Goal: Task Accomplishment & Management: Use online tool/utility

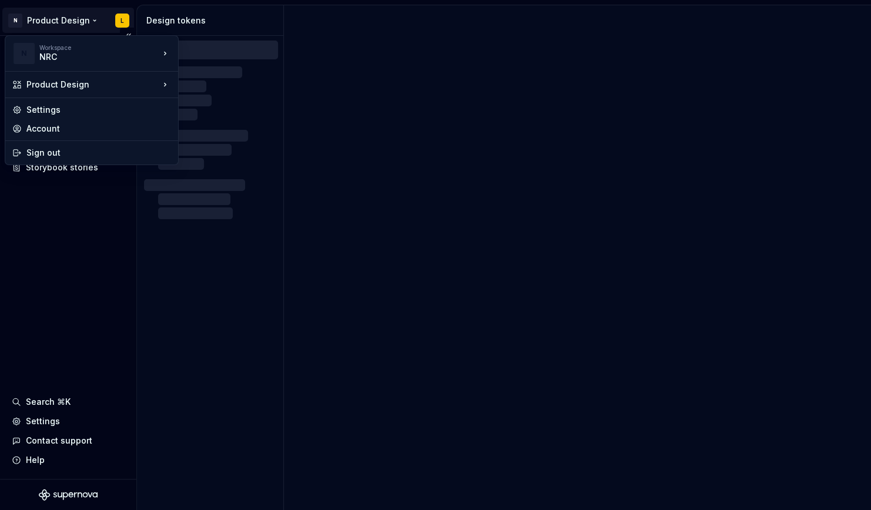
click at [94, 19] on html "N Product Design L Documentation Design system data Design tokens Components As…" at bounding box center [435, 255] width 871 height 510
click at [82, 253] on html "N Product Design L Documentation Design system data Design tokens Components As…" at bounding box center [435, 255] width 871 height 510
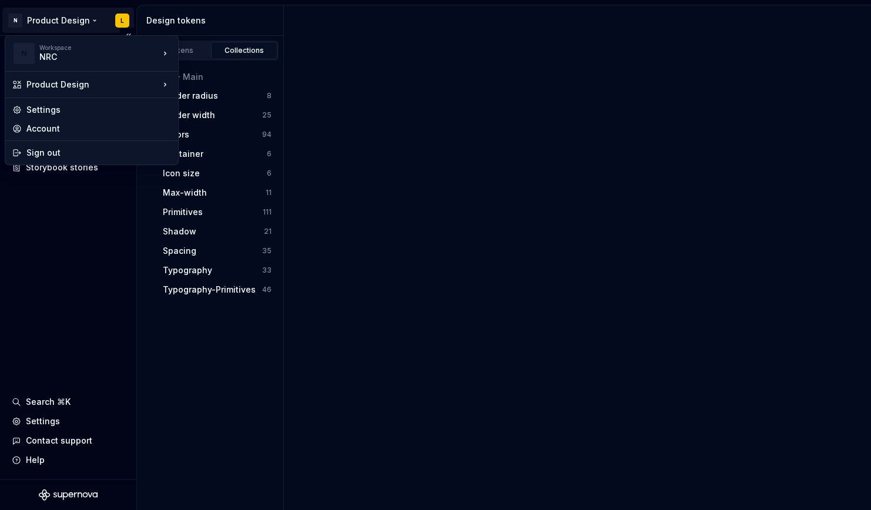
click at [62, 19] on html "N Product Design L Documentation Design system data Design tokens Components As…" at bounding box center [435, 255] width 871 height 510
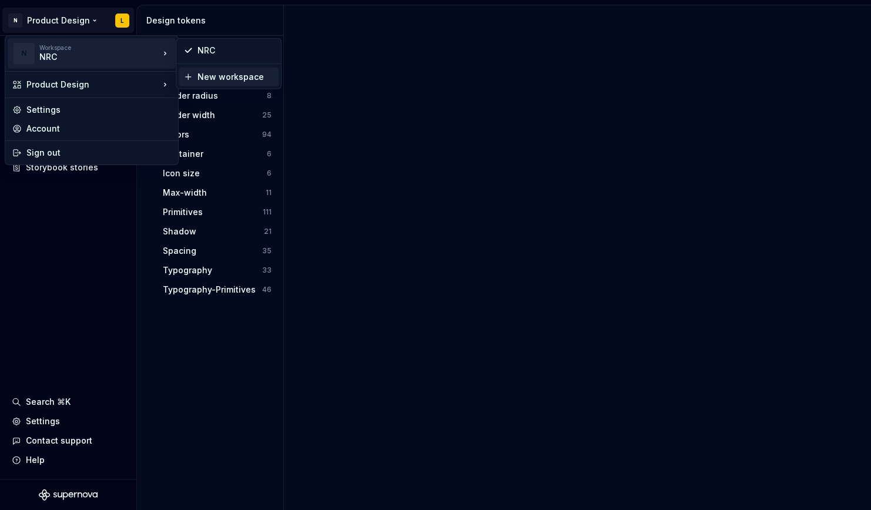
click at [241, 78] on div "New workspace" at bounding box center [235, 77] width 76 height 12
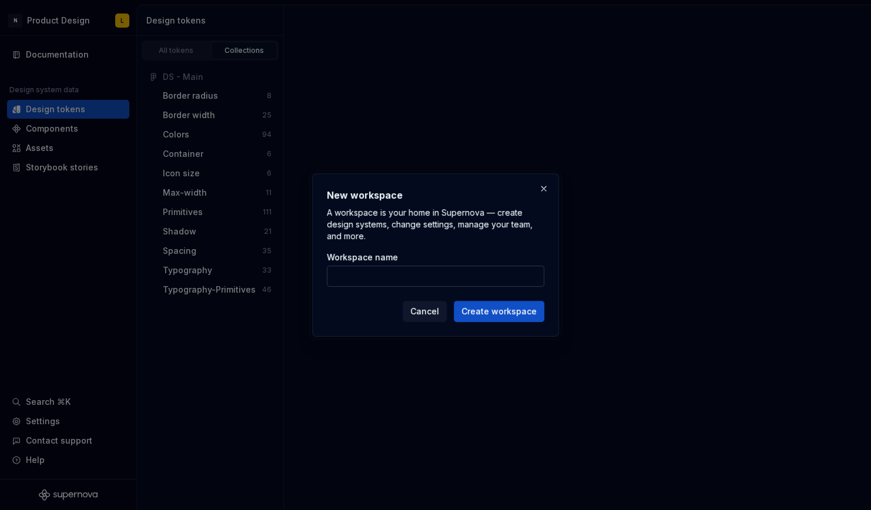
click at [407, 280] on input "Workspace name" at bounding box center [435, 276] width 217 height 21
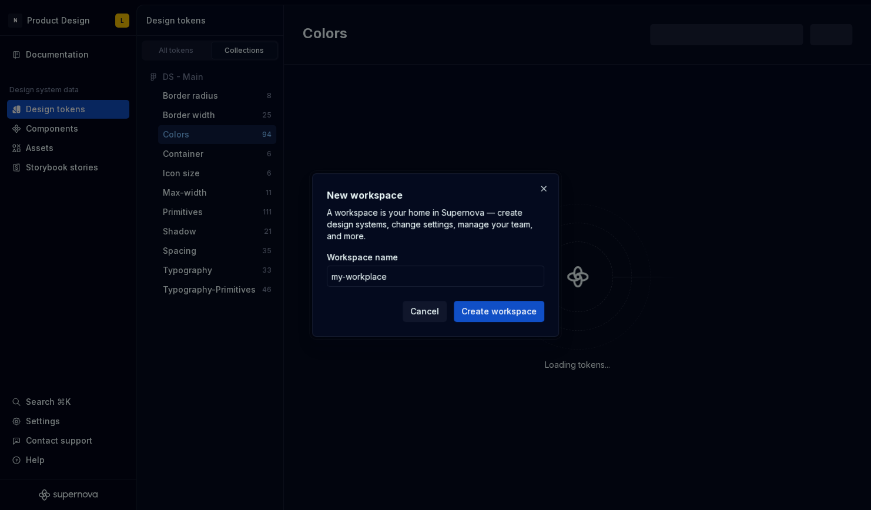
type input "my-workplace"
click at [506, 299] on div "Cancel Create workspace" at bounding box center [435, 309] width 217 height 26
click at [511, 312] on span "Create workspace" at bounding box center [498, 312] width 75 height 12
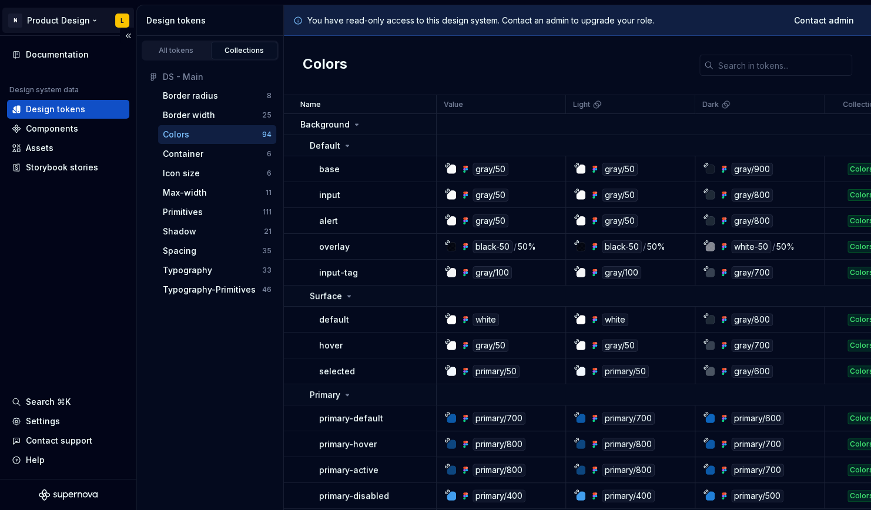
click at [59, 21] on html "N Product Design L Documentation Design system data Design tokens Components As…" at bounding box center [435, 255] width 871 height 510
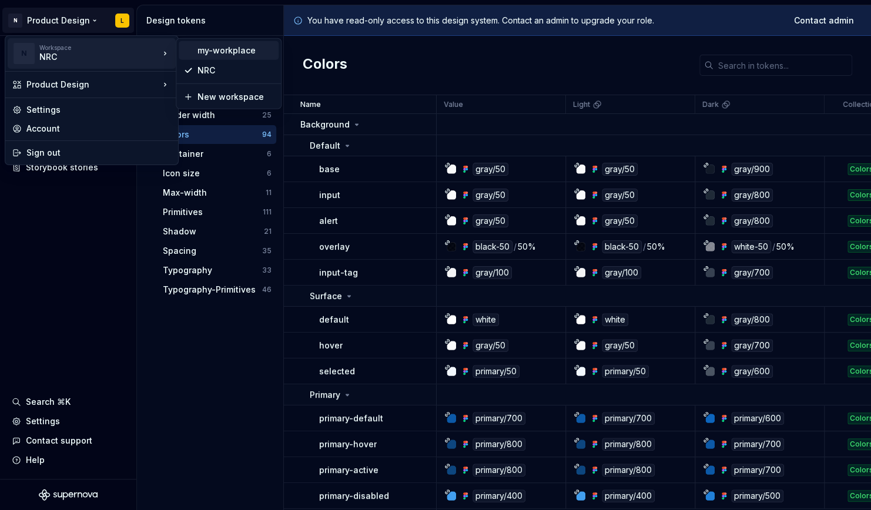
click at [217, 46] on div "my-workplace" at bounding box center [235, 51] width 76 height 12
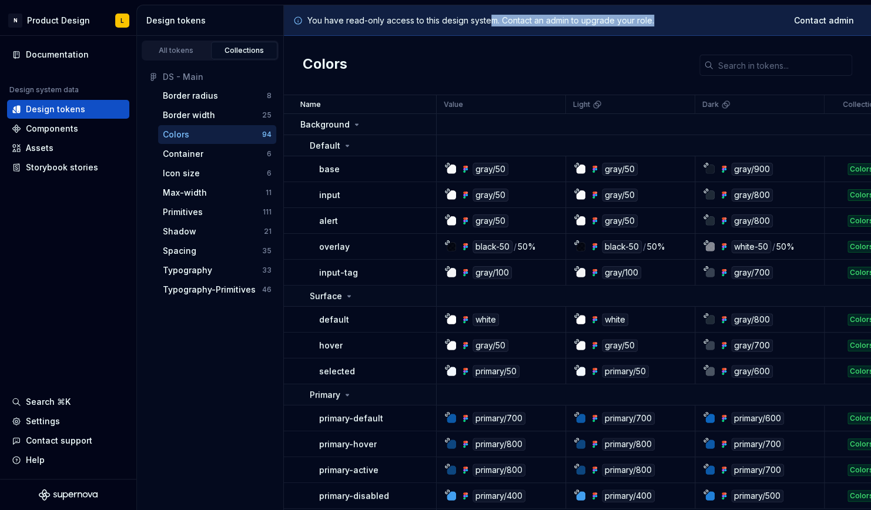
drag, startPoint x: 491, startPoint y: 23, endPoint x: 692, endPoint y: 29, distance: 201.6
click at [692, 29] on div "You have read-only access to this design system. Contact an admin to upgrade yo…" at bounding box center [577, 20] width 587 height 31
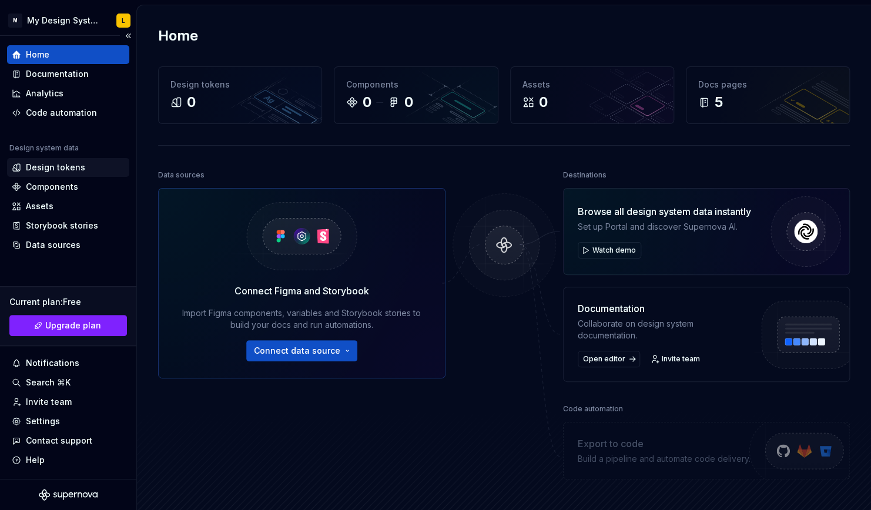
click at [73, 167] on div "Design tokens" at bounding box center [55, 168] width 59 height 12
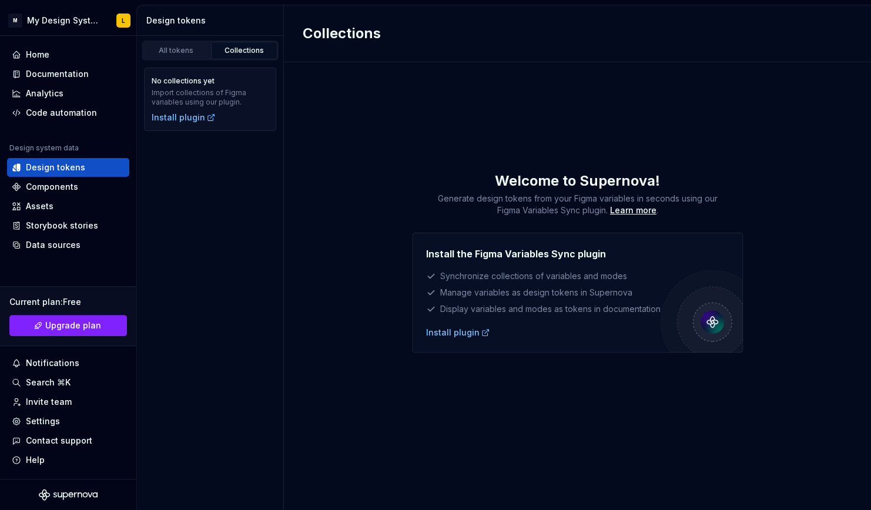
click at [370, 139] on div "Collections Welcome to Supernova! Generate design tokens from your Figma variab…" at bounding box center [577, 257] width 587 height 505
click at [188, 47] on div "All tokens" at bounding box center [176, 50] width 59 height 9
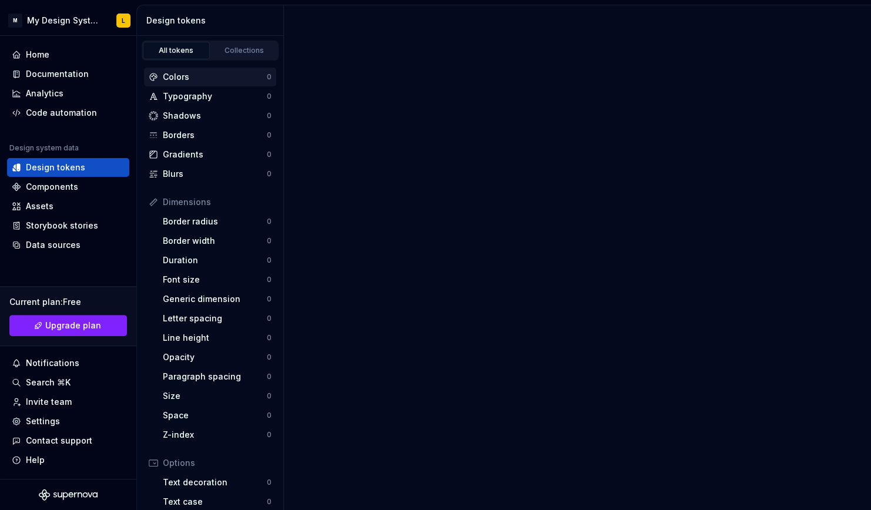
click at [196, 73] on div "Colors" at bounding box center [215, 77] width 104 height 12
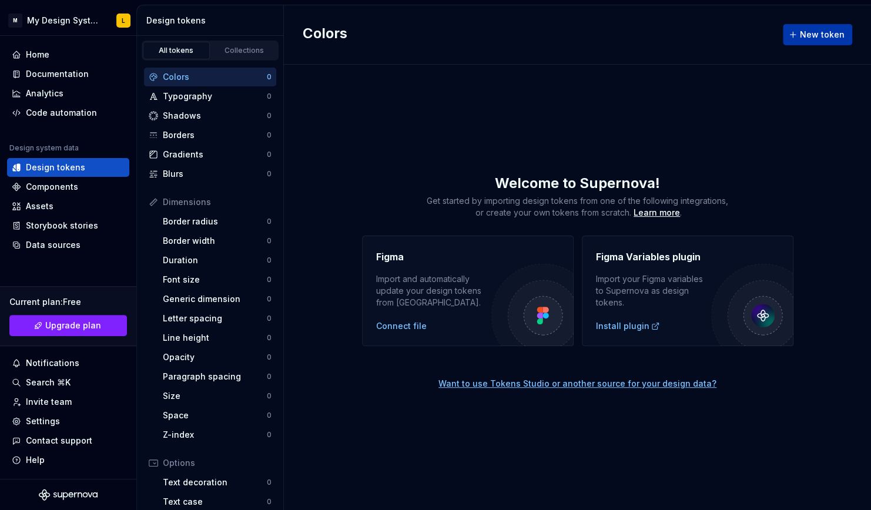
click at [830, 33] on span "New token" at bounding box center [822, 35] width 45 height 12
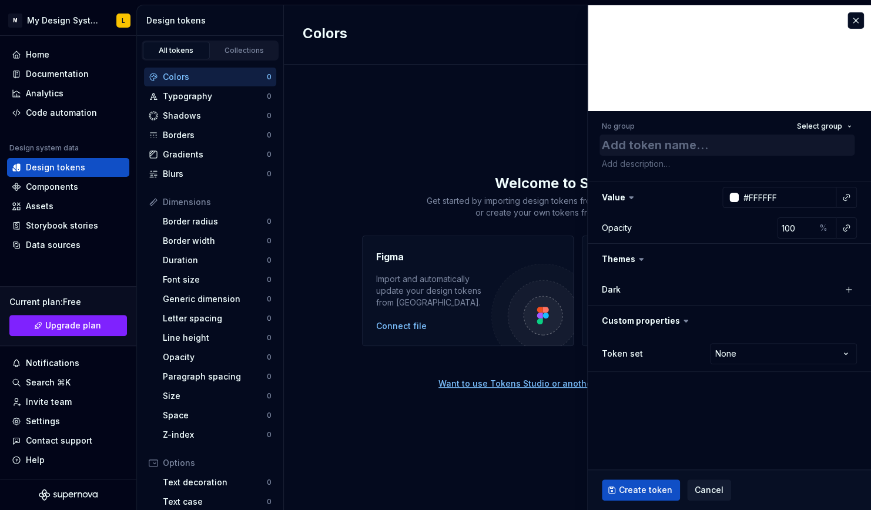
type textarea "*"
type textarea "T"
type textarea "*"
type textarea "Te"
type textarea "*"
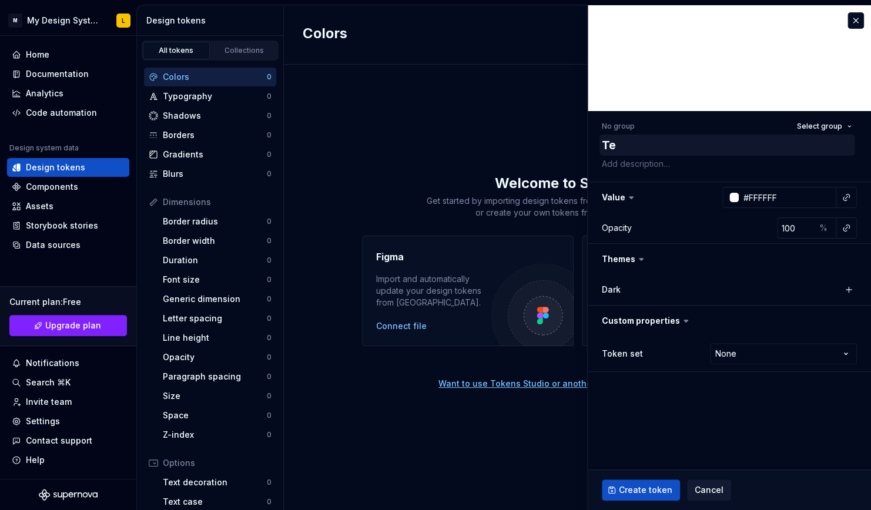
type textarea "Tes"
type textarea "*"
type textarea "Test"
type textarea "*"
type textarea "Tes"
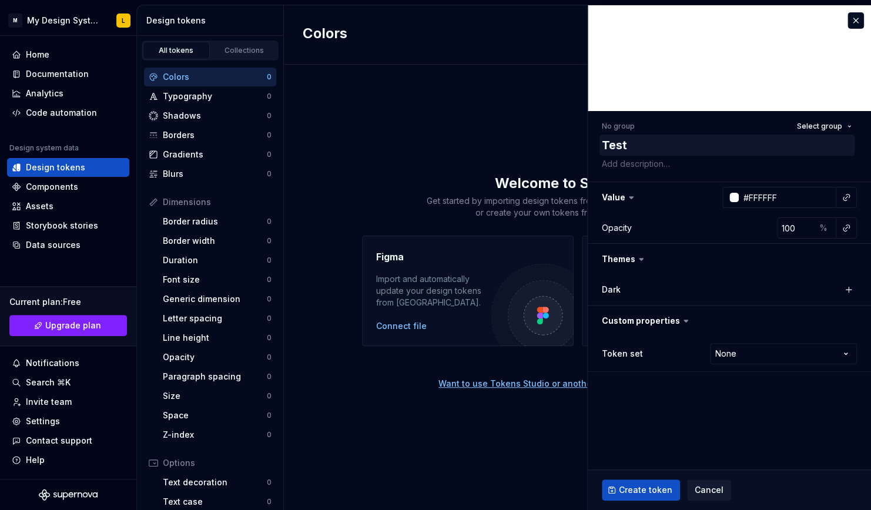
type textarea "*"
type textarea "Te"
type textarea "*"
type textarea "T"
type textarea "*"
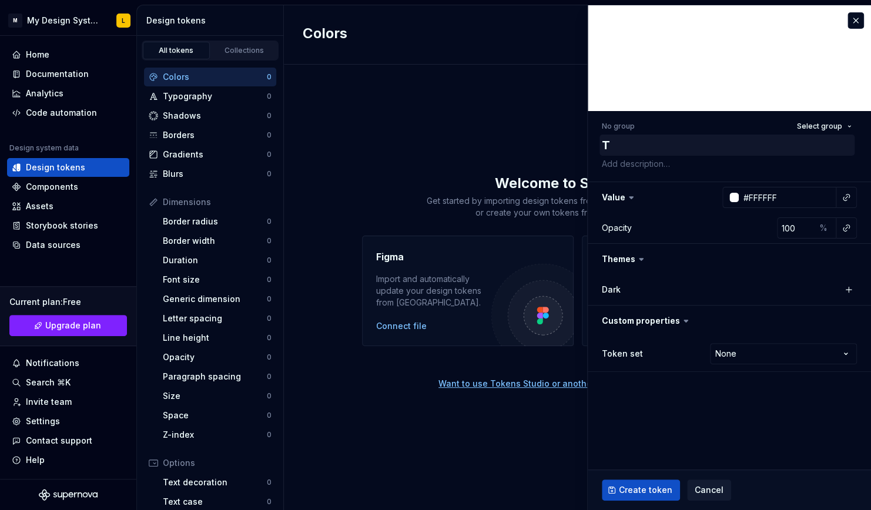
type textarea "*"
type textarea "C"
type textarea "*"
type textarea "Cp"
type textarea "*"
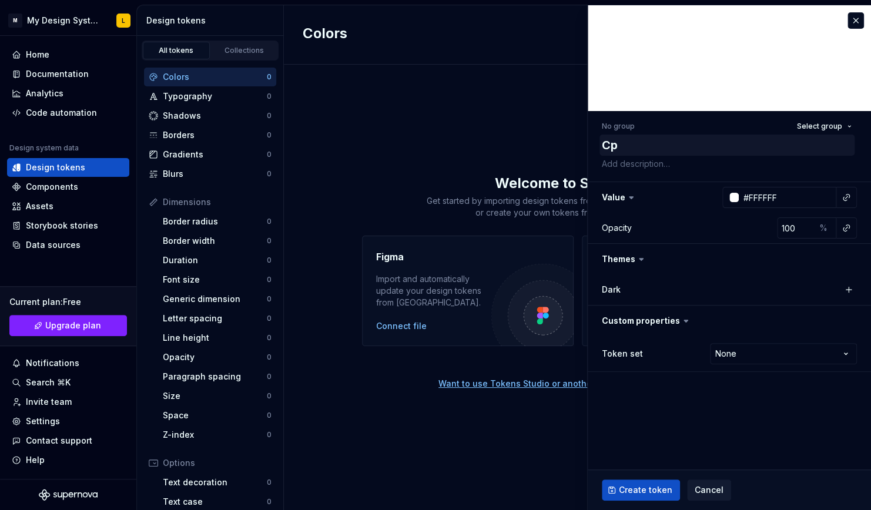
type textarea "Cpl"
type textarea "*"
type textarea "Cplo"
type textarea "*"
type textarea "Cpl"
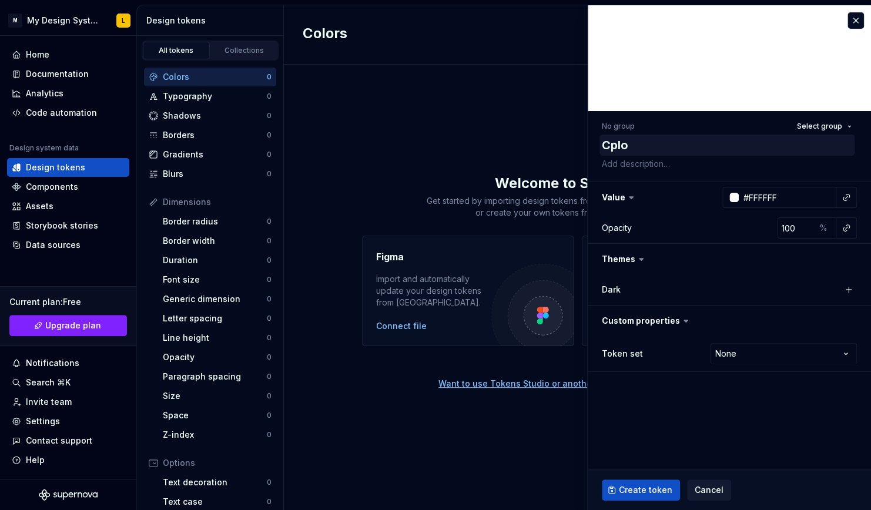
type textarea "*"
type textarea "Cp"
type textarea "*"
type textarea "C"
type textarea "*"
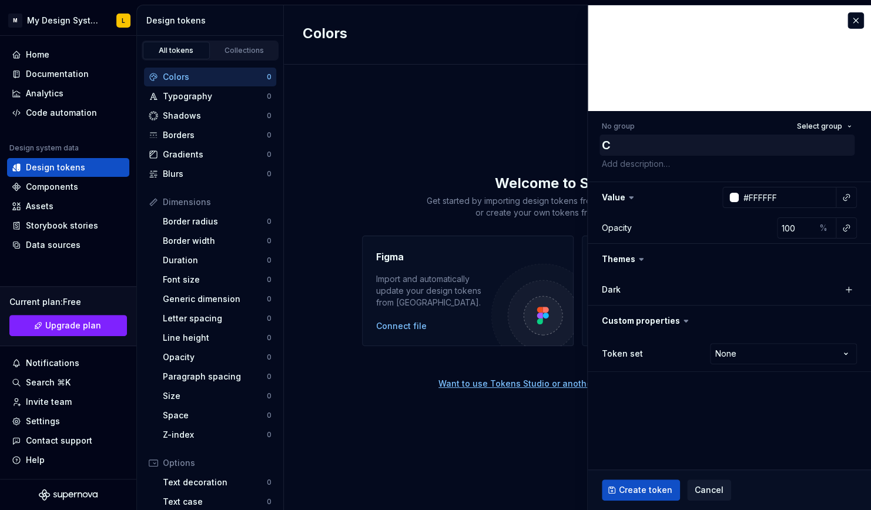
type textarea "Co"
type textarea "*"
type textarea "Col"
type textarea "*"
type textarea "Colo"
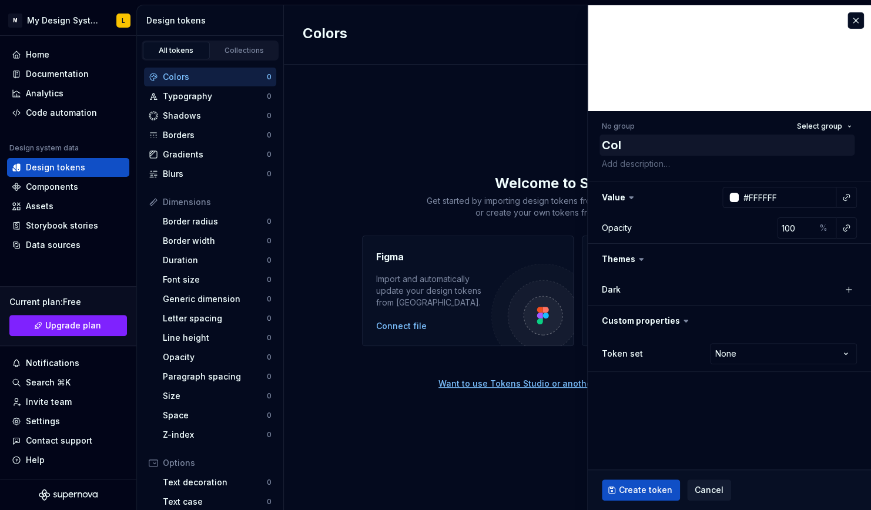
type textarea "*"
type textarea "Color"
type textarea "*"
type textarea "Colors"
type textarea "*"
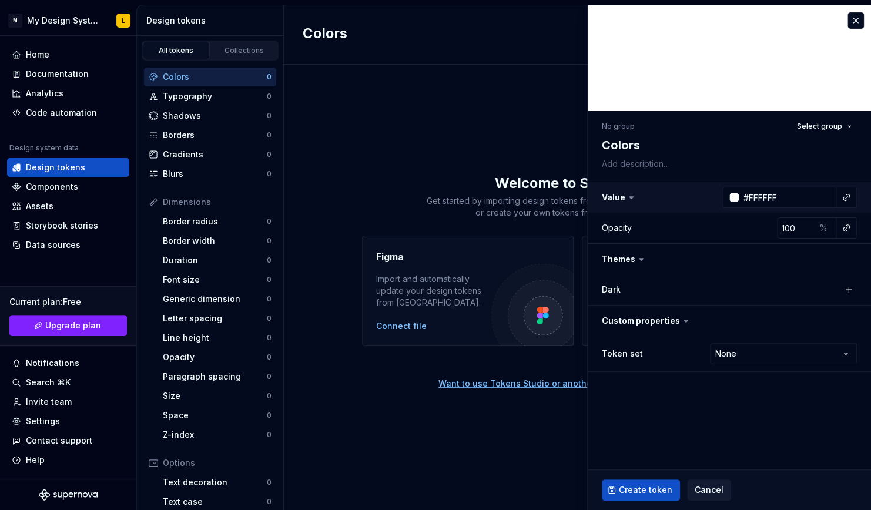
type textarea "Colors"
click at [621, 198] on button "button" at bounding box center [729, 197] width 283 height 31
click at [629, 202] on button "button" at bounding box center [729, 197] width 283 height 31
click at [634, 229] on div "Opacity 100 %" at bounding box center [729, 227] width 255 height 21
click at [643, 163] on textarea at bounding box center [726, 164] width 255 height 16
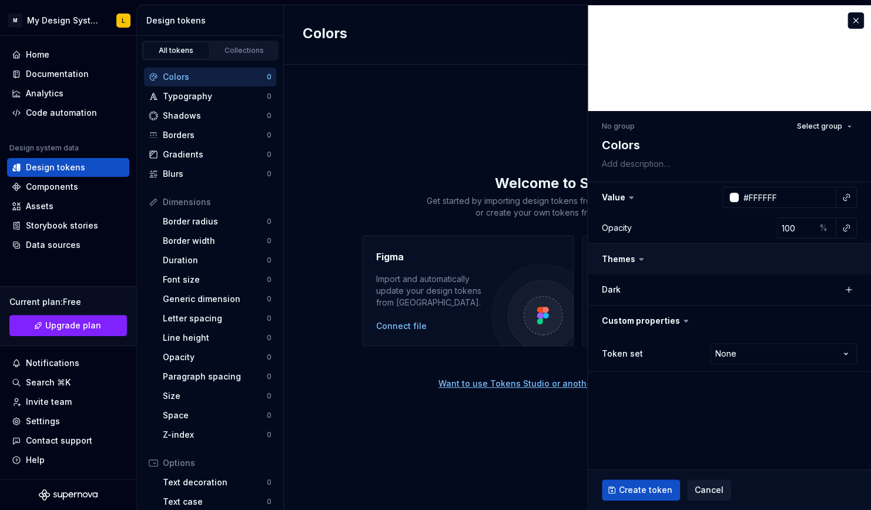
click at [628, 263] on button "button" at bounding box center [729, 259] width 283 height 31
click at [631, 290] on div "Dark" at bounding box center [661, 290] width 118 height 12
click at [846, 288] on button "button" at bounding box center [848, 289] width 16 height 16
click at [657, 318] on button "button" at bounding box center [729, 321] width 283 height 31
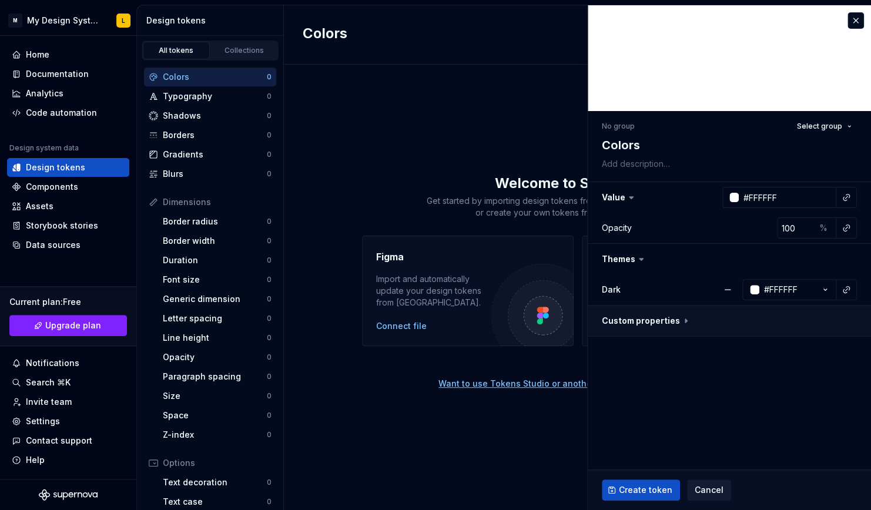
click at [657, 318] on button "button" at bounding box center [729, 321] width 283 height 31
type textarea "*"
click at [734, 351] on html "M My Design System L Home Documentation Analytics Code automation Design system…" at bounding box center [435, 255] width 871 height 510
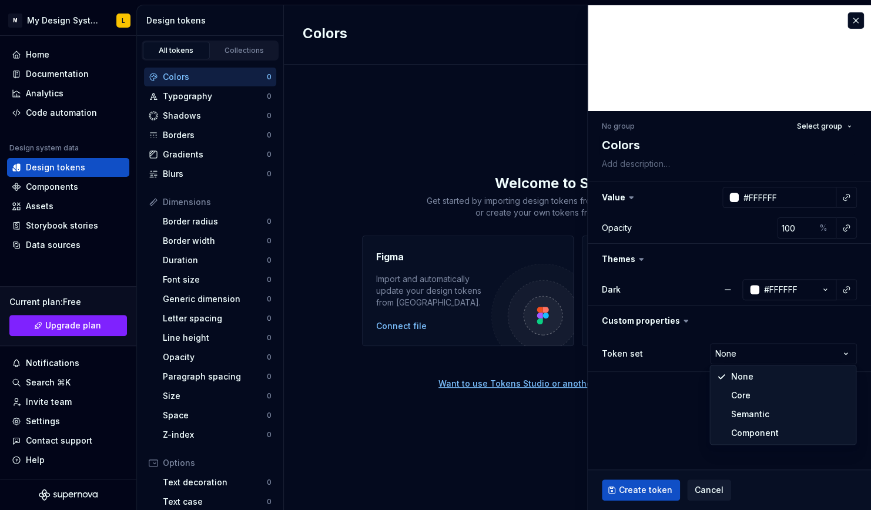
select select "**********"
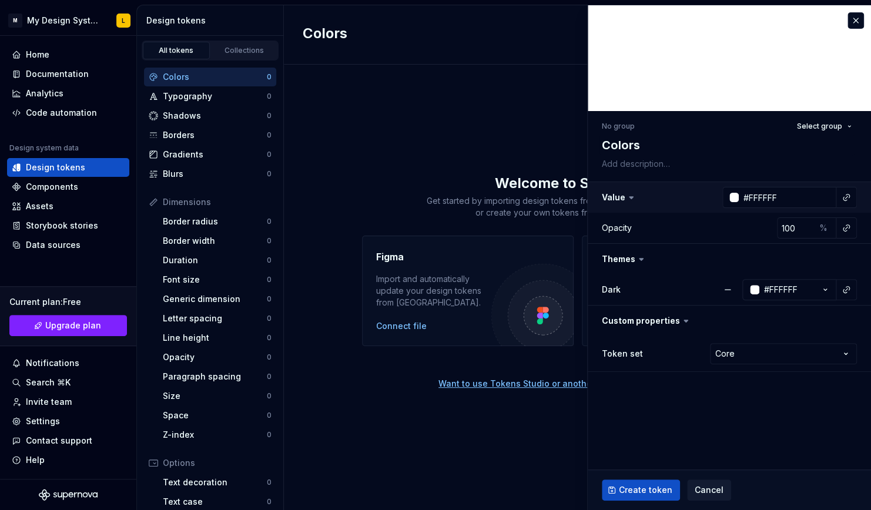
click at [621, 196] on button "button" at bounding box center [729, 197] width 283 height 31
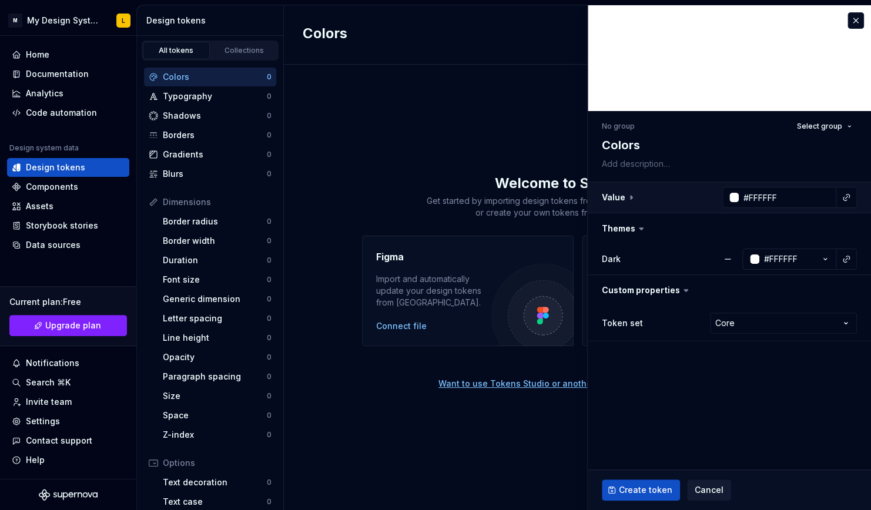
click at [621, 196] on button "button" at bounding box center [729, 197] width 283 height 31
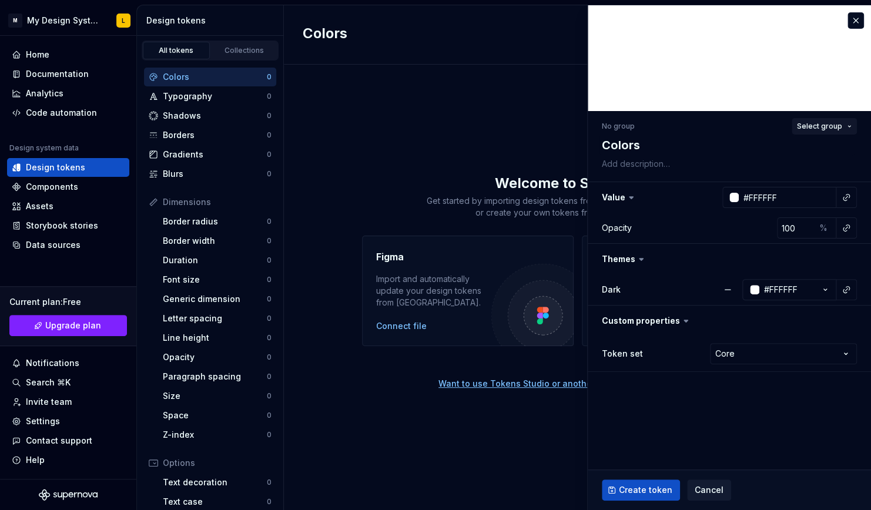
click at [841, 122] on span "Select group" at bounding box center [819, 126] width 45 height 9
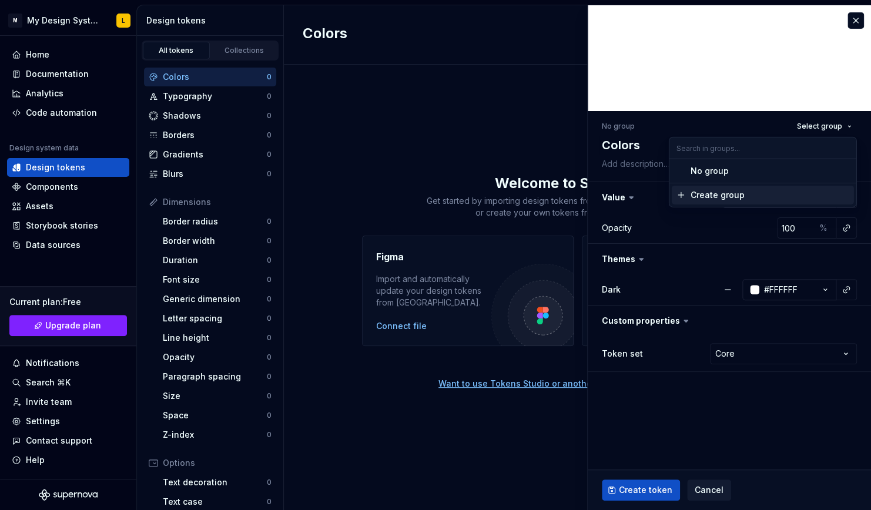
click at [708, 188] on span "Create group" at bounding box center [763, 195] width 182 height 19
type textarea "*"
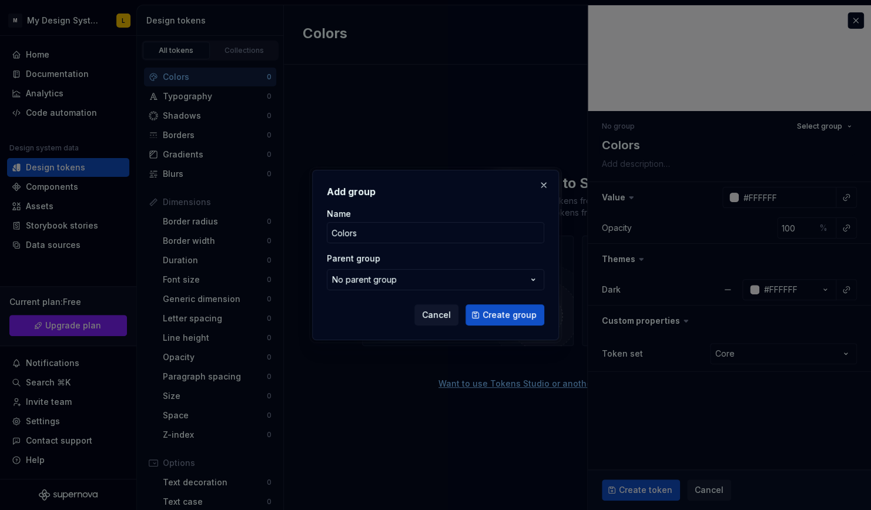
type input "Colors"
click at [465, 304] on button "Create group" at bounding box center [504, 314] width 79 height 21
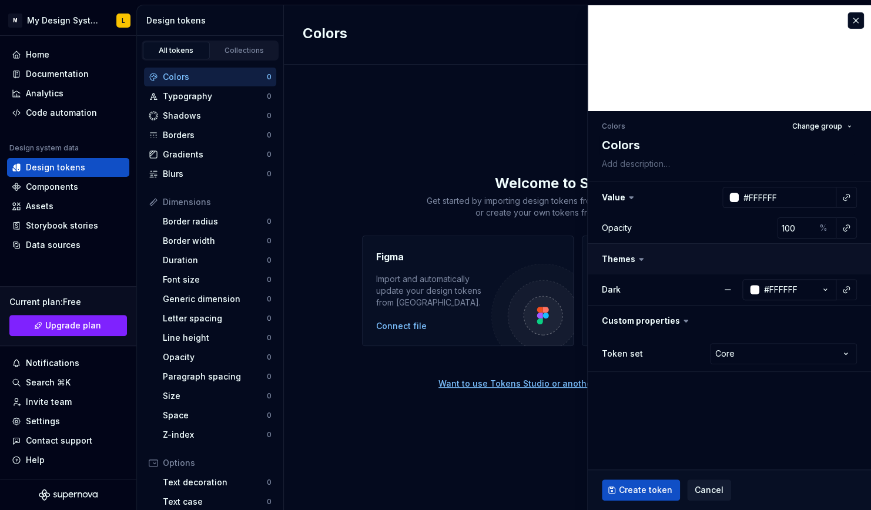
click at [629, 258] on button "button" at bounding box center [729, 259] width 283 height 31
click at [818, 129] on span "Change group" at bounding box center [817, 126] width 50 height 9
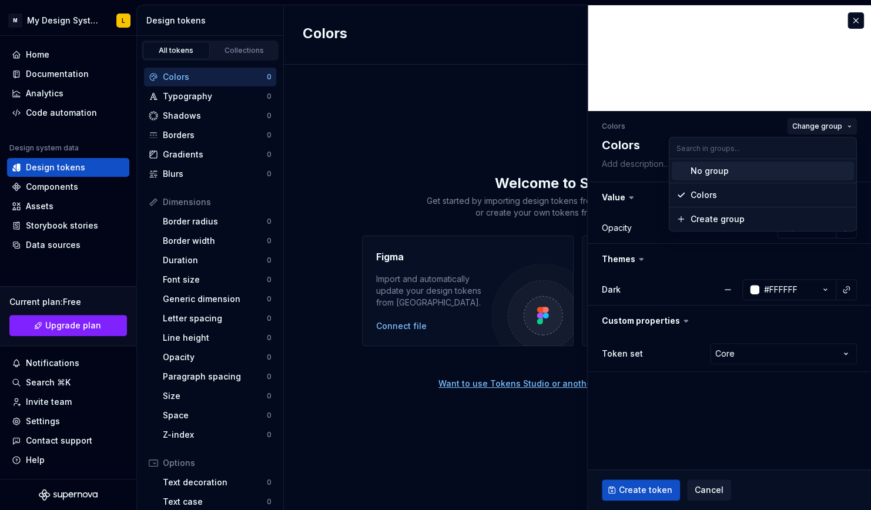
click at [818, 129] on span "Change group" at bounding box center [817, 126] width 50 height 9
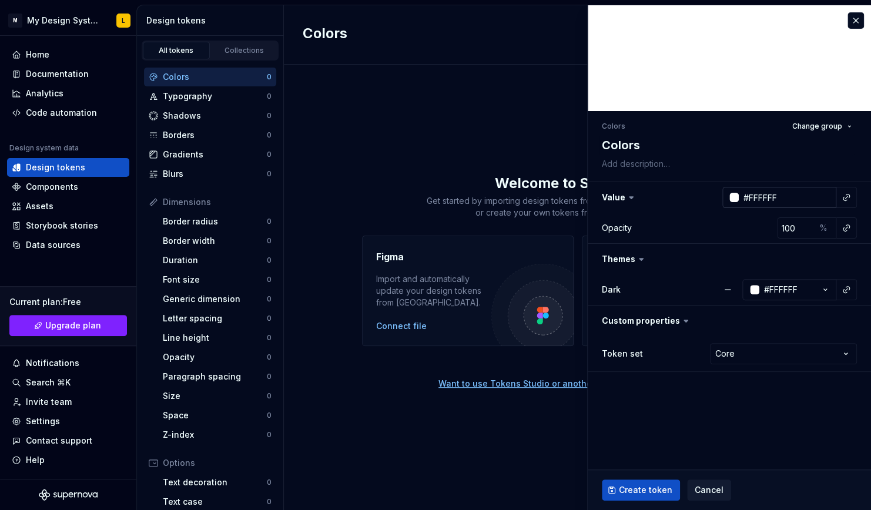
click at [789, 190] on input "#FFFFFF" at bounding box center [788, 197] width 98 height 21
click at [780, 194] on input "#FFFFFF" at bounding box center [788, 197] width 98 height 21
type textarea "*"
click at [733, 193] on div at bounding box center [733, 197] width 9 height 9
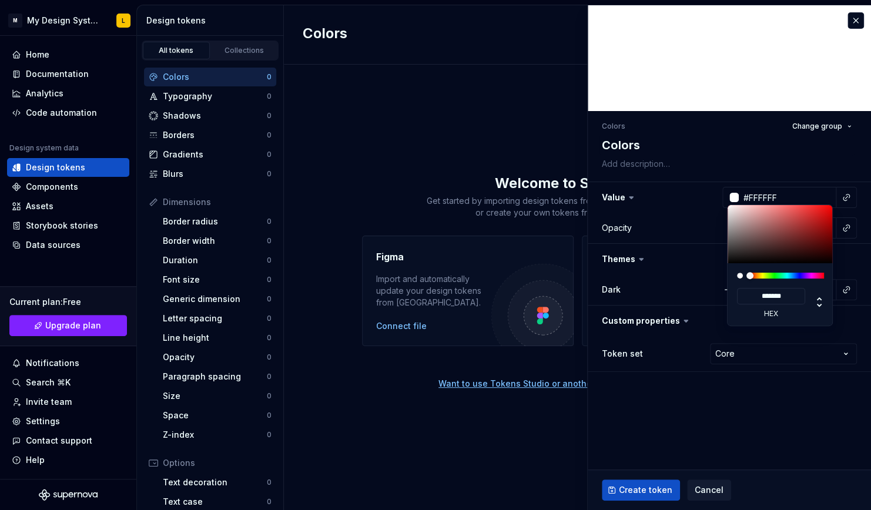
type input "#483F3F"
type input "*******"
type input "#483E3E"
type input "*******"
type input "#764B4B"
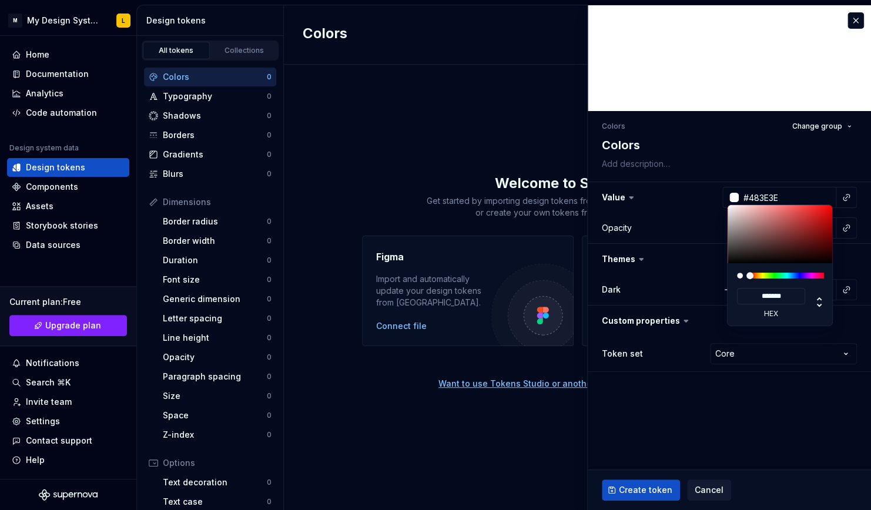
type input "*******"
type input "#A24B4B"
type input "*******"
type input "#AF4747"
type input "*******"
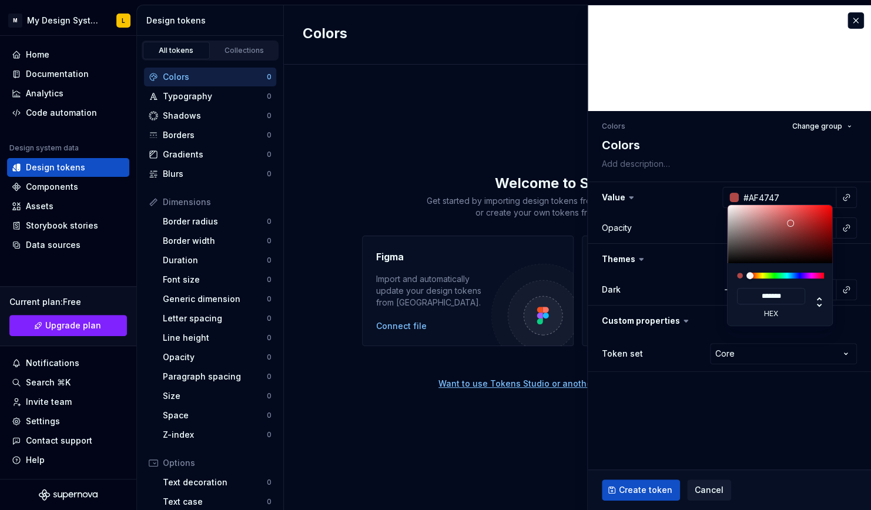
type input "#AF4646"
type input "*******"
type input "#B94040"
type input "*******"
type input "#BE4040"
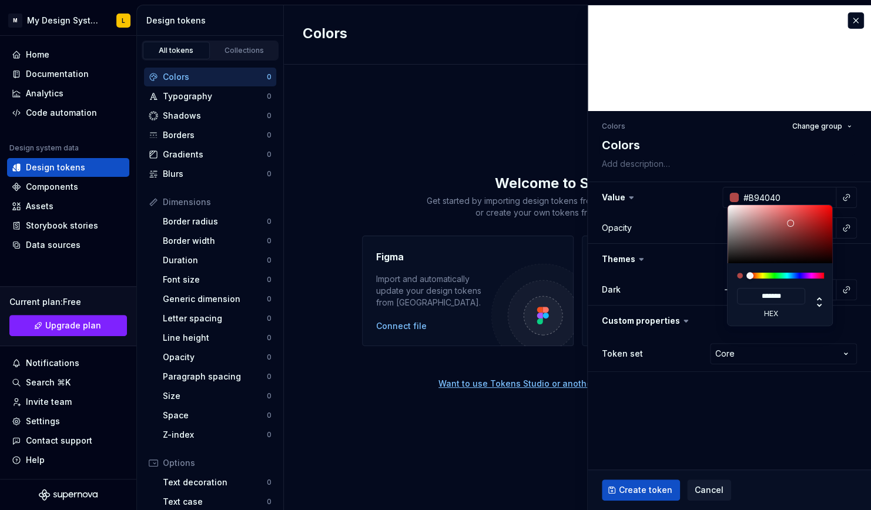
type input "*******"
type textarea "*"
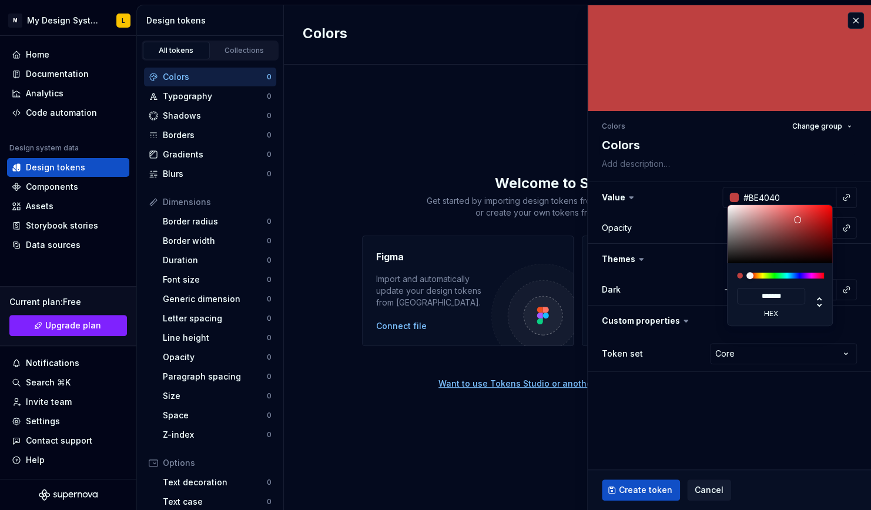
type input "#C34242"
type input "*******"
type input "#CB4949"
type input "*******"
type input "#CE4C4C"
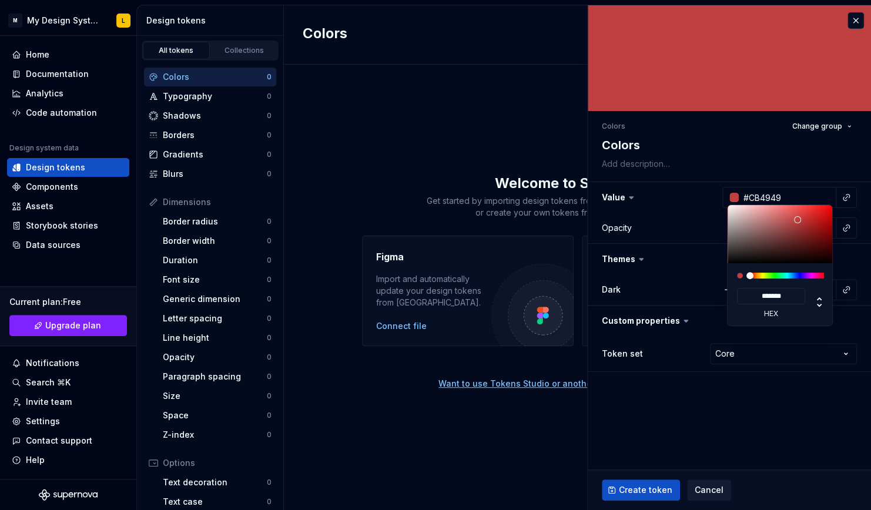
type input "*******"
type input "#922C2C"
type input "*******"
type input "#832626"
type input "*******"
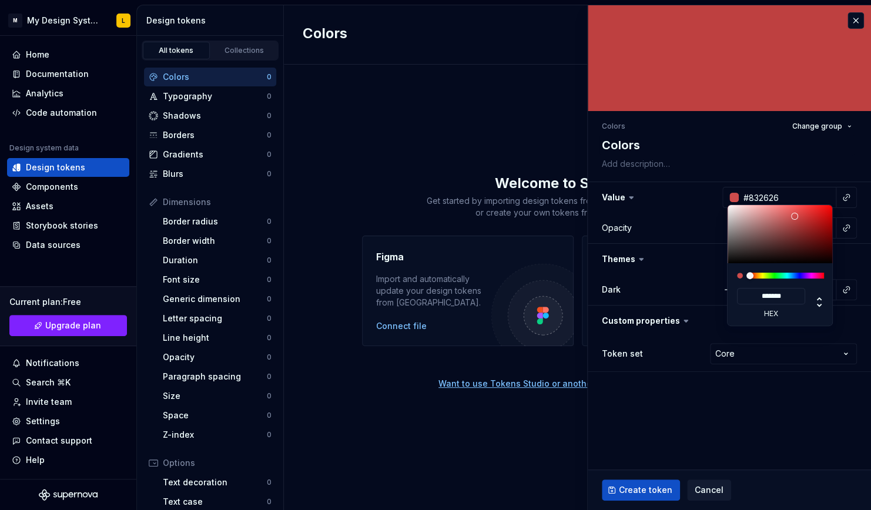
type input "#7B2121"
type input "*******"
type input "#761F1F"
type input "*******"
drag, startPoint x: 740, startPoint y: 247, endPoint x: 805, endPoint y: 236, distance: 66.1
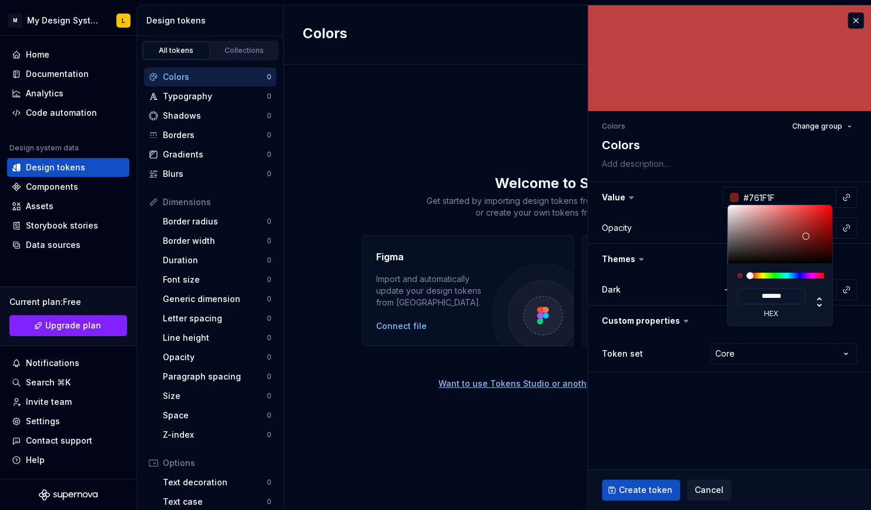
click at [805, 236] on div at bounding box center [780, 234] width 106 height 58
type textarea "*"
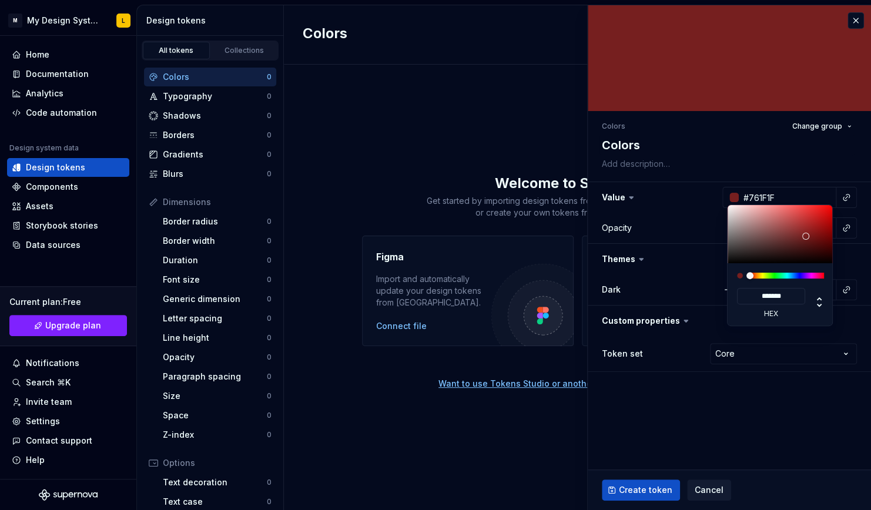
type input "#1F4376"
type input "*******"
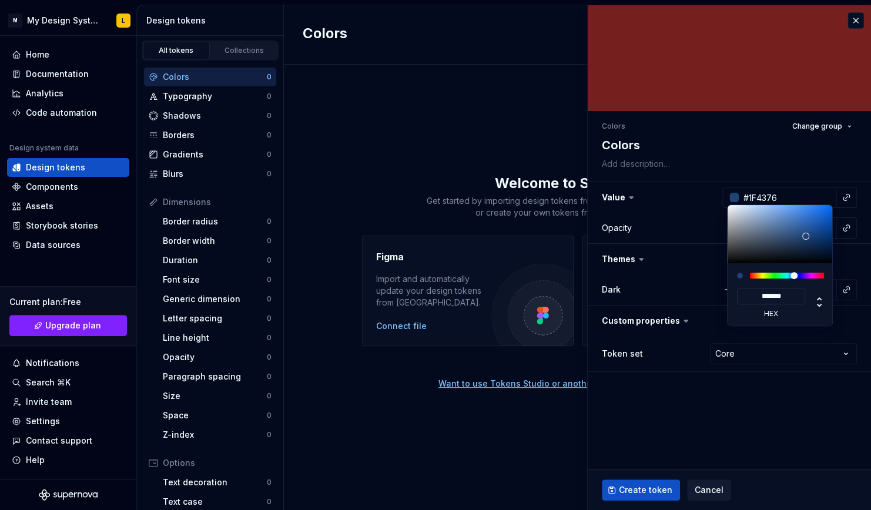
type textarea "*"
click at [794, 275] on div at bounding box center [787, 276] width 74 height 6
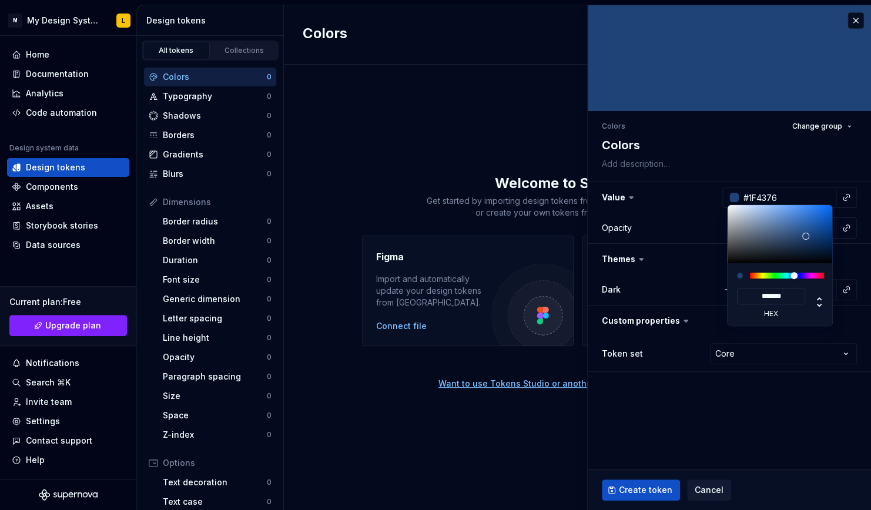
type input "#521F76"
type input "*******"
click at [806, 276] on div at bounding box center [787, 276] width 74 height 6
type textarea "*"
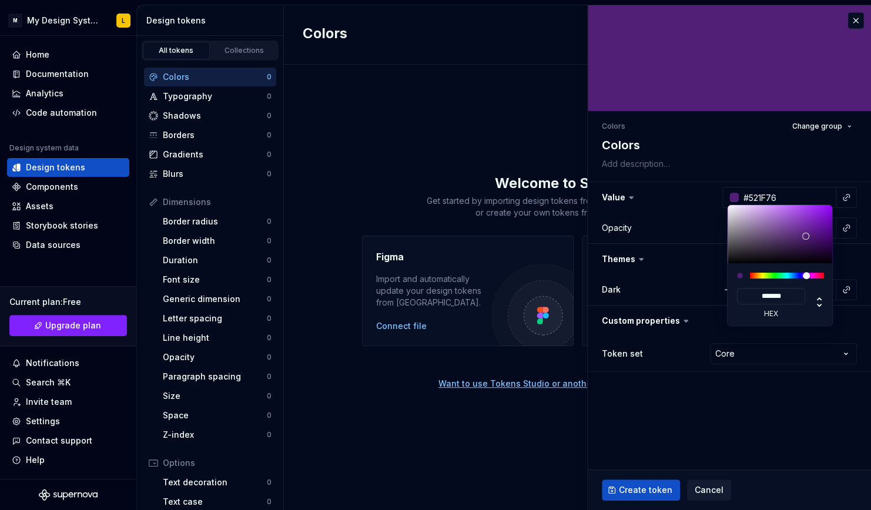
click at [820, 271] on div "******* hex" at bounding box center [780, 294] width 106 height 62
type input "#761F70"
type input "*******"
click at [812, 277] on div at bounding box center [815, 276] width 7 height 7
type textarea "*"
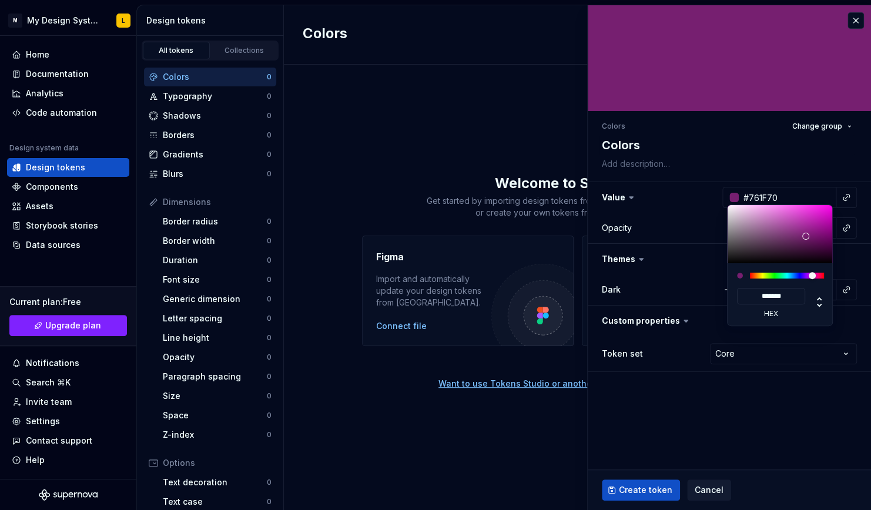
type input "#761F47"
type input "*******"
click at [818, 273] on div at bounding box center [821, 276] width 7 height 7
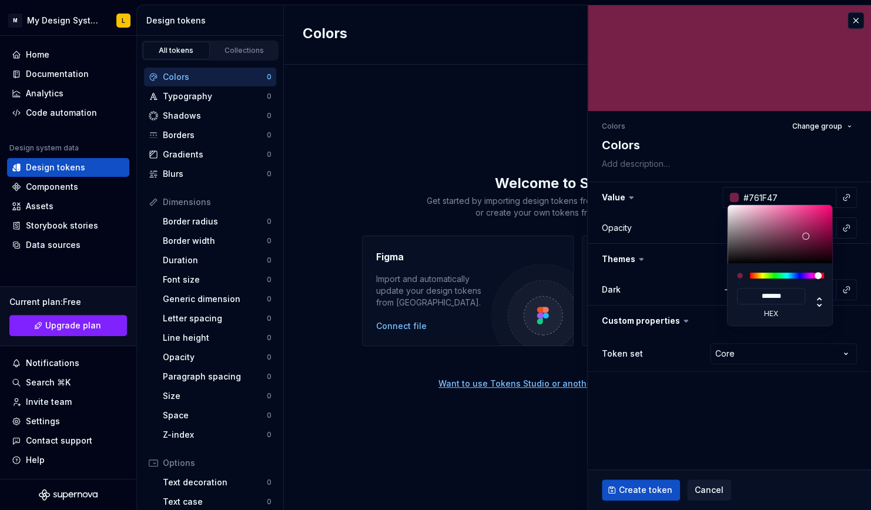
click at [692, 146] on html "M My Design System L Home Documentation Analytics Code automation Design system…" at bounding box center [435, 255] width 871 height 510
click at [767, 405] on html "M My Design System L Home Documentation Analytics Code automation Design system…" at bounding box center [435, 255] width 871 height 510
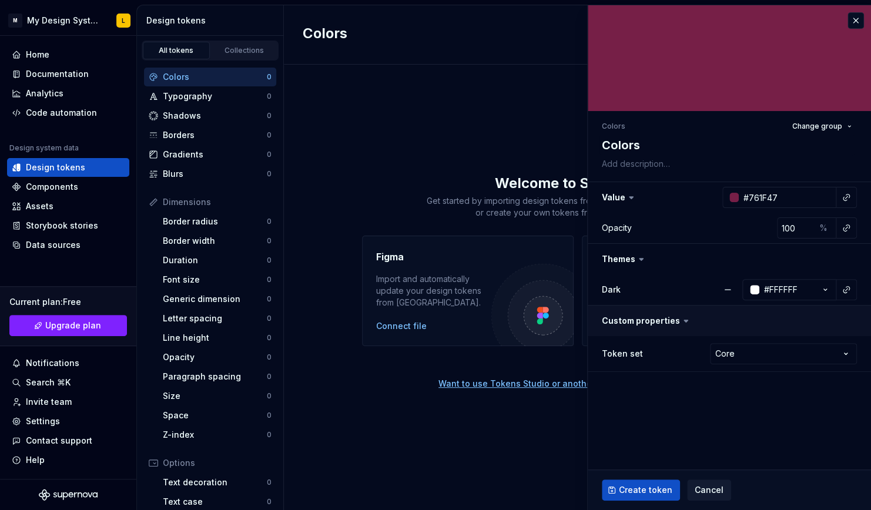
click at [741, 315] on button "button" at bounding box center [729, 321] width 283 height 31
click at [766, 314] on button "button" at bounding box center [729, 321] width 283 height 31
click at [731, 284] on button "button" at bounding box center [727, 289] width 21 height 21
click at [849, 290] on button "button" at bounding box center [848, 289] width 16 height 16
click at [808, 286] on button "#761F47" at bounding box center [789, 289] width 94 height 21
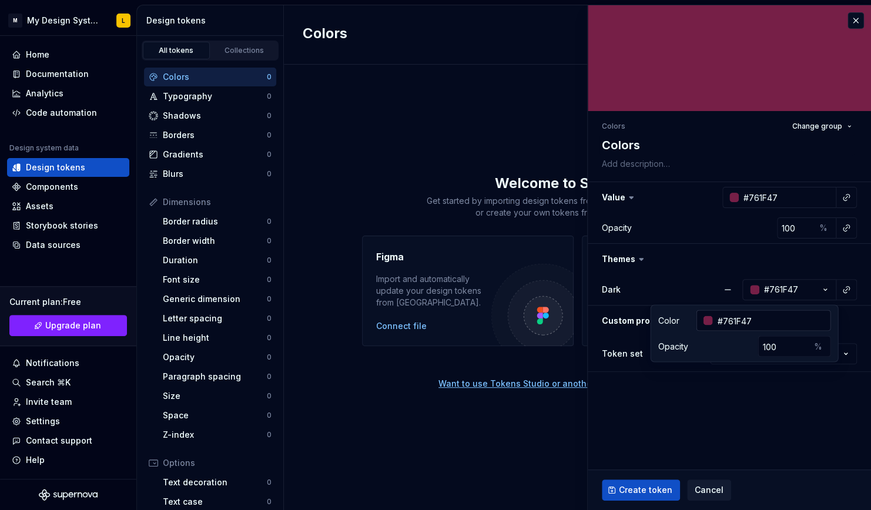
type textarea "*"
click at [706, 320] on div at bounding box center [707, 319] width 9 height 9
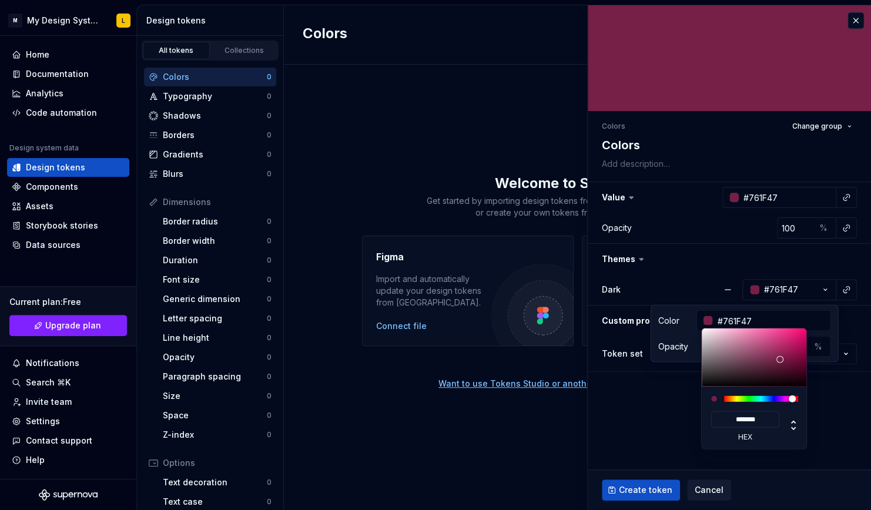
type input "#37071D"
type input "*******"
click at [793, 374] on div at bounding box center [754, 357] width 106 height 58
type textarea "*"
type input "#13020A"
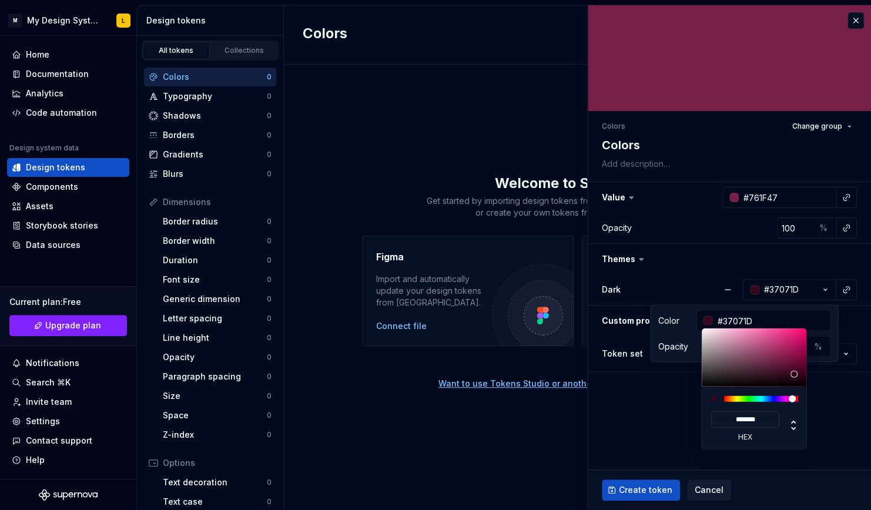
type input "*******"
type input "#18020C"
type input "*******"
click at [798, 381] on div at bounding box center [754, 357] width 106 height 58
click at [661, 418] on html "M My Design System L Home Documentation Analytics Code automation Design system…" at bounding box center [435, 255] width 871 height 510
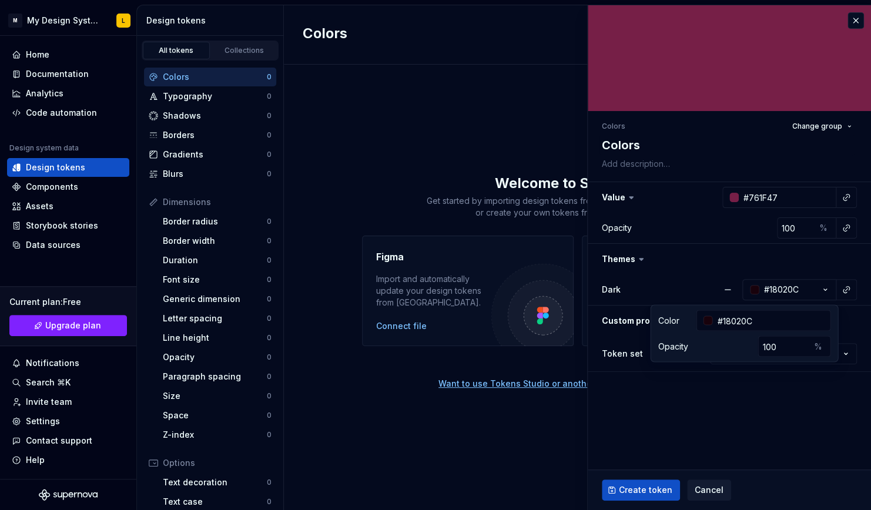
click at [646, 439] on html "M My Design System L Home Documentation Analytics Code automation Design system…" at bounding box center [435, 255] width 871 height 510
click at [646, 498] on button "Create token" at bounding box center [641, 489] width 78 height 21
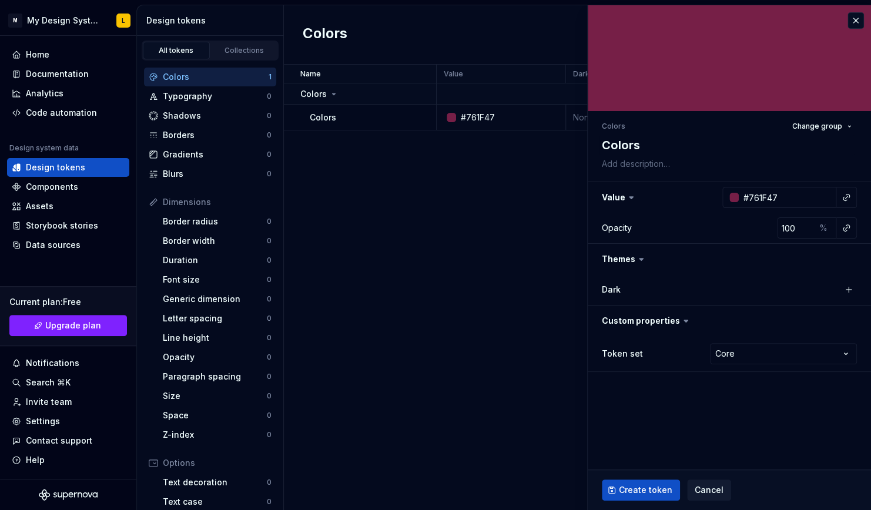
click at [466, 250] on div "Name Value Dark Token set Description Last updated Colors Colors #761F47 None C…" at bounding box center [577, 287] width 587 height 445
type textarea "*"
type input "#FFFFFF"
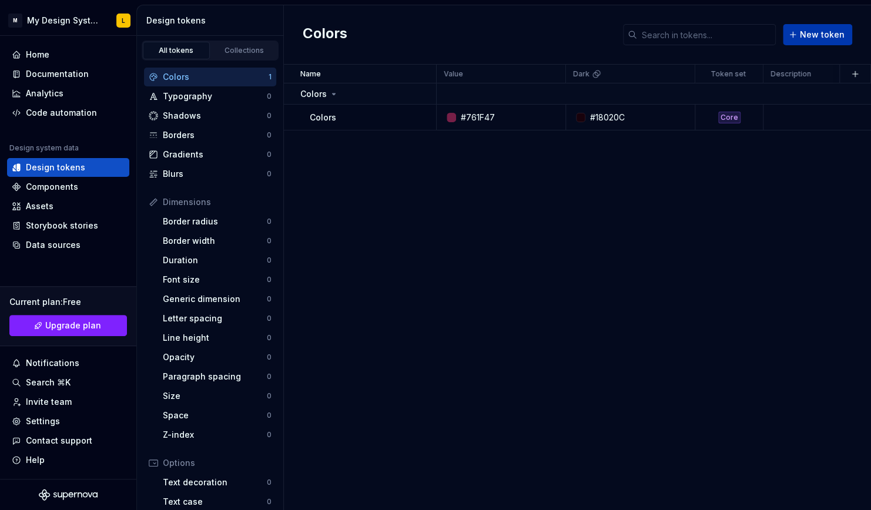
click at [797, 35] on button "New token" at bounding box center [817, 34] width 69 height 21
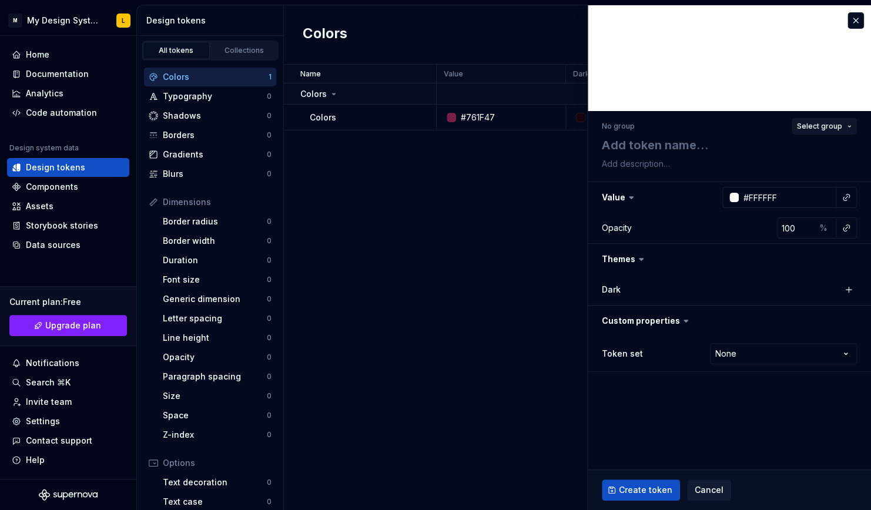
click at [830, 124] on span "Select group" at bounding box center [819, 126] width 45 height 9
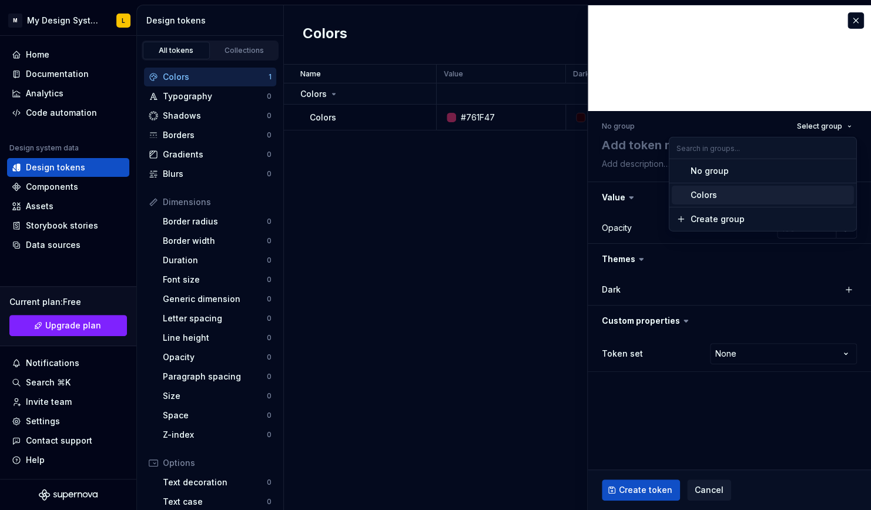
click at [731, 190] on div "Colors" at bounding box center [769, 195] width 159 height 12
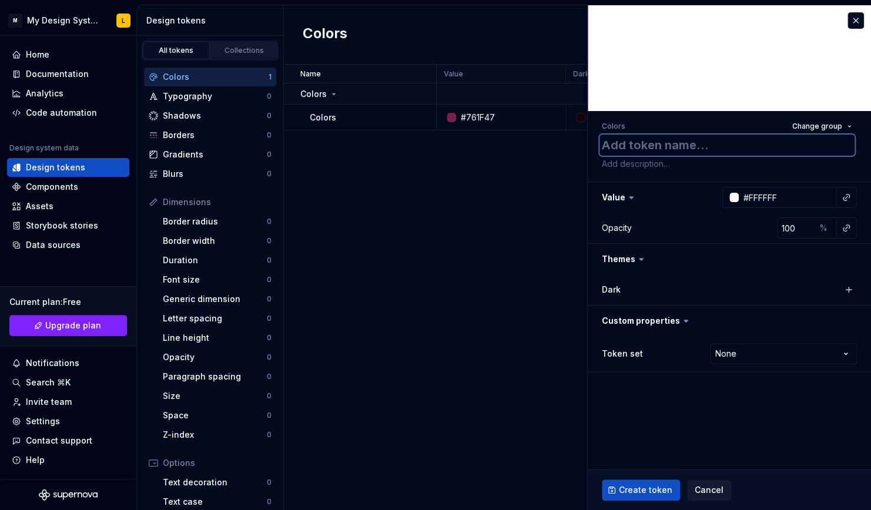
click at [652, 144] on textarea at bounding box center [726, 145] width 255 height 21
type textarea "*"
type textarea "b"
type textarea "*"
type textarea "ba"
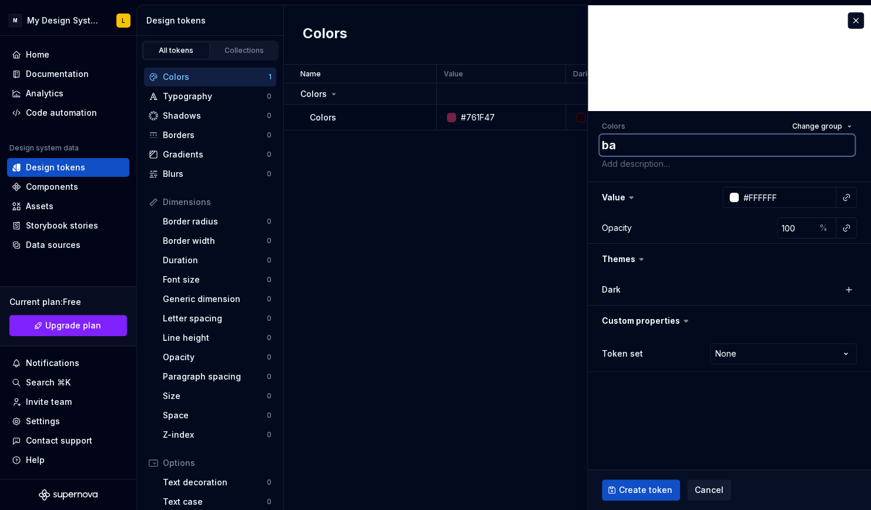
type textarea "*"
type textarea "bas"
type textarea "*"
type textarea "base"
type textarea "*"
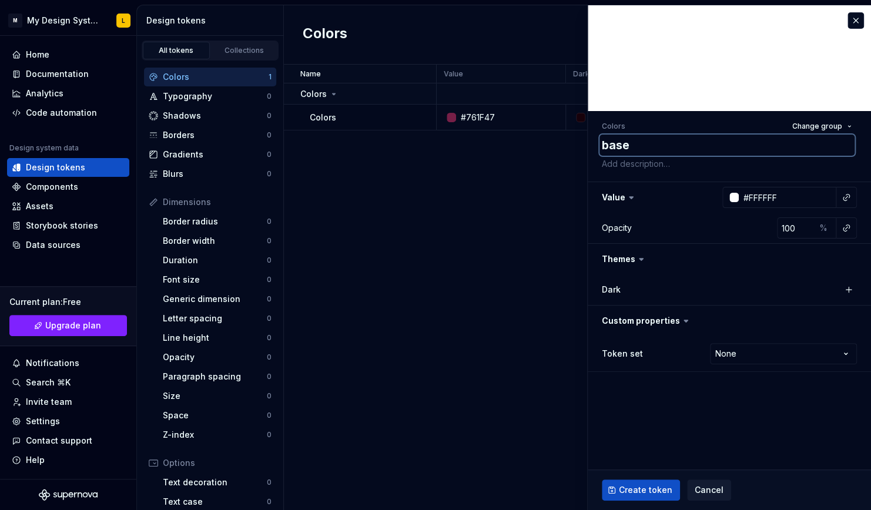
type textarea "bas"
type textarea "*"
type textarea "ba"
type textarea "*"
type textarea "b"
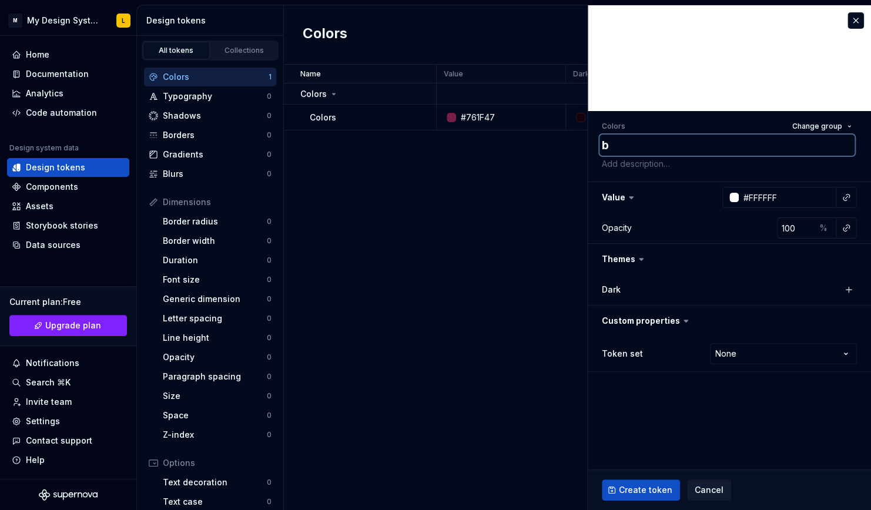
type textarea "*"
type textarea "s"
type textarea "*"
type textarea "se"
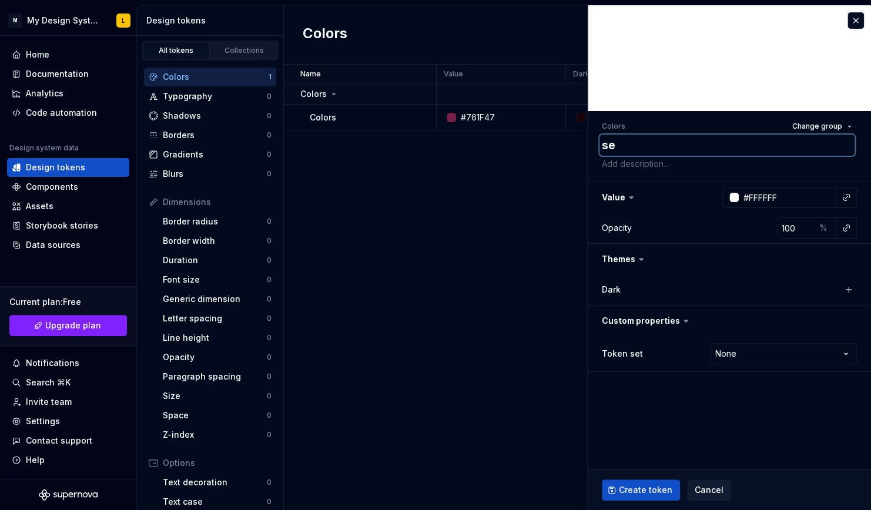
type textarea "*"
type textarea "sec"
type textarea "*"
type textarea "seco"
type textarea "*"
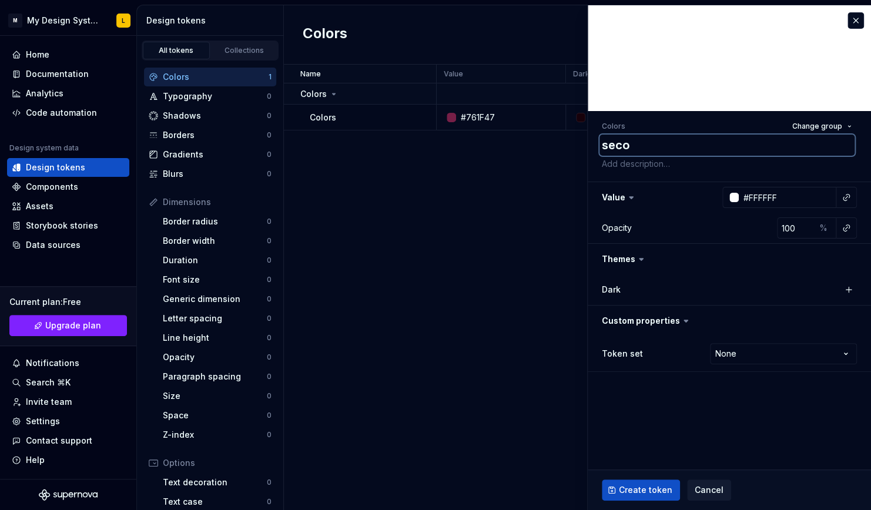
type textarea "secon"
type textarea "*"
type textarea "second"
type textarea "*"
type textarea "seconda"
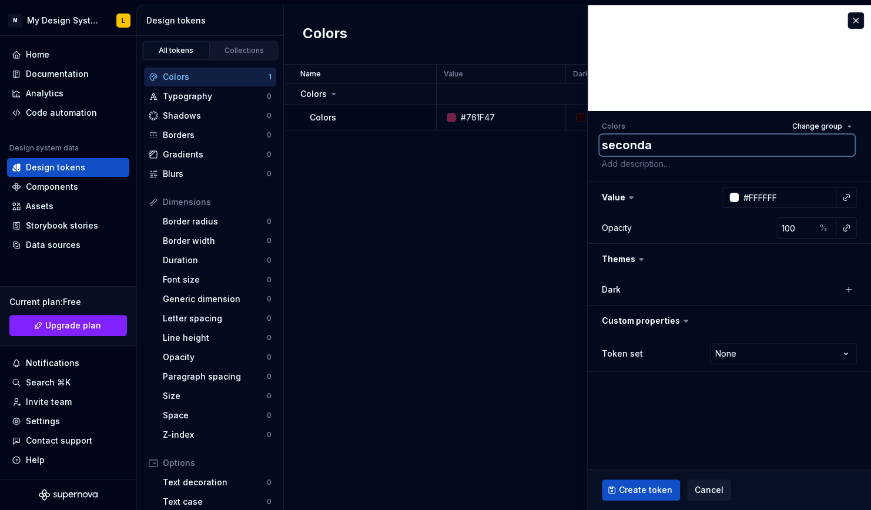
type textarea "*"
type textarea "secondar"
type textarea "*"
type textarea "secondary"
click at [735, 192] on div at bounding box center [730, 197] width 16 height 21
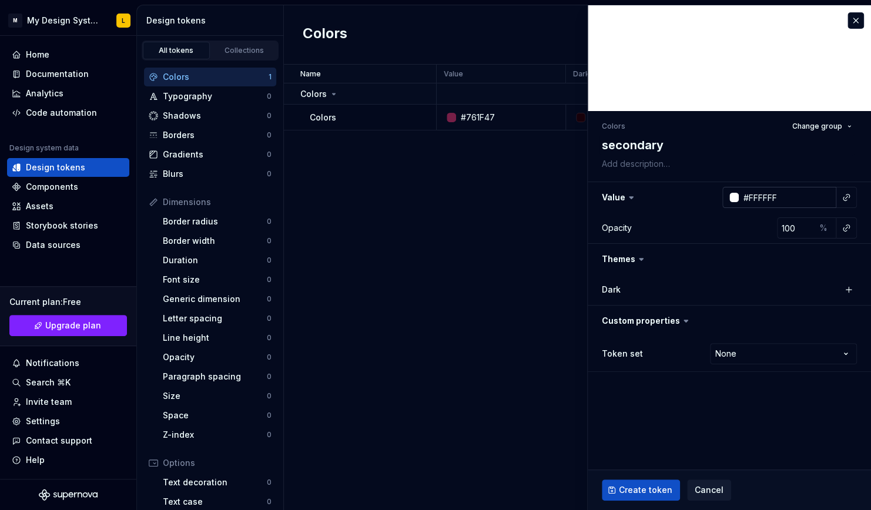
click at [735, 197] on div at bounding box center [733, 197] width 9 height 9
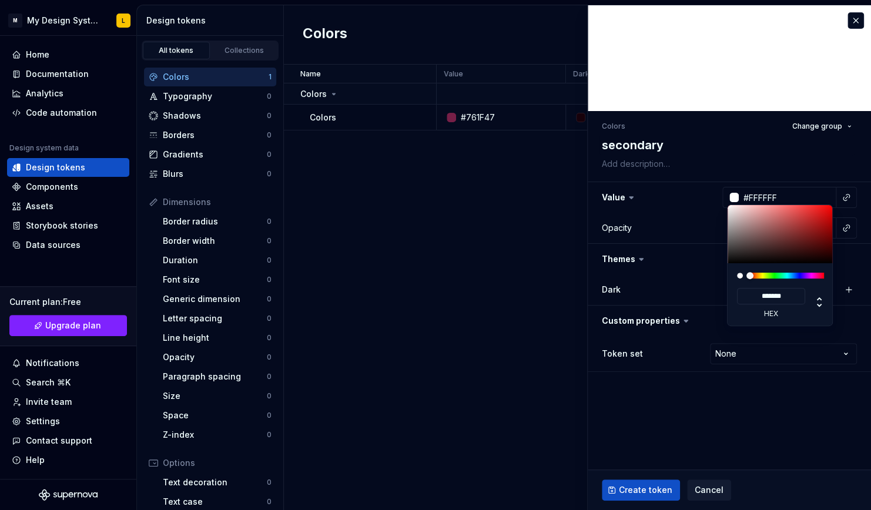
type input "#E0AFAF"
type input "*******"
click at [750, 212] on div at bounding box center [780, 234] width 106 height 58
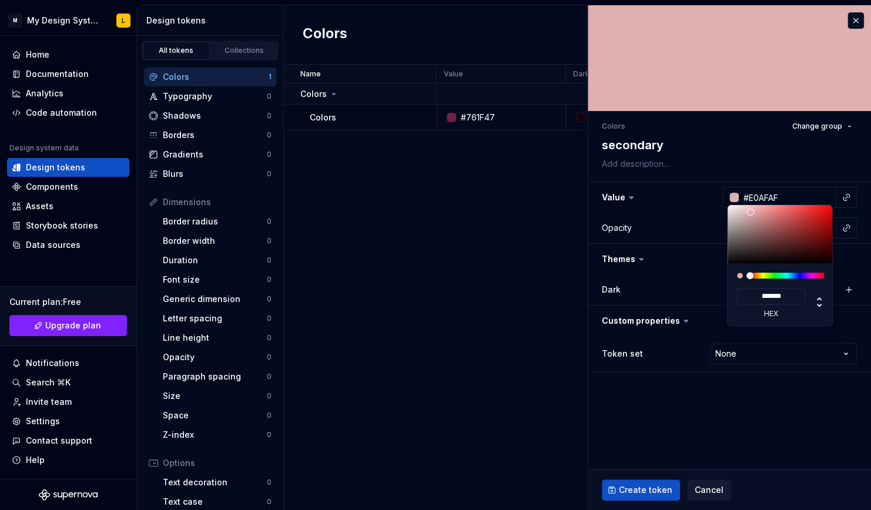
click at [729, 149] on html "M My Design System L Home Documentation Analytics Code automation Design system…" at bounding box center [435, 255] width 871 height 510
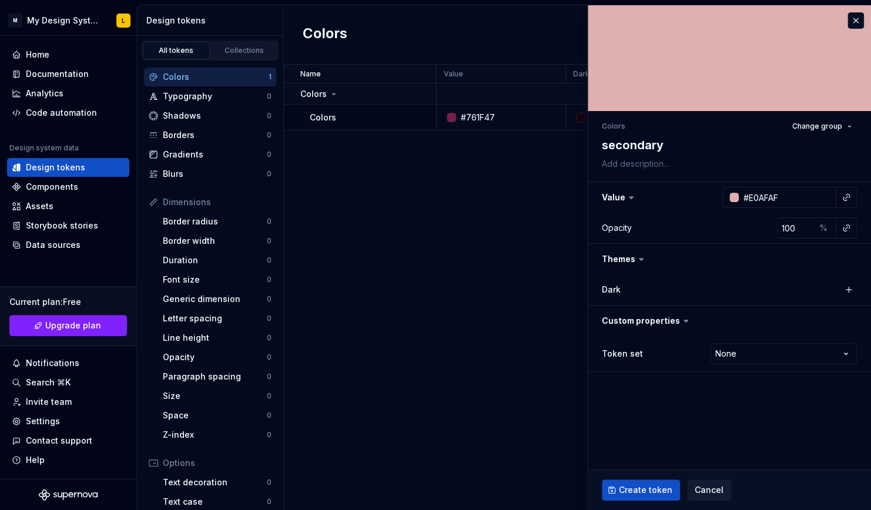
click at [765, 414] on html "M My Design System L Home Documentation Analytics Code automation Design system…" at bounding box center [435, 255] width 871 height 510
click at [847, 288] on button "button" at bounding box center [848, 289] width 16 height 16
click at [761, 285] on div "#E0AFAF" at bounding box center [772, 290] width 51 height 12
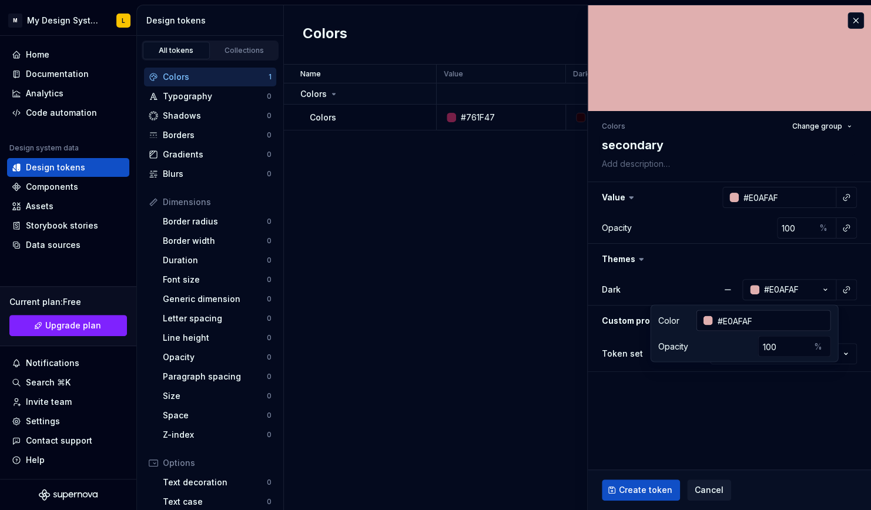
type textarea "*"
click at [707, 314] on div at bounding box center [704, 320] width 16 height 21
click at [708, 318] on div at bounding box center [707, 319] width 9 height 9
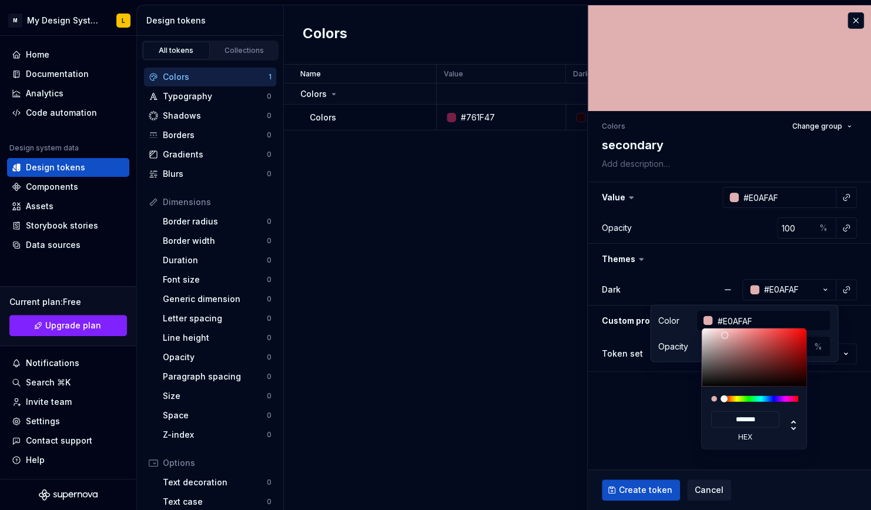
type input "#E43D3D"
type input "*******"
type input "#E44040"
type input "*******"
drag, startPoint x: 778, startPoint y: 334, endPoint x: 772, endPoint y: 337, distance: 6.3
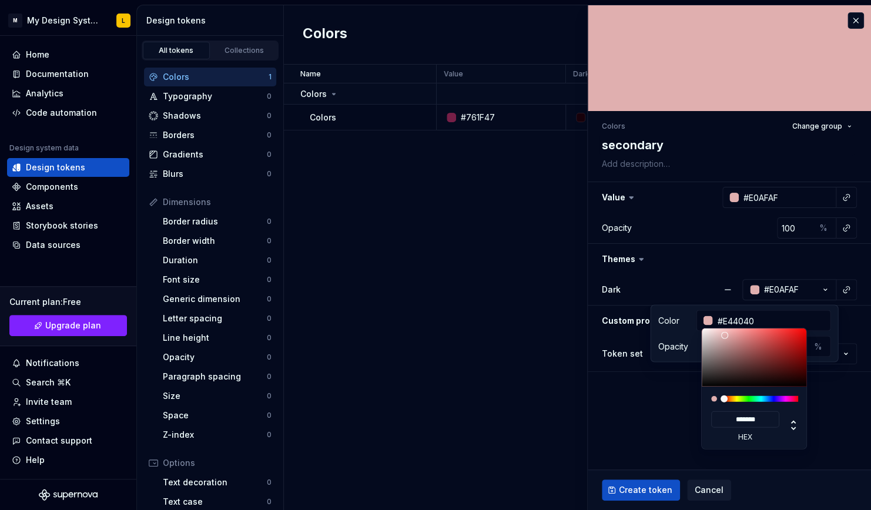
click at [777, 334] on div at bounding box center [754, 357] width 106 height 58
type input "#E44141"
type input "*******"
click at [660, 401] on html "M My Design System L Home Documentation Analytics Code automation Design system…" at bounding box center [435, 255] width 871 height 510
click at [654, 491] on html "M My Design System L Home Documentation Analytics Code automation Design system…" at bounding box center [435, 255] width 871 height 510
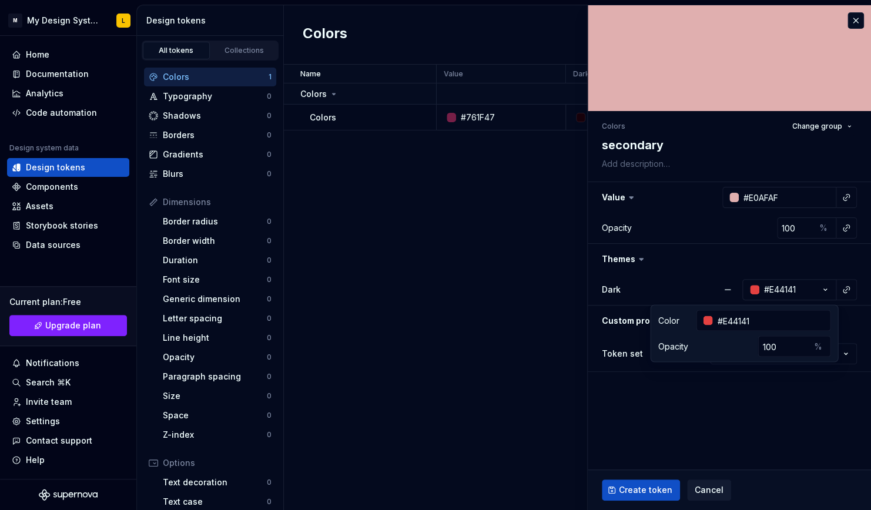
click at [654, 491] on span "Create token" at bounding box center [645, 490] width 53 height 12
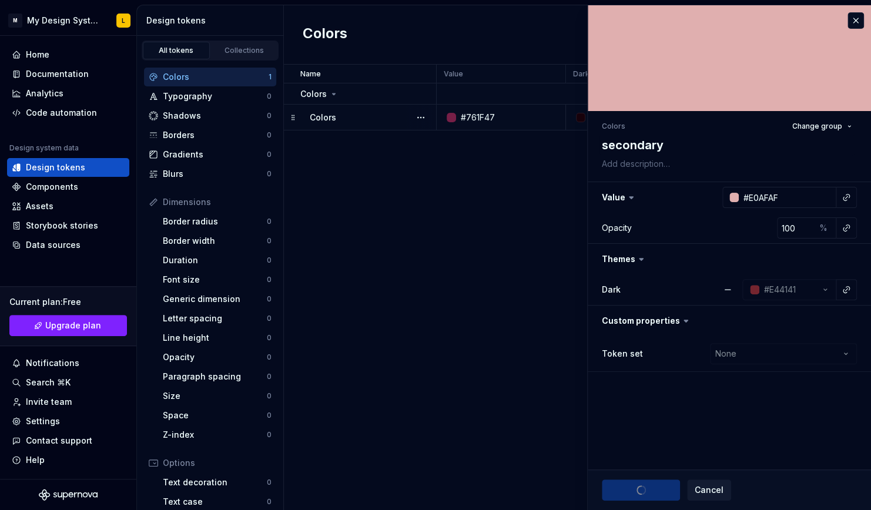
click at [327, 118] on p "Colors" at bounding box center [323, 118] width 26 height 12
click at [418, 116] on button "button" at bounding box center [420, 117] width 16 height 16
click at [341, 202] on html "M My Design System L Home Documentation Analytics Code automation Design system…" at bounding box center [435, 255] width 871 height 510
type textarea "*"
type input "#FFFFFF"
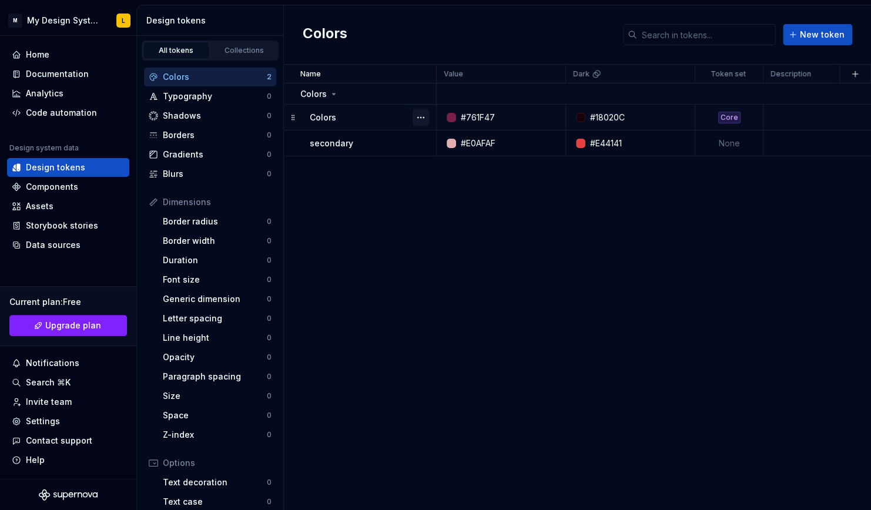
click at [419, 118] on button "button" at bounding box center [420, 117] width 16 height 16
click at [466, 139] on div "Open detail" at bounding box center [472, 140] width 76 height 12
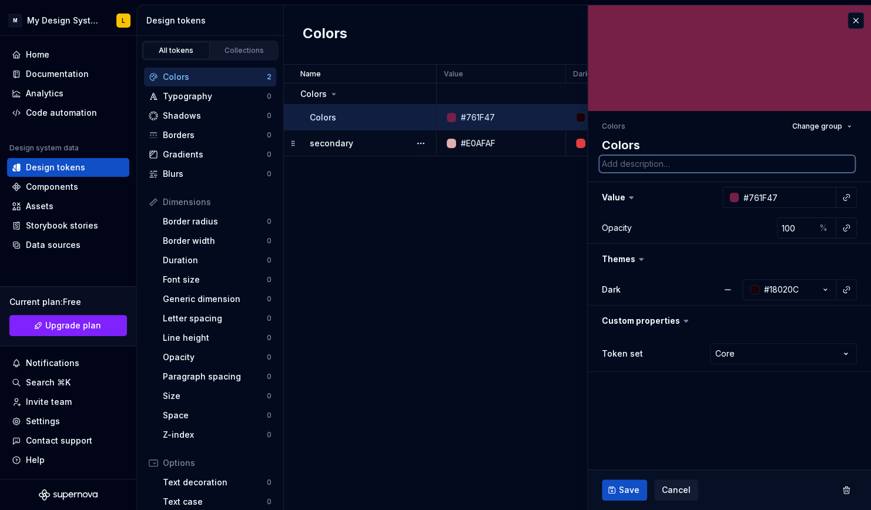
click at [634, 166] on textarea at bounding box center [726, 164] width 255 height 16
click at [651, 147] on textarea "Colors" at bounding box center [726, 145] width 255 height 21
click at [639, 131] on div "Colors Change group" at bounding box center [729, 126] width 255 height 16
click at [650, 150] on textarea "Colors" at bounding box center [726, 145] width 255 height 21
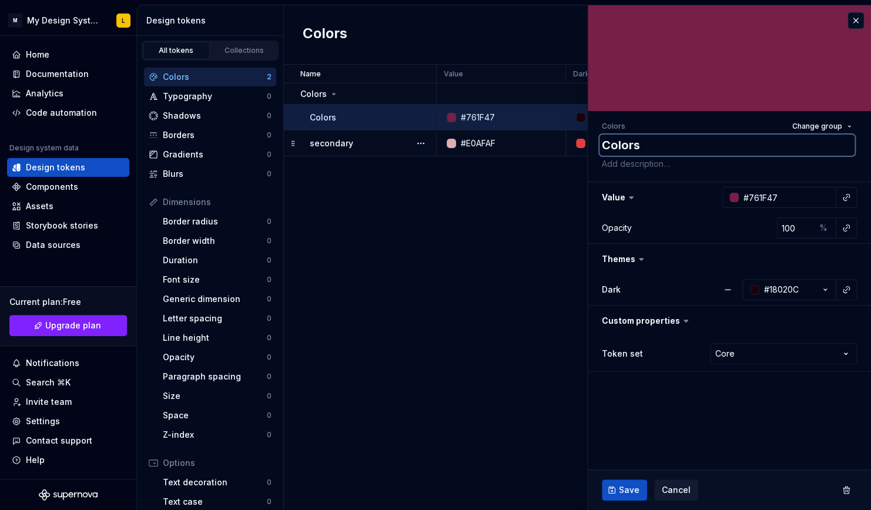
type textarea "*"
type textarea "p"
type textarea "*"
type textarea "pr"
type textarea "*"
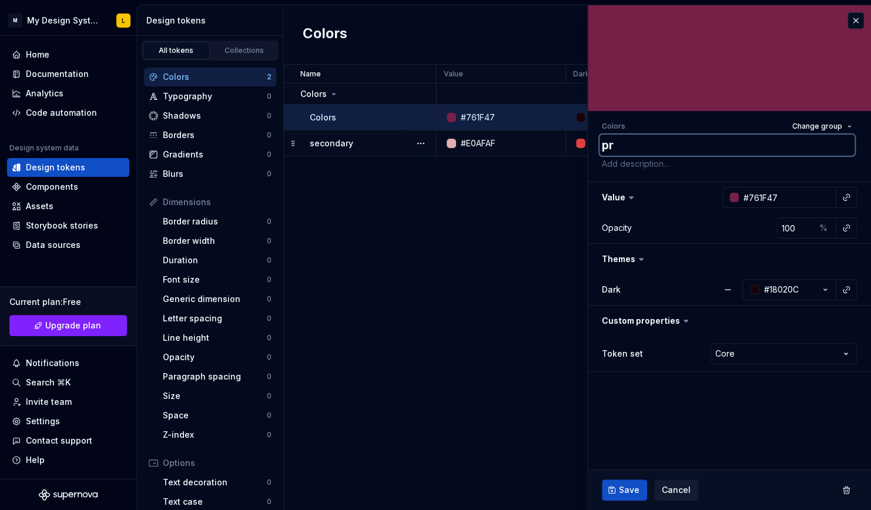
type textarea "pri"
type textarea "*"
type textarea "prim"
type textarea "*"
type textarea "prima"
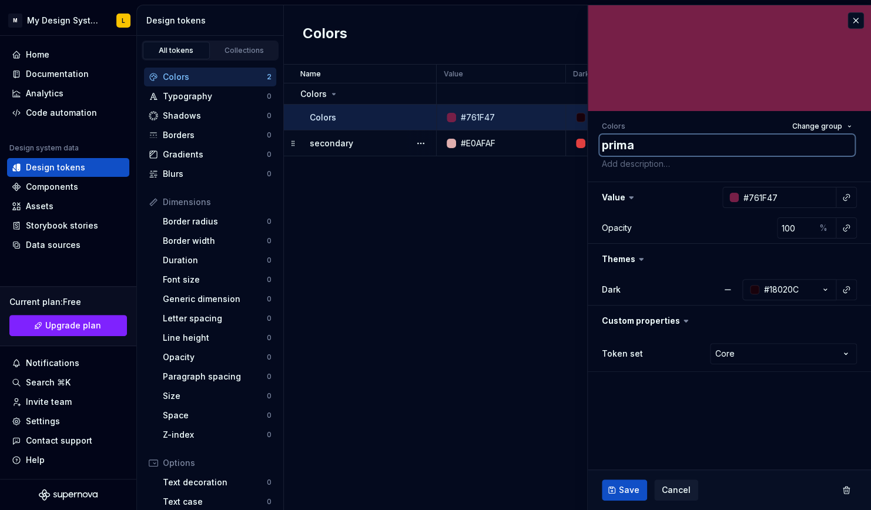
type textarea "*"
type textarea "primary"
type textarea "*"
type textarea "primary"
click at [622, 489] on span "Save" at bounding box center [629, 490] width 21 height 12
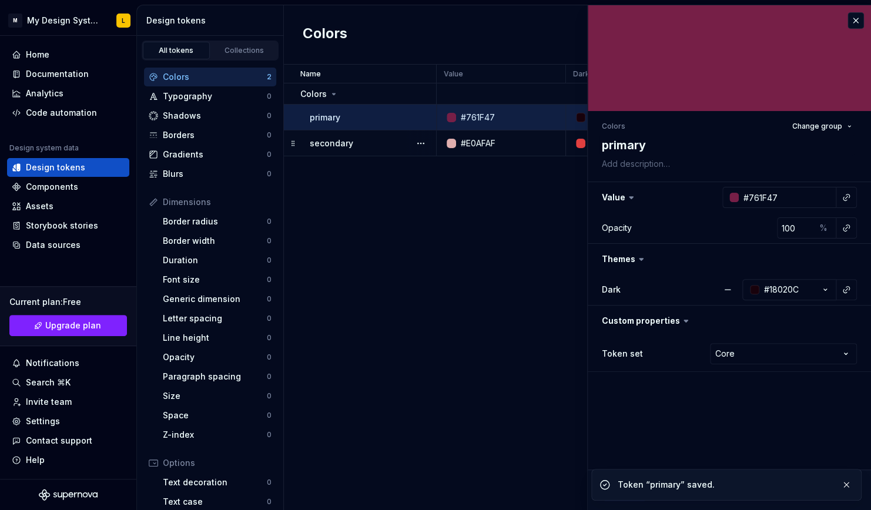
click at [404, 300] on div "Name Value Dark Token set Description Last updated Colors primary #761F47 #1802…" at bounding box center [577, 287] width 587 height 445
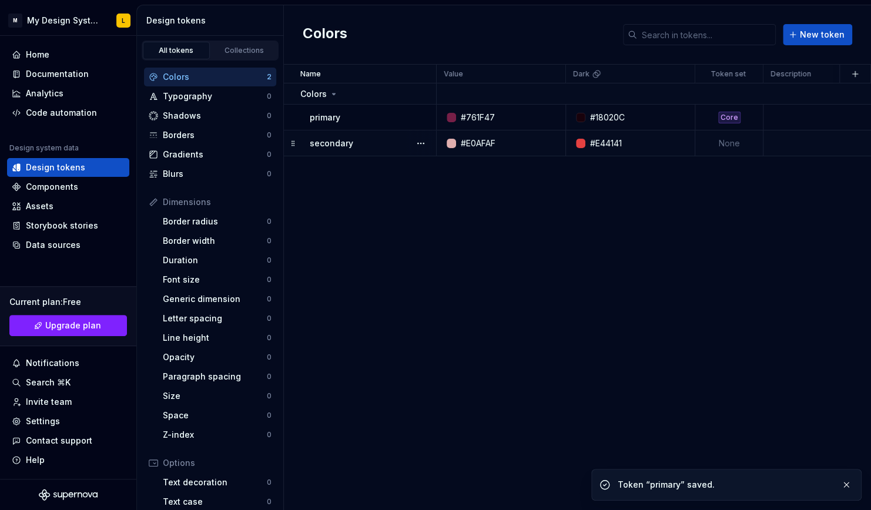
click at [744, 145] on td "None" at bounding box center [729, 143] width 68 height 26
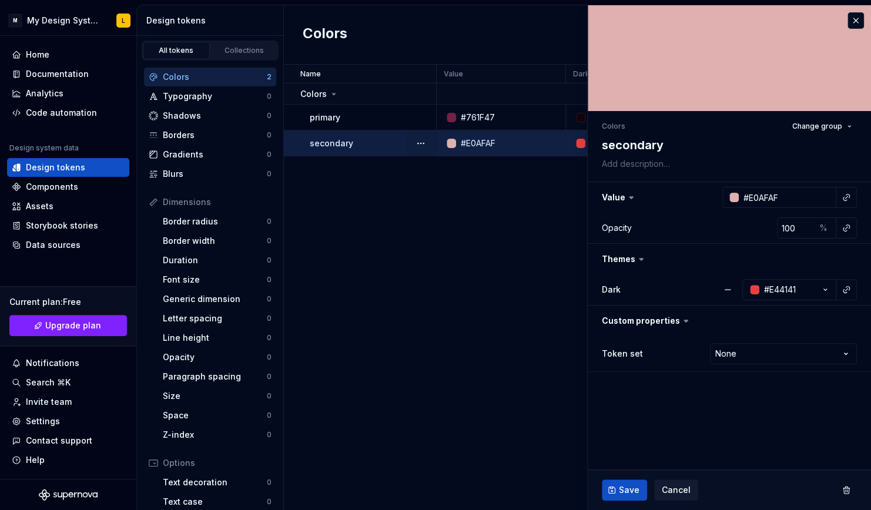
click at [337, 149] on td "secondary" at bounding box center [360, 143] width 153 height 26
click at [767, 355] on html "M My Design System L Home Documentation Analytics Code automation Design system…" at bounding box center [435, 255] width 871 height 510
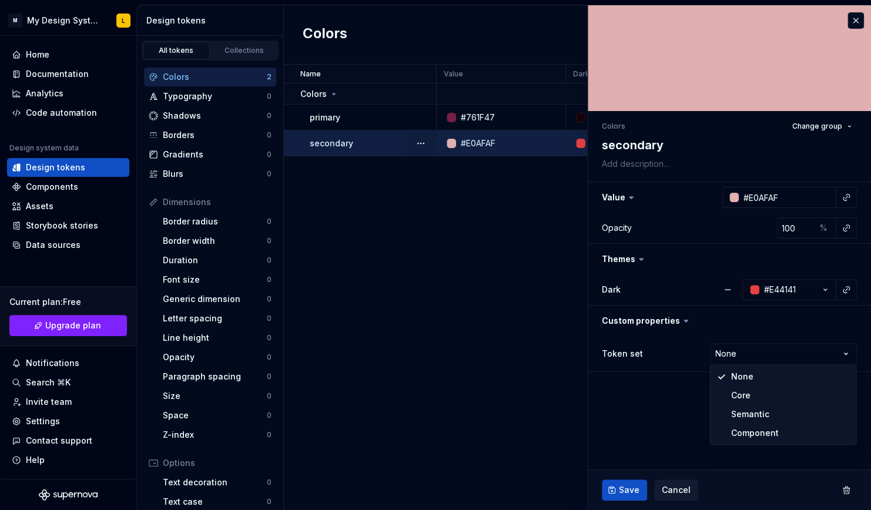
type textarea "*"
select select "**********"
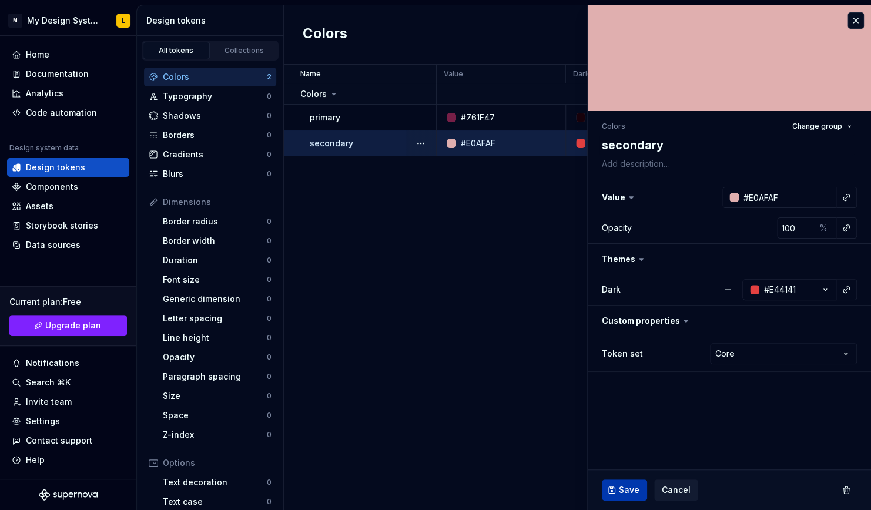
click at [625, 496] on button "Save" at bounding box center [624, 489] width 45 height 21
click at [409, 347] on div "Name Value Dark Token set Description Last updated Colors primary #761F47 #1802…" at bounding box center [577, 287] width 587 height 445
click at [76, 118] on div "Code automation" at bounding box center [61, 113] width 71 height 12
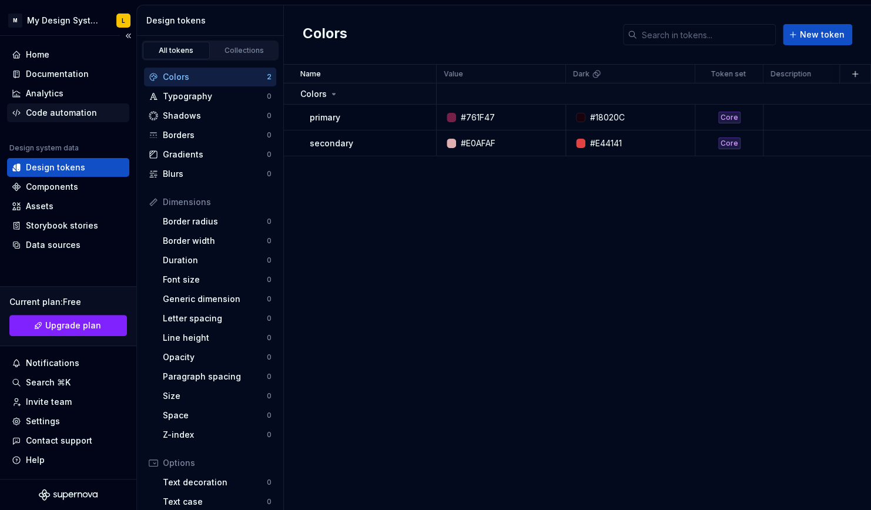
click at [97, 109] on div "Code automation" at bounding box center [68, 113] width 113 height 12
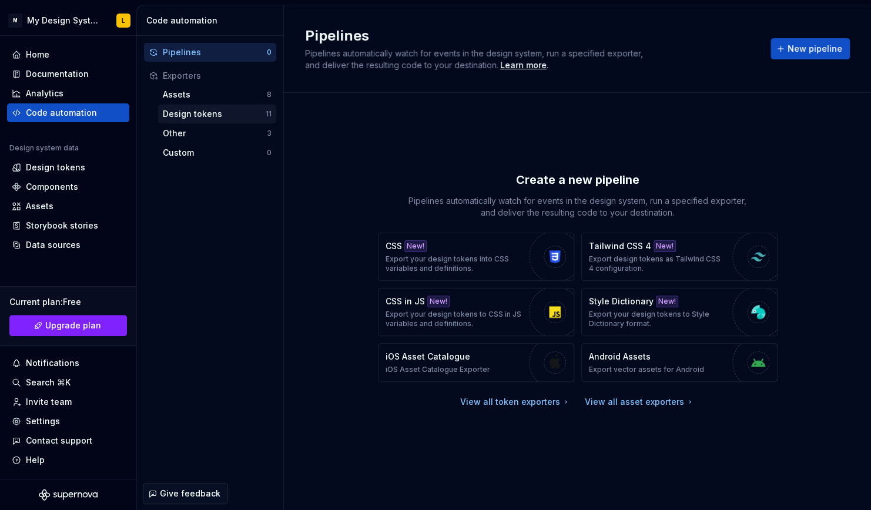
click at [244, 118] on div "Design tokens" at bounding box center [214, 114] width 103 height 12
click at [714, 251] on div "Tailwind CSS 4 New! Export design tokens as Tailwind CSS 4 configuration." at bounding box center [657, 256] width 137 height 33
click at [741, 258] on div "button" at bounding box center [758, 257] width 52 height 52
click at [626, 244] on p "Tailwind CSS 4" at bounding box center [620, 246] width 62 height 12
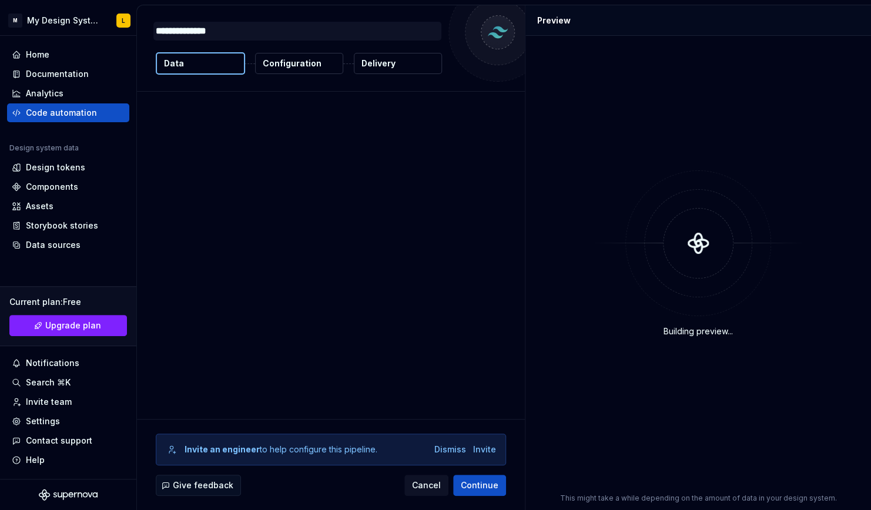
click at [273, 29] on textarea "**********" at bounding box center [297, 31] width 288 height 19
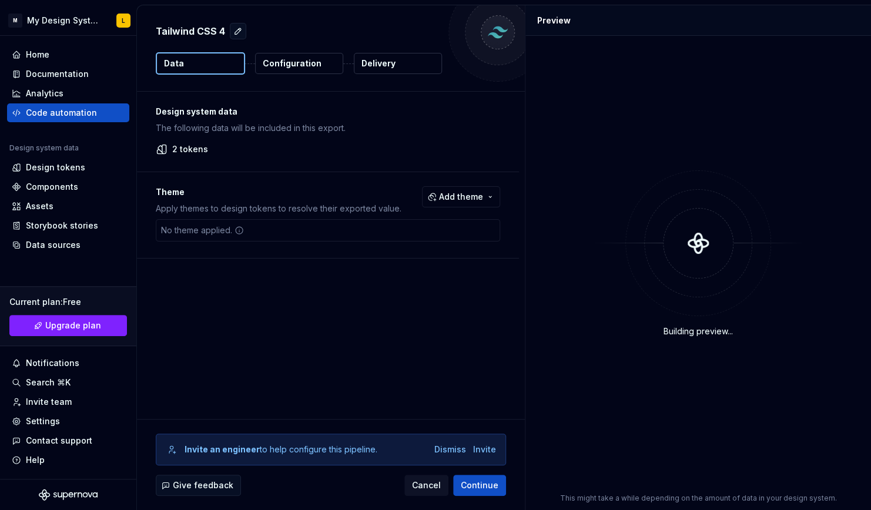
click at [313, 66] on p "Configuration" at bounding box center [292, 64] width 59 height 12
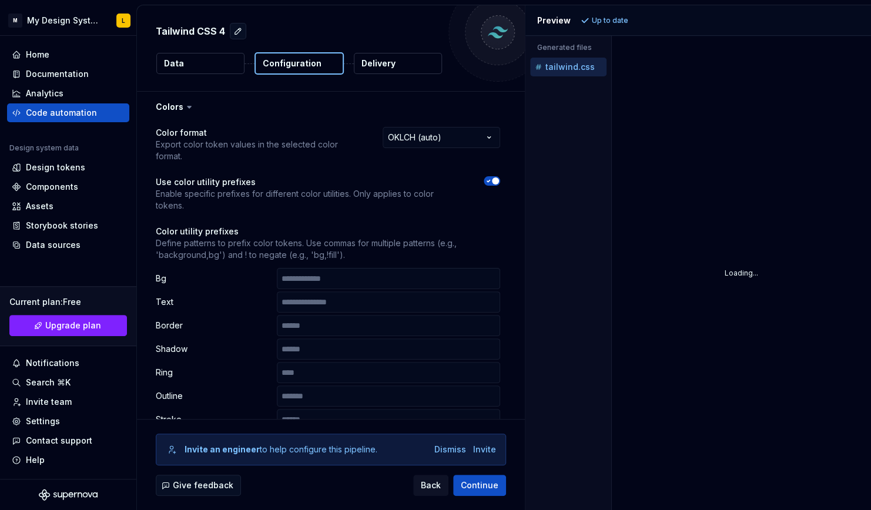
click at [313, 66] on p "Configuration" at bounding box center [292, 64] width 59 height 12
click at [445, 137] on html "**********" at bounding box center [435, 255] width 871 height 510
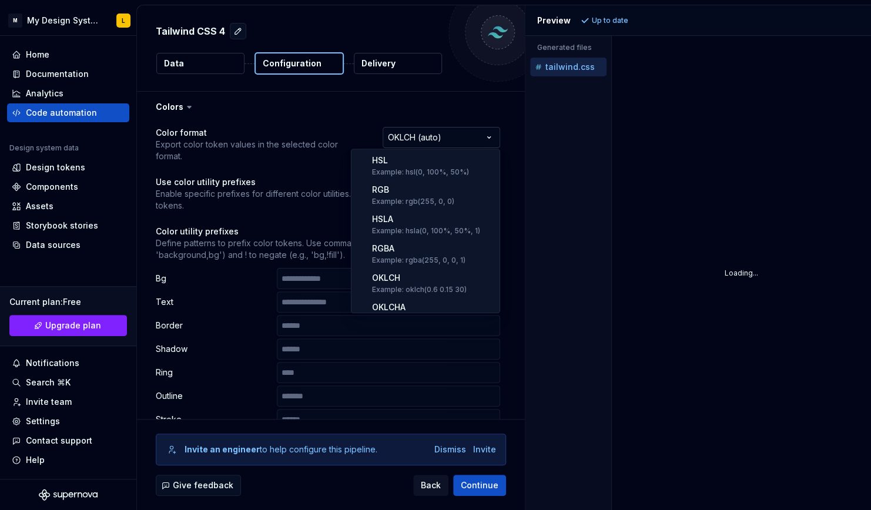
scroll to position [189, 0]
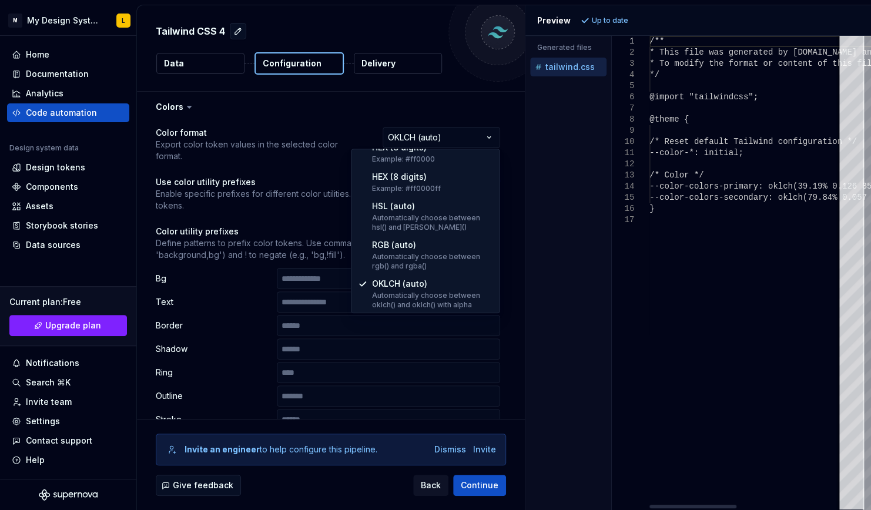
click at [445, 137] on html "**********" at bounding box center [435, 255] width 871 height 510
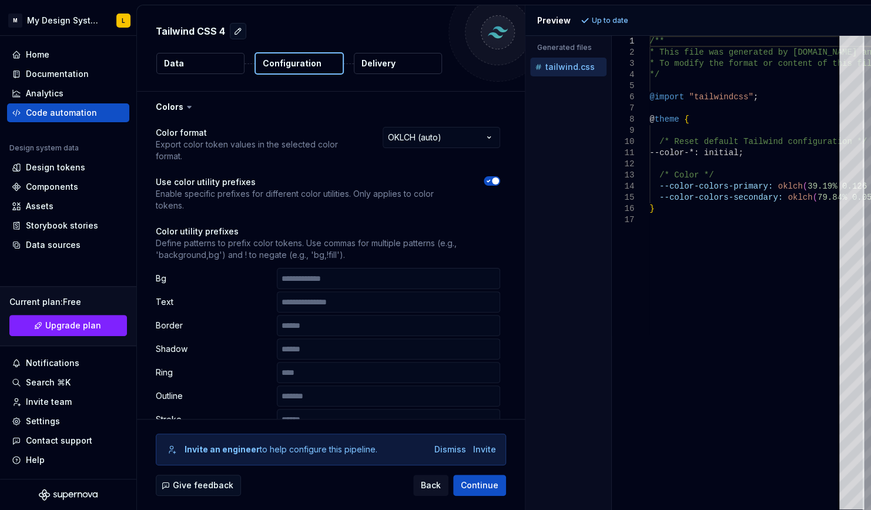
click at [388, 63] on p "Delivery" at bounding box center [378, 64] width 34 height 12
click at [216, 61] on button "Data" at bounding box center [200, 63] width 88 height 21
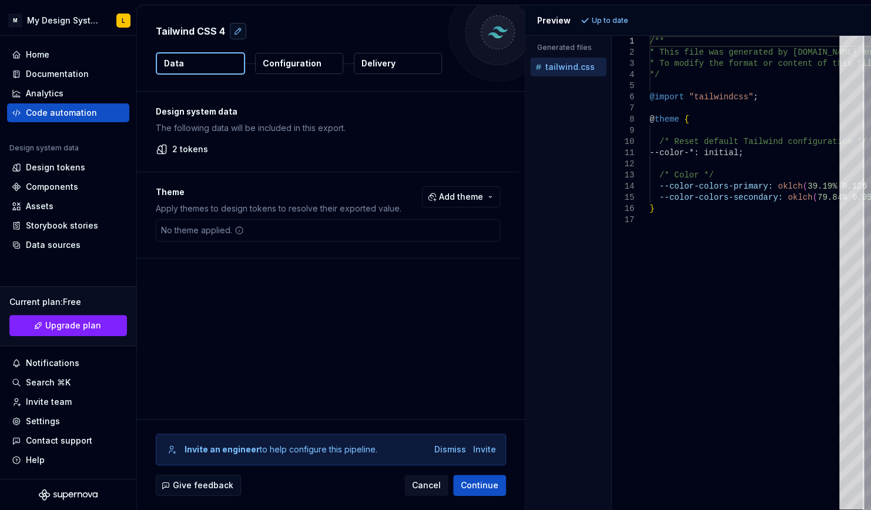
click at [236, 31] on button "button" at bounding box center [238, 31] width 16 height 16
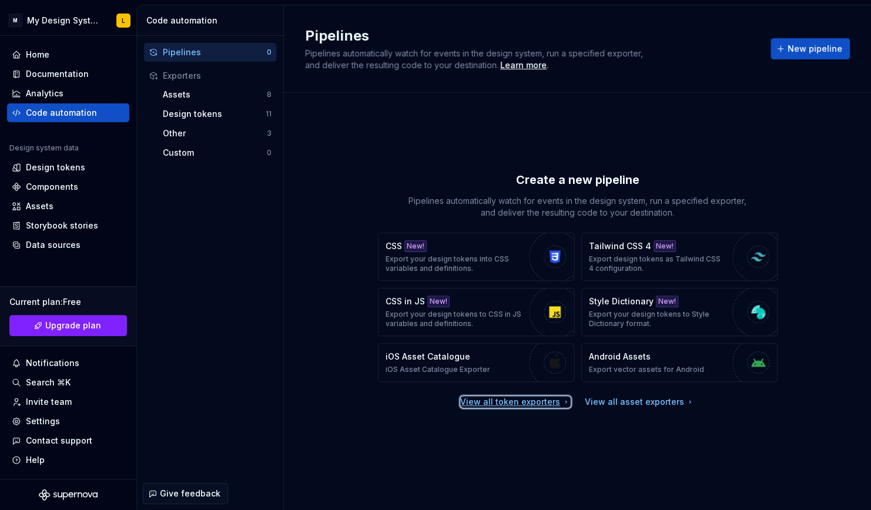
click at [538, 403] on div "View all token exporters" at bounding box center [515, 402] width 110 height 12
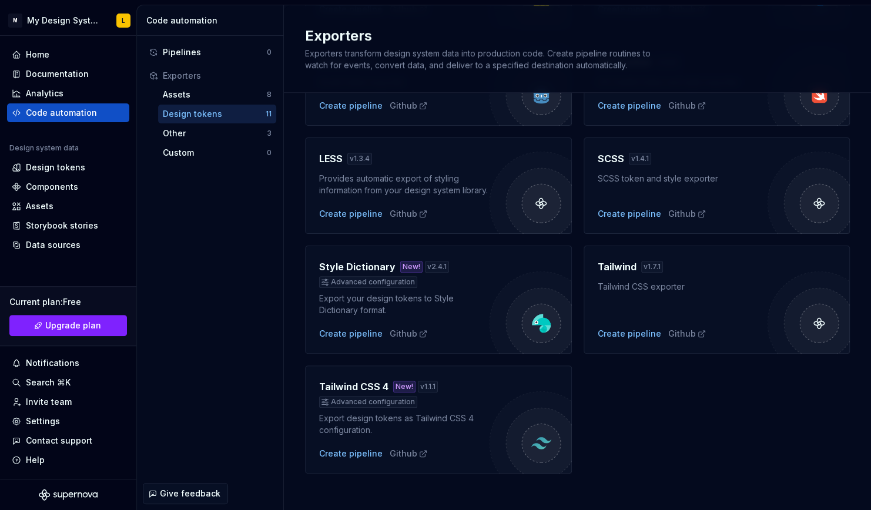
scroll to position [348, 0]
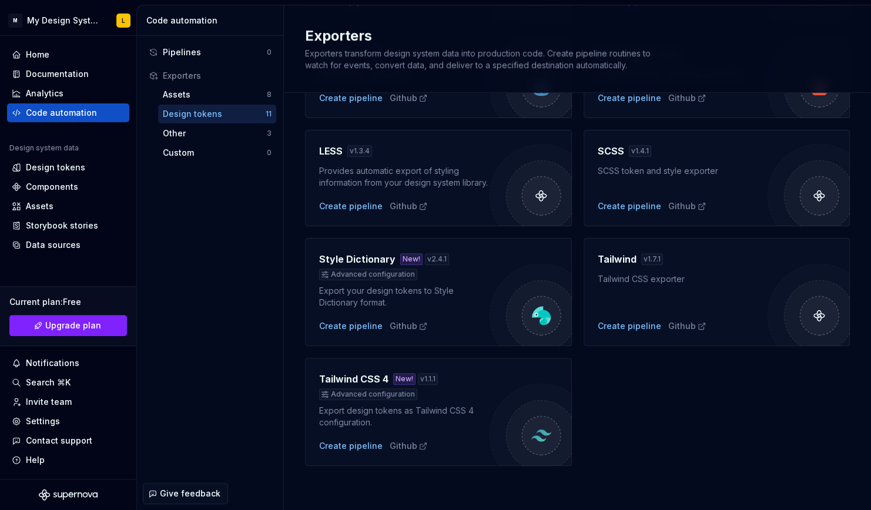
click at [675, 293] on div "Tailwind v 1.7.1 Tailwind CSS exporter Create pipeline Github" at bounding box center [683, 292] width 170 height 80
click at [613, 257] on h4 "Tailwind" at bounding box center [617, 259] width 39 height 14
click at [716, 270] on div "Tailwind v 1.7.1 Tailwind CSS exporter" at bounding box center [683, 268] width 170 height 33
click at [360, 397] on div "Advanced configuration" at bounding box center [368, 394] width 98 height 12
click at [625, 325] on div "Create pipeline" at bounding box center [629, 326] width 63 height 12
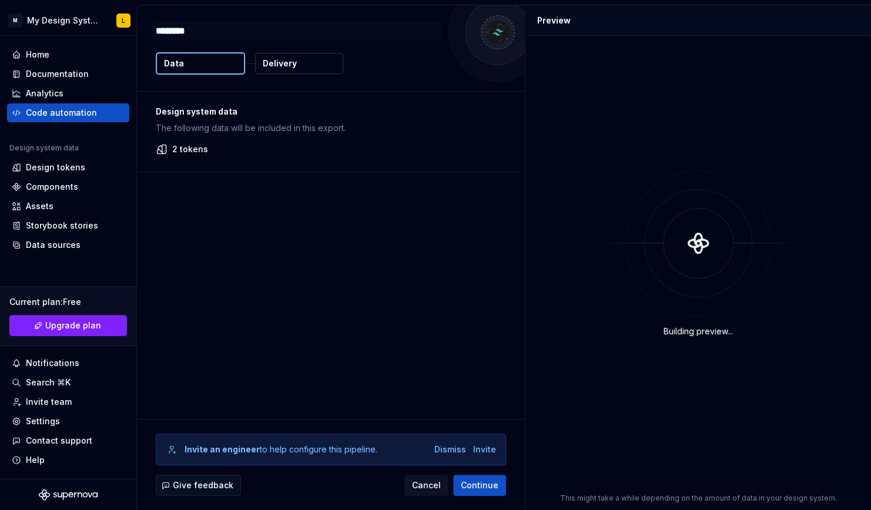
type textarea "*"
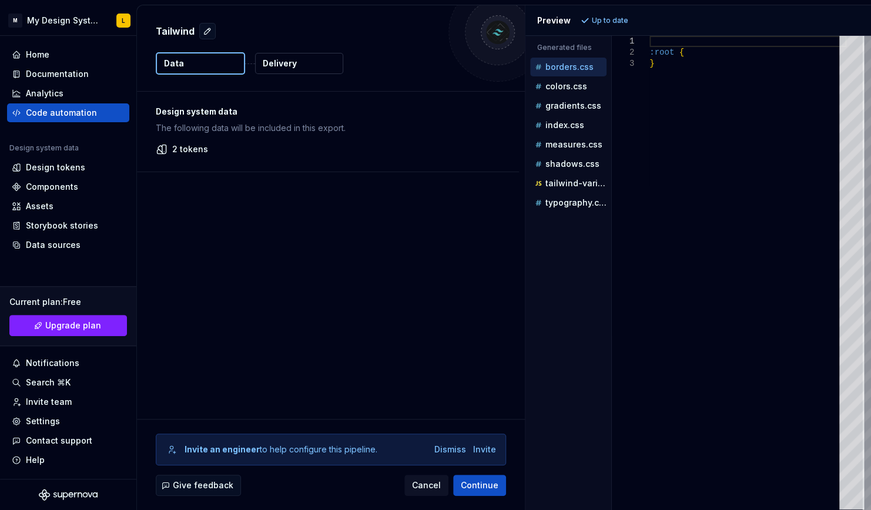
click at [336, 226] on div "Design system data The following data will be included in this export. 2 tokens" at bounding box center [331, 255] width 388 height 327
click at [572, 82] on p "colors.css" at bounding box center [566, 86] width 42 height 9
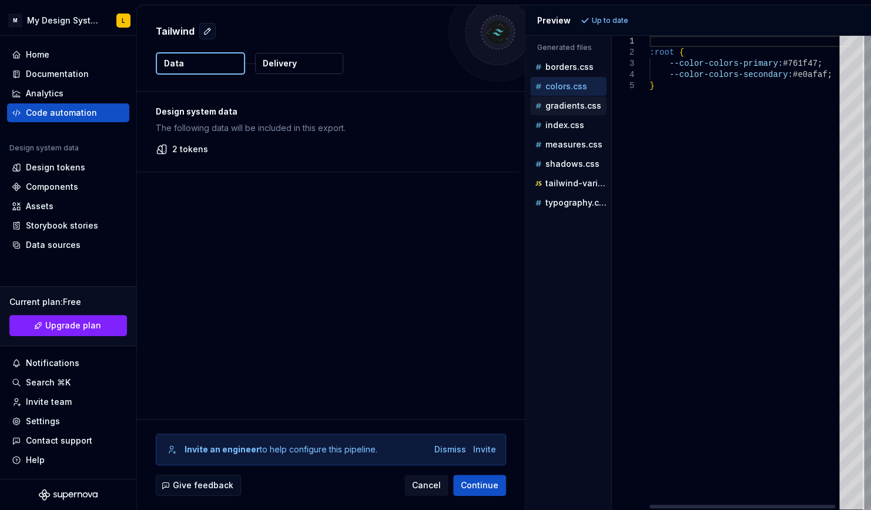
click at [574, 109] on p "gradients.css" at bounding box center [573, 105] width 56 height 9
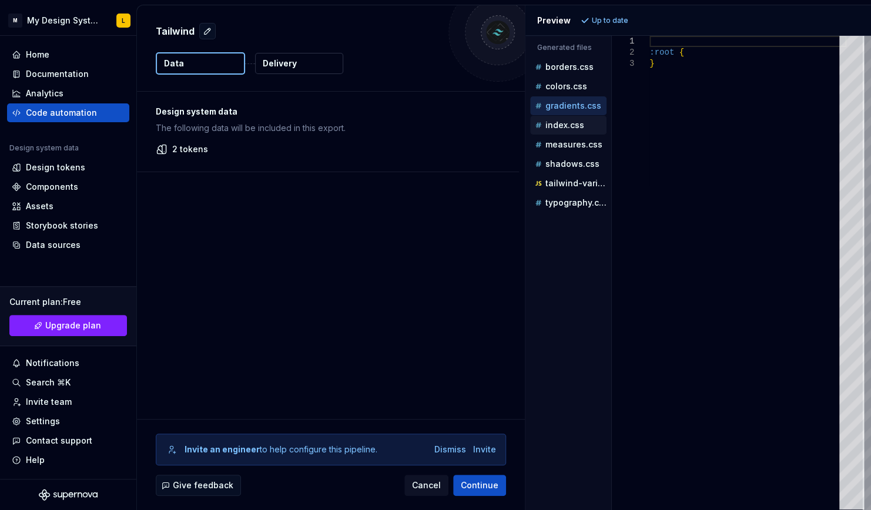
click at [573, 125] on p "index.css" at bounding box center [564, 124] width 39 height 9
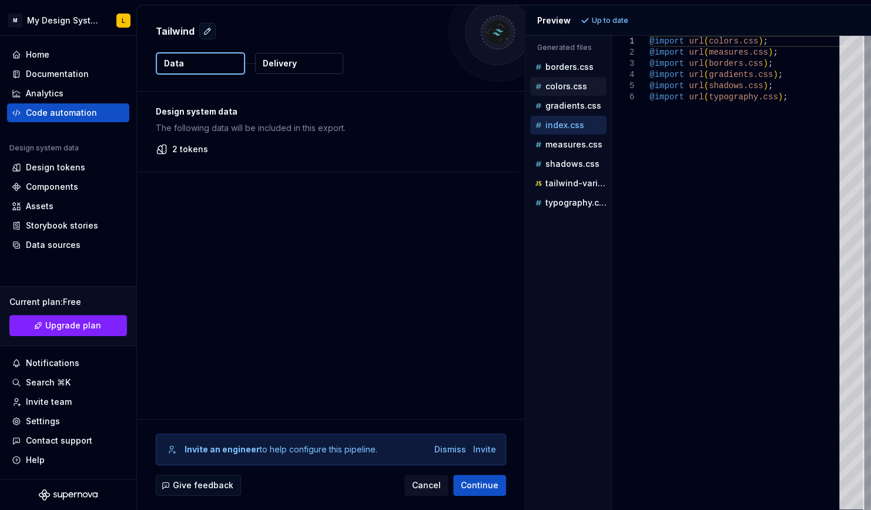
click at [565, 87] on p "colors.css" at bounding box center [566, 86] width 42 height 9
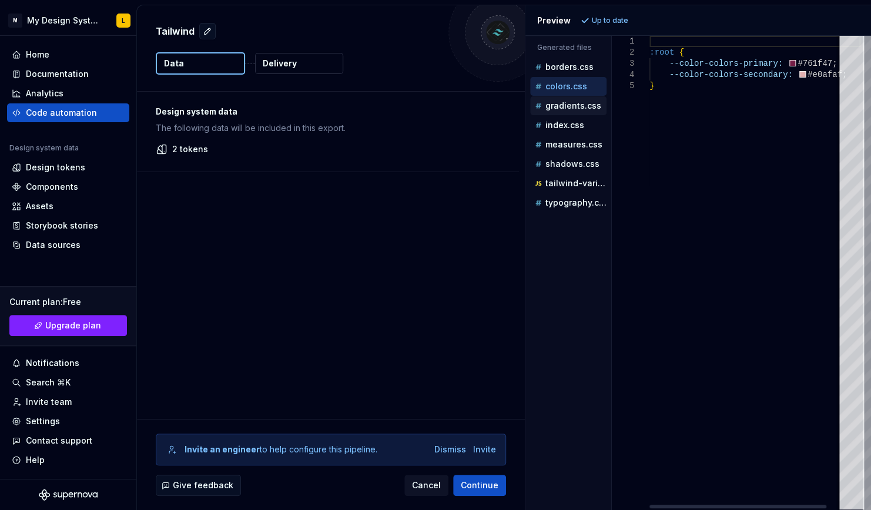
click at [576, 104] on p "gradients.css" at bounding box center [573, 105] width 56 height 9
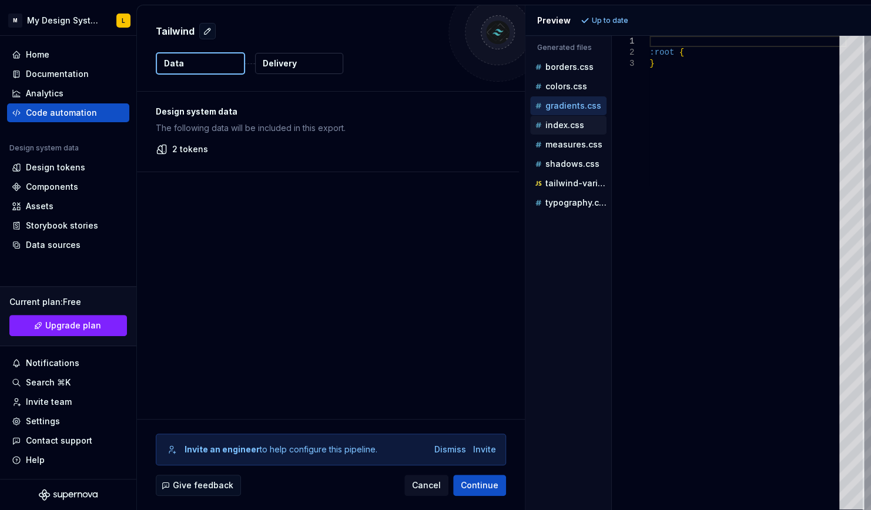
click at [573, 125] on p "index.css" at bounding box center [564, 124] width 39 height 9
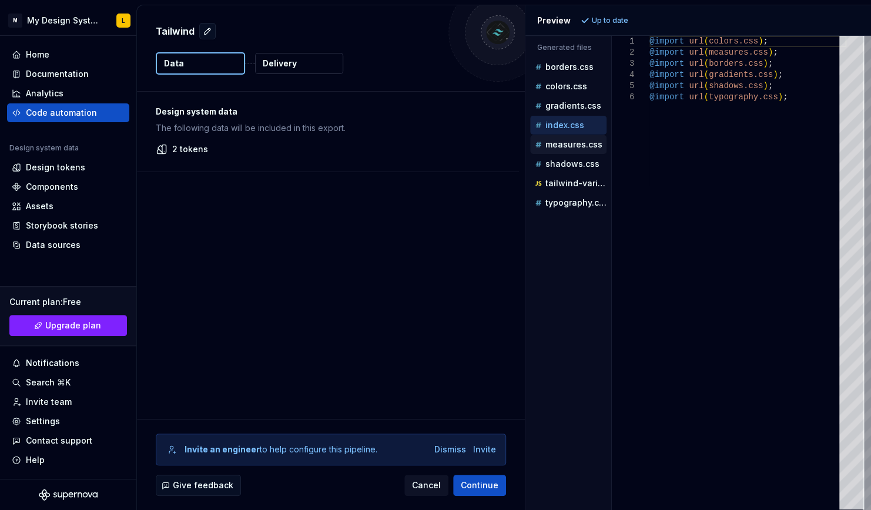
click at [579, 141] on p "measures.css" at bounding box center [573, 144] width 57 height 9
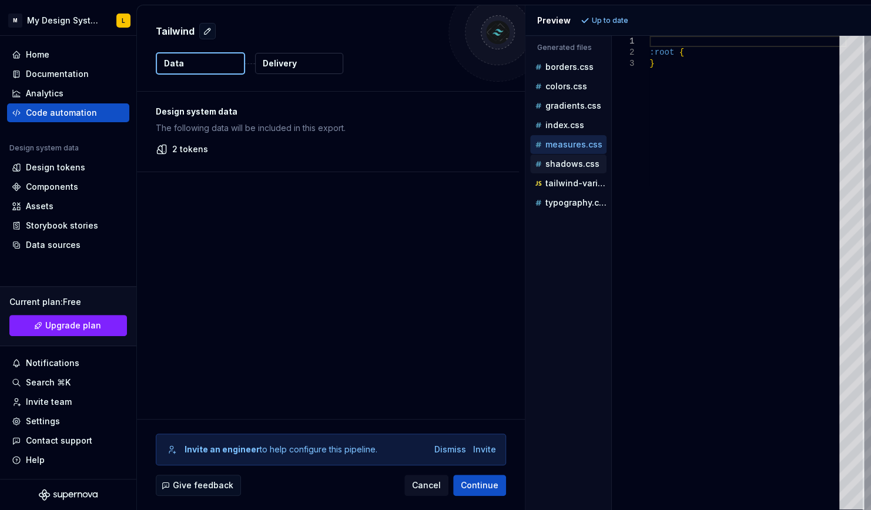
click at [583, 160] on p "shadows.css" at bounding box center [572, 163] width 54 height 9
click at [583, 181] on p "tailwind-variables.js" at bounding box center [575, 183] width 61 height 9
type textarea "**********"
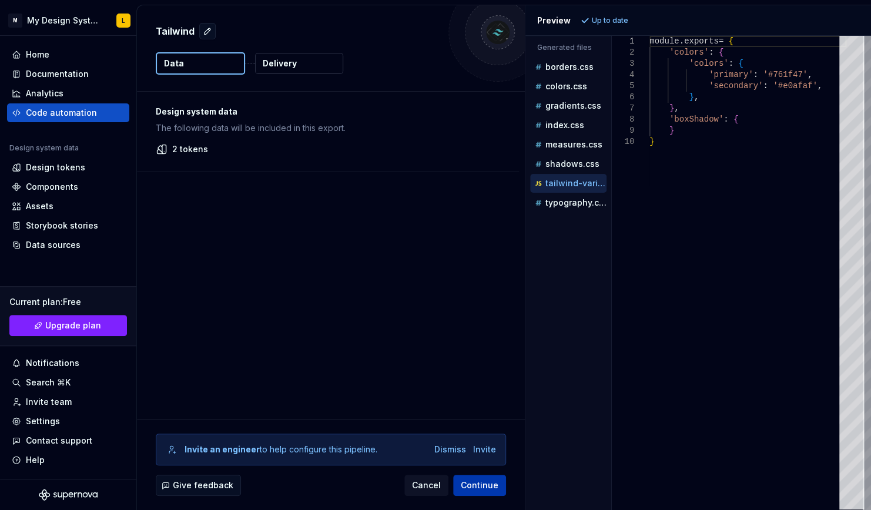
click at [472, 488] on span "Continue" at bounding box center [480, 485] width 38 height 12
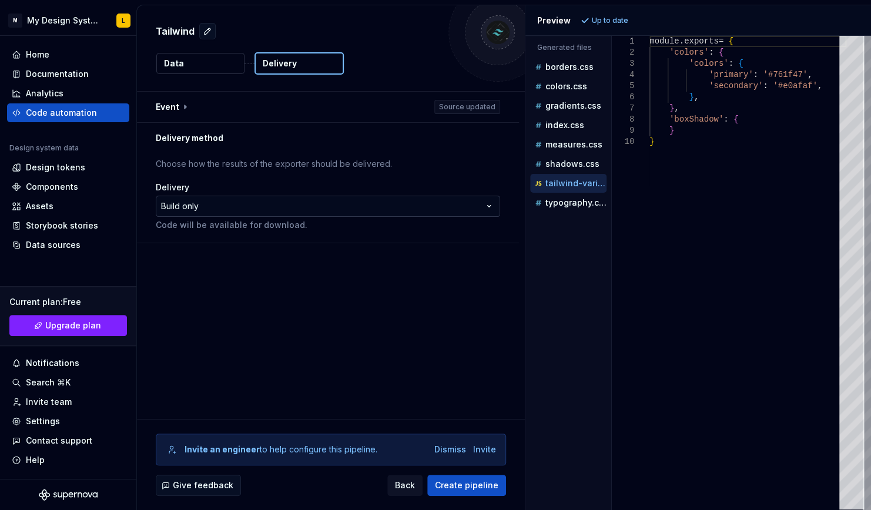
click at [348, 209] on html "**********" at bounding box center [435, 255] width 871 height 510
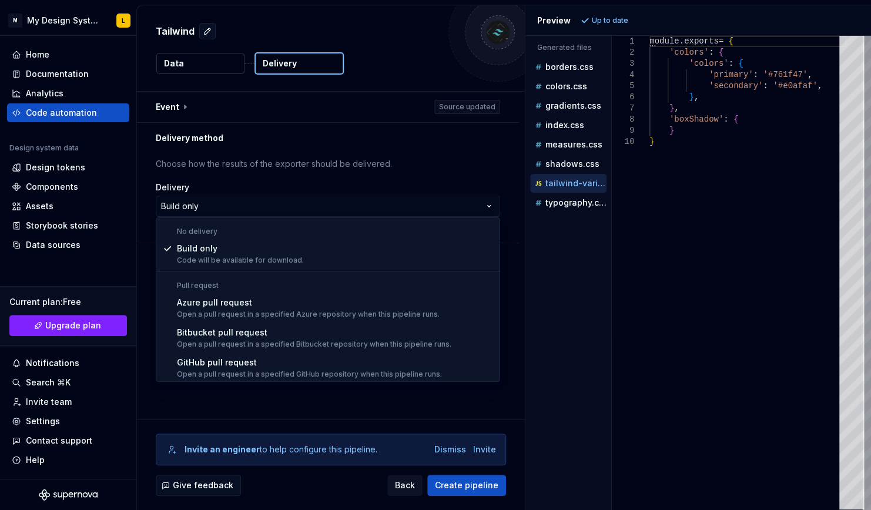
click at [308, 412] on html "**********" at bounding box center [435, 255] width 871 height 510
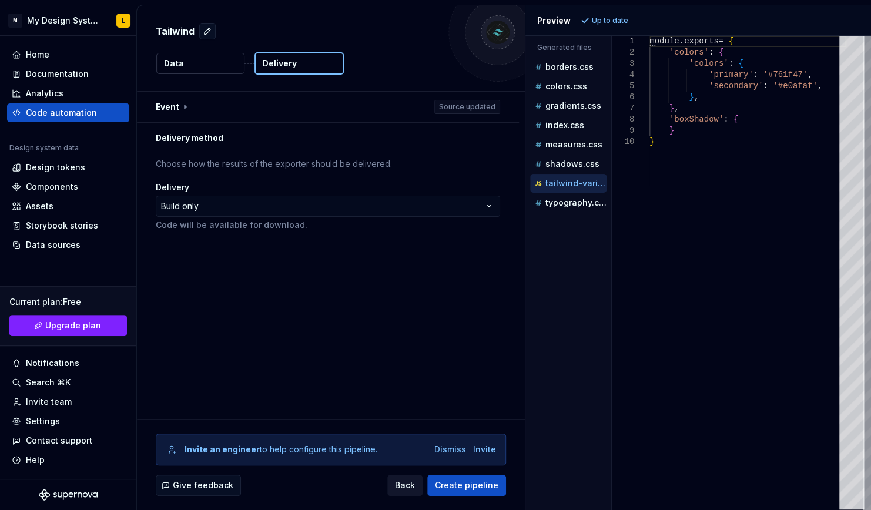
click at [409, 481] on span "Back" at bounding box center [405, 485] width 20 height 12
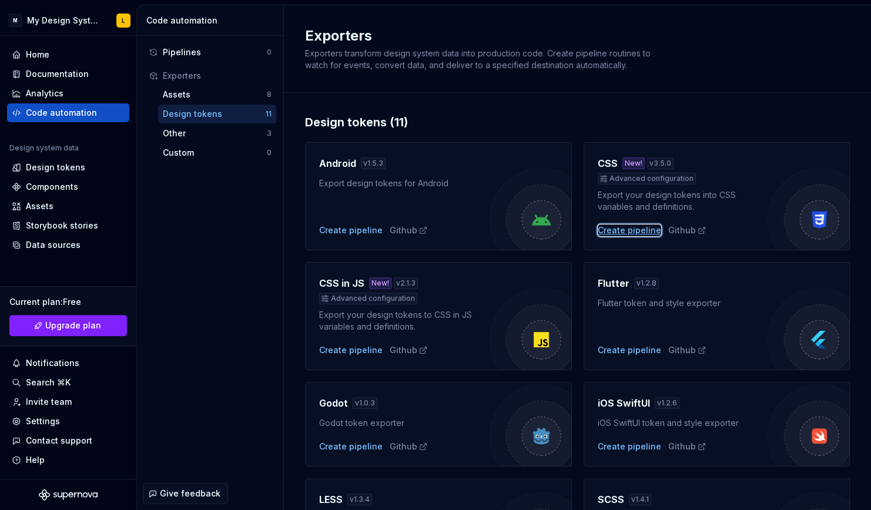
click at [616, 226] on div "Create pipeline" at bounding box center [629, 230] width 63 height 12
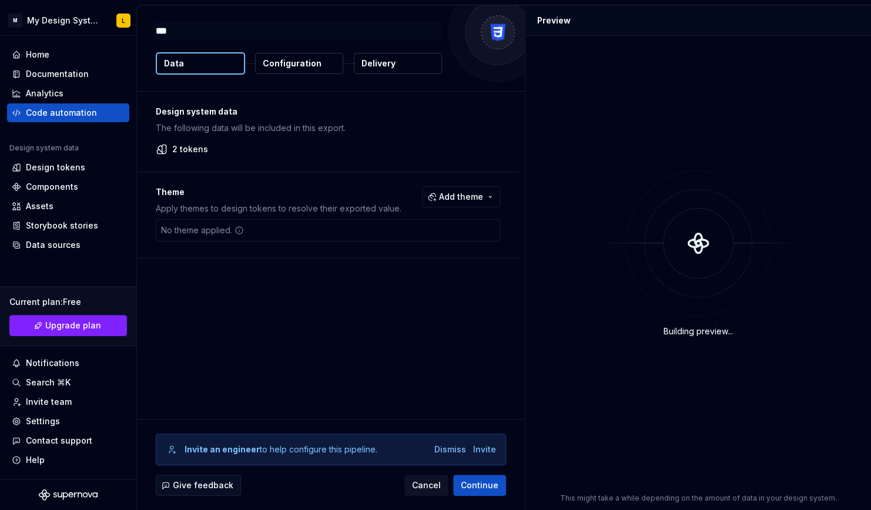
type textarea "*"
click at [487, 194] on button "Add theme" at bounding box center [461, 196] width 78 height 21
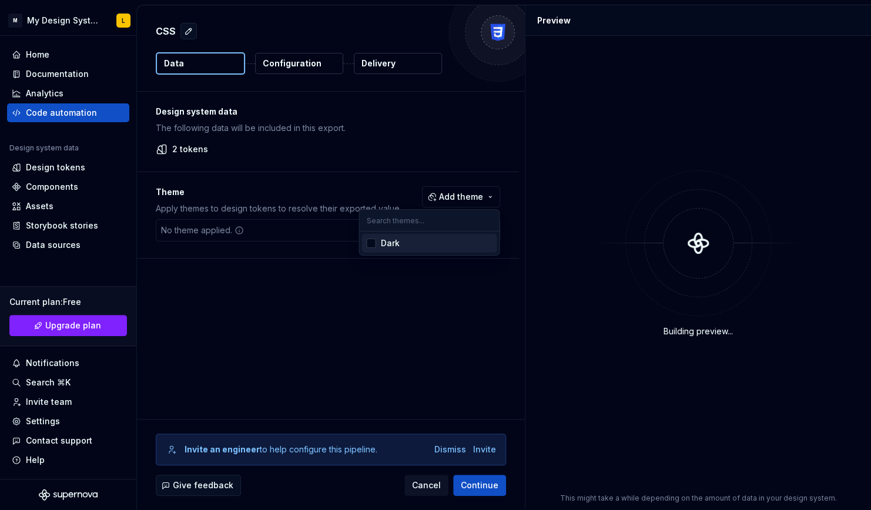
click at [428, 244] on div "Dark" at bounding box center [436, 243] width 112 height 12
click at [431, 328] on html "M My Design System L Home Documentation Analytics Code automation Design system…" at bounding box center [435, 255] width 871 height 510
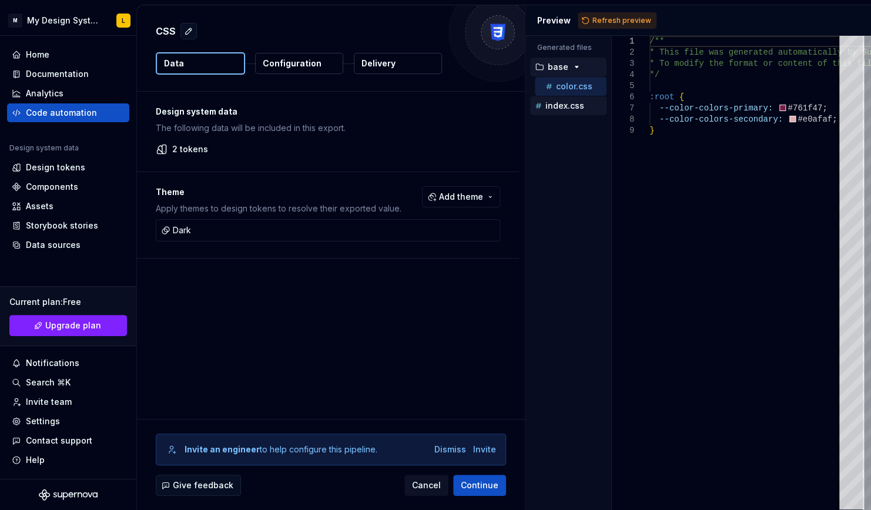
click at [548, 106] on p "index.css" at bounding box center [564, 105] width 39 height 9
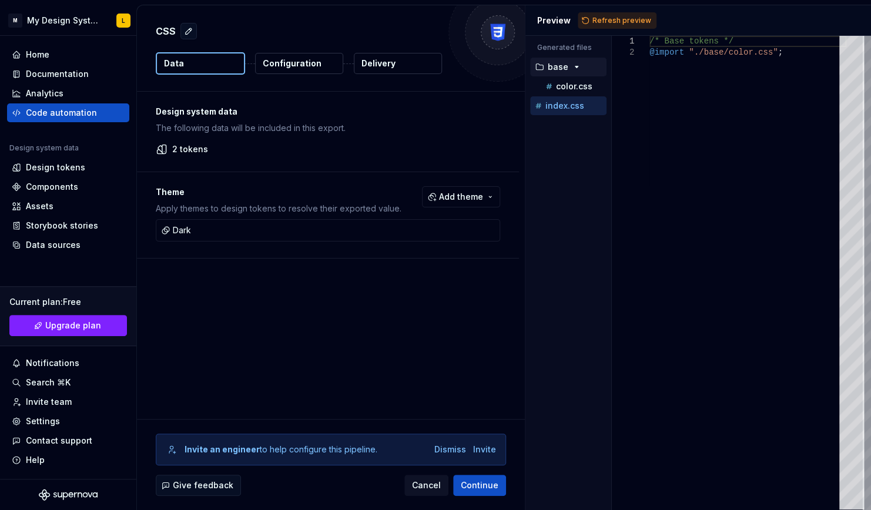
click at [565, 62] on p "base" at bounding box center [558, 66] width 21 height 9
click at [567, 83] on p "color.css" at bounding box center [574, 86] width 36 height 9
type textarea "**********"
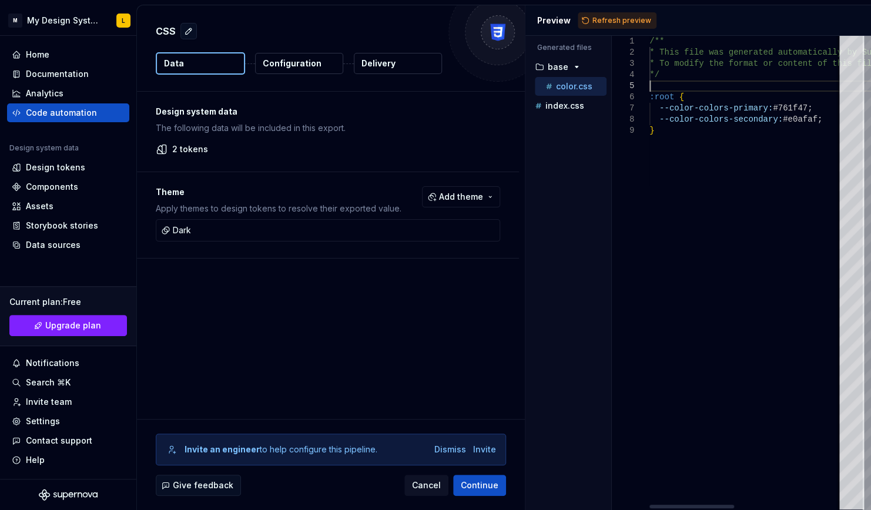
scroll to position [0, 4]
click at [711, 85] on div "/** * This file was generated automatically by Supern [DOMAIN_NAME] and should …" at bounding box center [869, 273] width 441 height 474
click at [711, 63] on div "/** * This file was generated automatically by Supern [DOMAIN_NAME] and should …" at bounding box center [869, 273] width 441 height 474
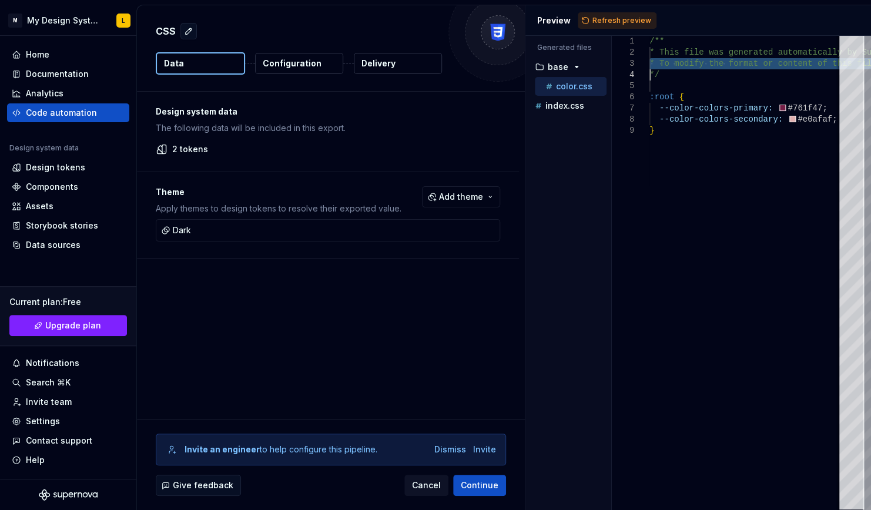
click at [280, 65] on p "Configuration" at bounding box center [292, 64] width 59 height 12
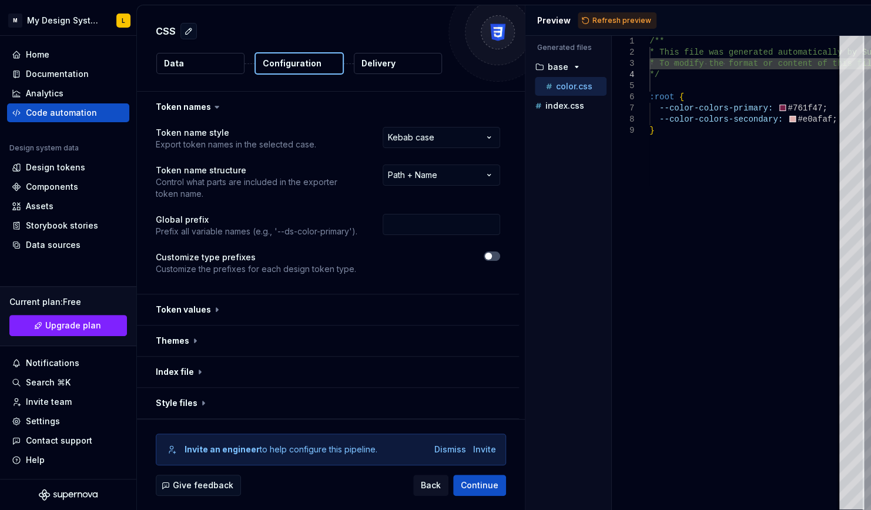
click at [228, 67] on button "Data" at bounding box center [200, 63] width 88 height 21
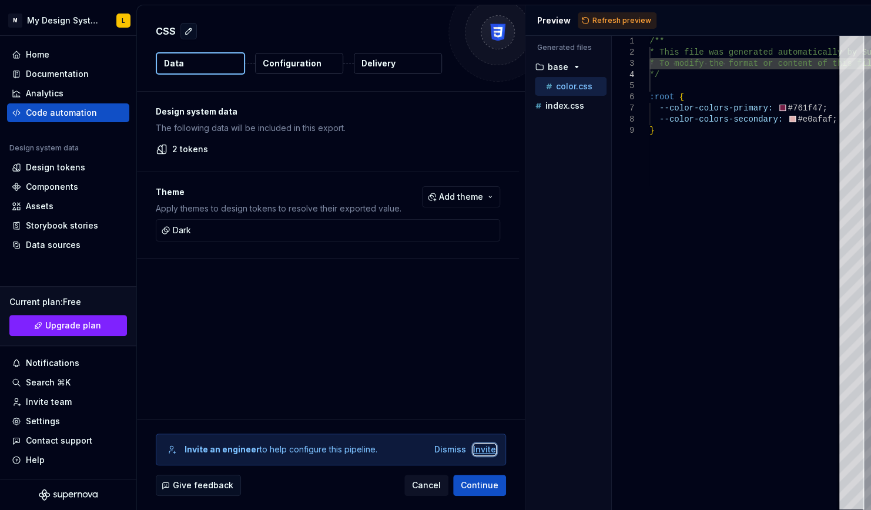
click at [481, 449] on div "Invite" at bounding box center [484, 450] width 23 height 12
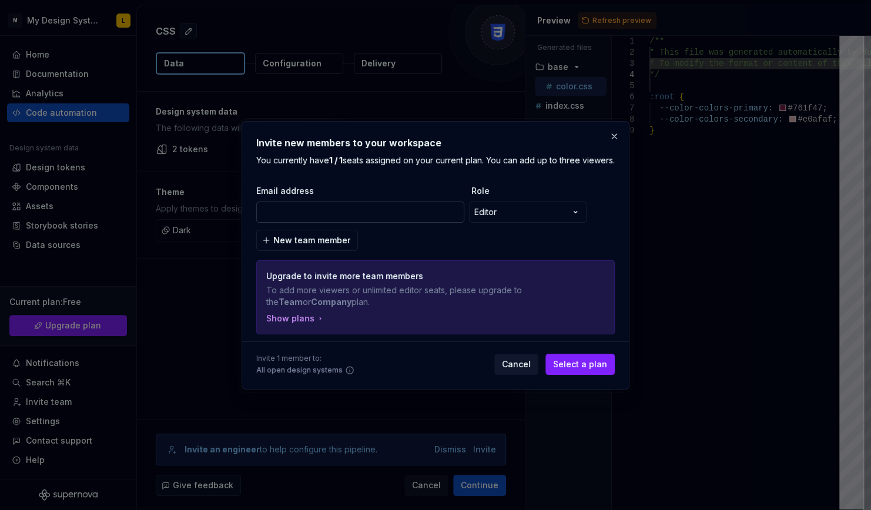
click at [287, 219] on input "email" at bounding box center [360, 212] width 208 height 21
type input "[EMAIL_ADDRESS][DOMAIN_NAME]"
click at [498, 226] on div "**********" at bounding box center [435, 255] width 871 height 510
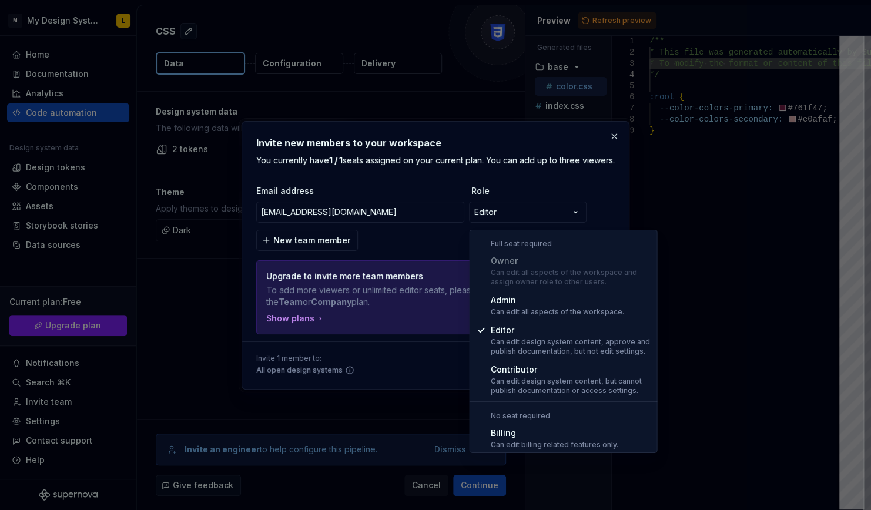
select select "*****"
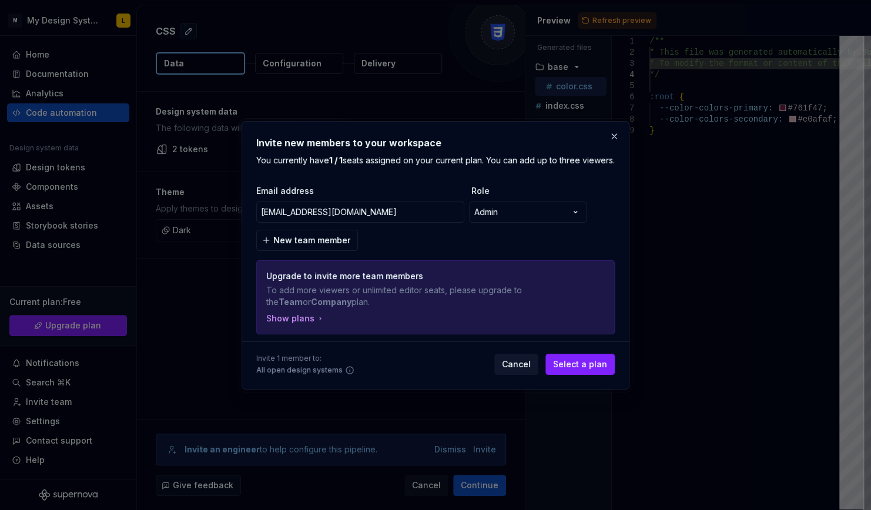
click at [558, 243] on div "**********" at bounding box center [435, 259] width 358 height 149
drag, startPoint x: 442, startPoint y: 295, endPoint x: 454, endPoint y: 315, distance: 23.5
click at [454, 315] on div "Upgrade to invite more team members To add more viewers or unlimited editor sea…" at bounding box center [435, 297] width 357 height 73
drag, startPoint x: 454, startPoint y: 315, endPoint x: 381, endPoint y: 313, distance: 73.5
click at [381, 308] on p "To add more viewers or unlimited editor seats, please upgrade to the Team or Co…" at bounding box center [394, 296] width 256 height 24
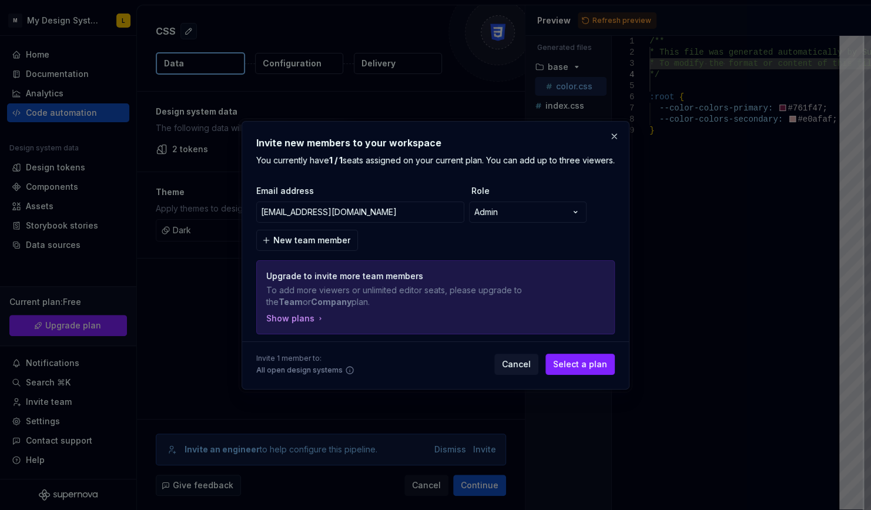
click at [353, 308] on p "To add more viewers or unlimited editor seats, please upgrade to the Team or Co…" at bounding box center [394, 296] width 256 height 24
click at [529, 370] on span "Cancel" at bounding box center [516, 364] width 29 height 12
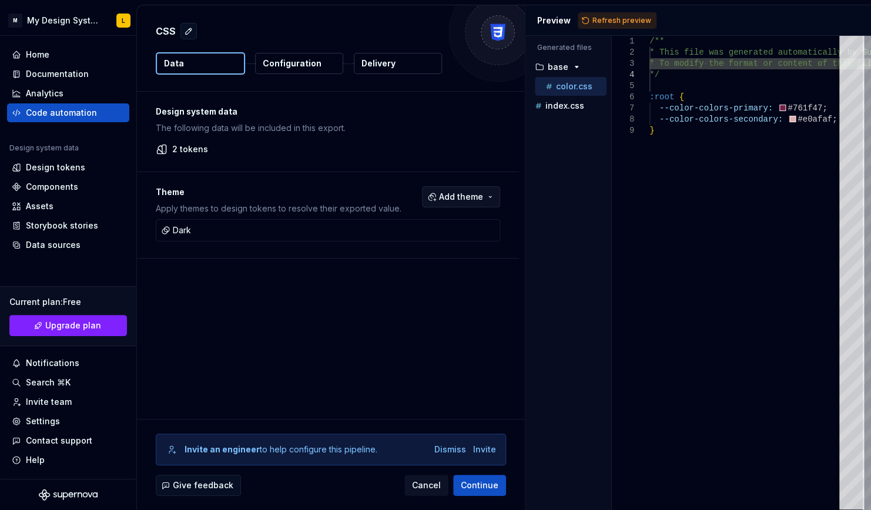
click at [445, 200] on span "Add theme" at bounding box center [461, 197] width 44 height 12
click at [377, 333] on html "M My Design System L Home Documentation Analytics Code automation Design system…" at bounding box center [435, 255] width 871 height 510
click at [742, 272] on div "/** * This file was generated automatically by Supern [DOMAIN_NAME] and should …" at bounding box center [869, 273] width 441 height 474
click at [298, 68] on p "Configuration" at bounding box center [292, 64] width 59 height 12
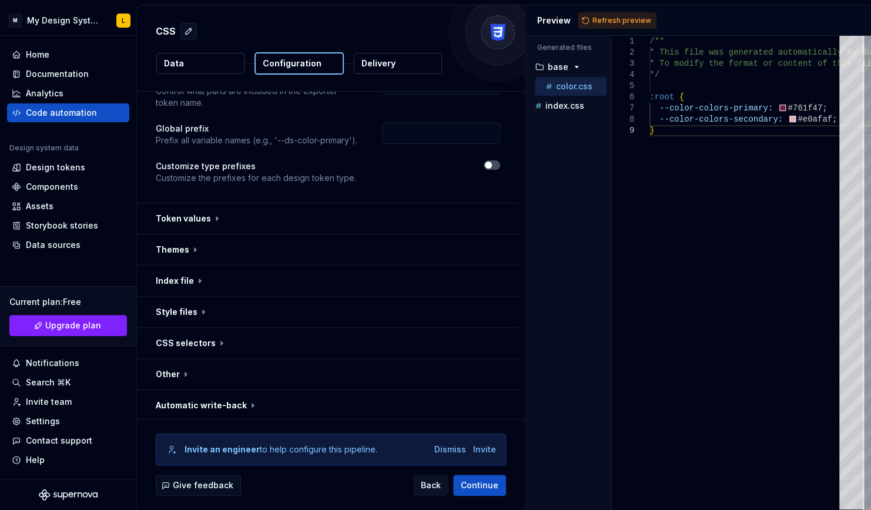
scroll to position [92, 0]
click at [197, 64] on button "Data" at bounding box center [200, 63] width 88 height 21
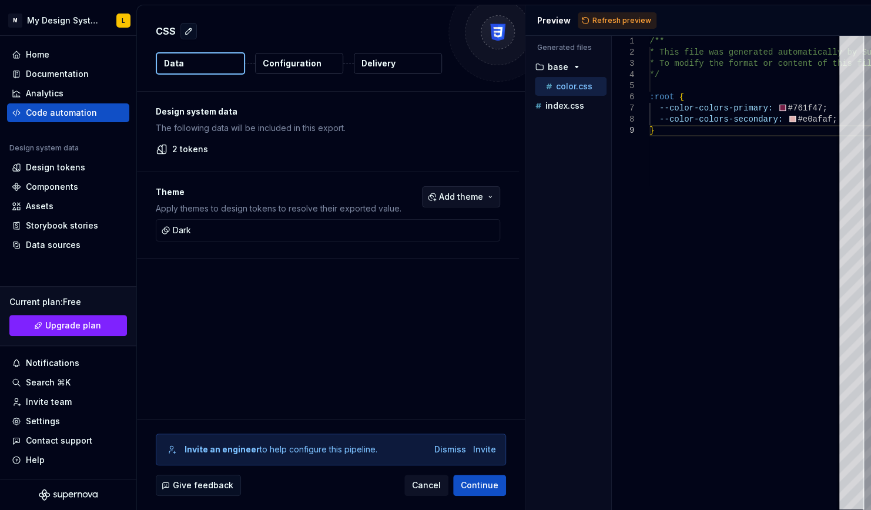
click at [442, 197] on span "Add theme" at bounding box center [461, 197] width 44 height 12
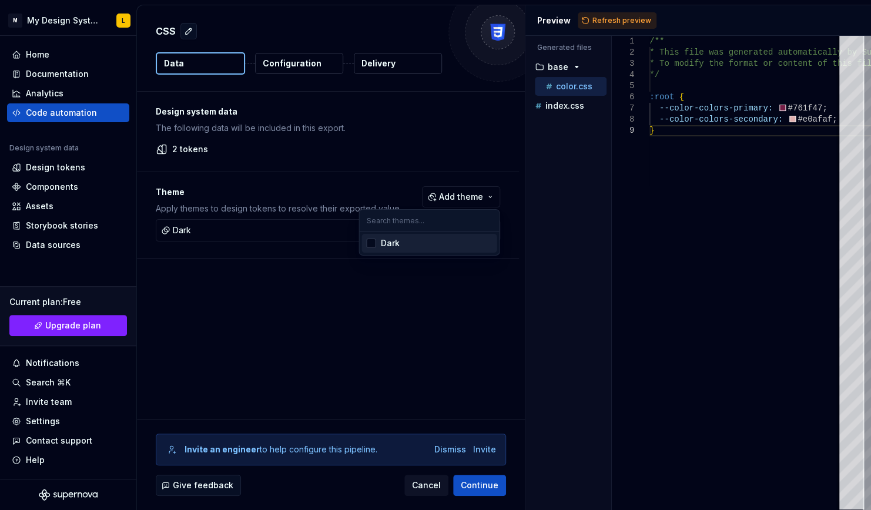
click at [398, 239] on div "Dark" at bounding box center [389, 243] width 19 height 12
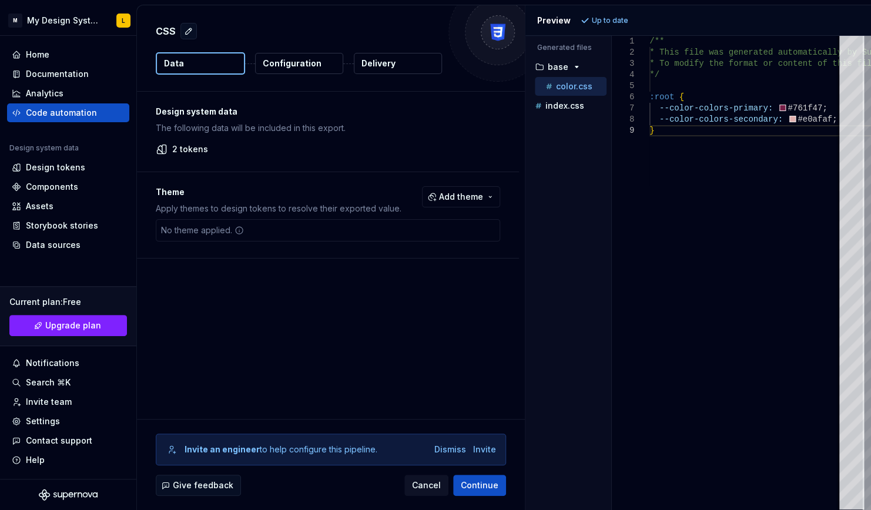
click at [378, 308] on html "M My Design System L Home Documentation Analytics Code automation Design system…" at bounding box center [435, 255] width 871 height 510
click at [579, 108] on p "index.css" at bounding box center [564, 105] width 39 height 9
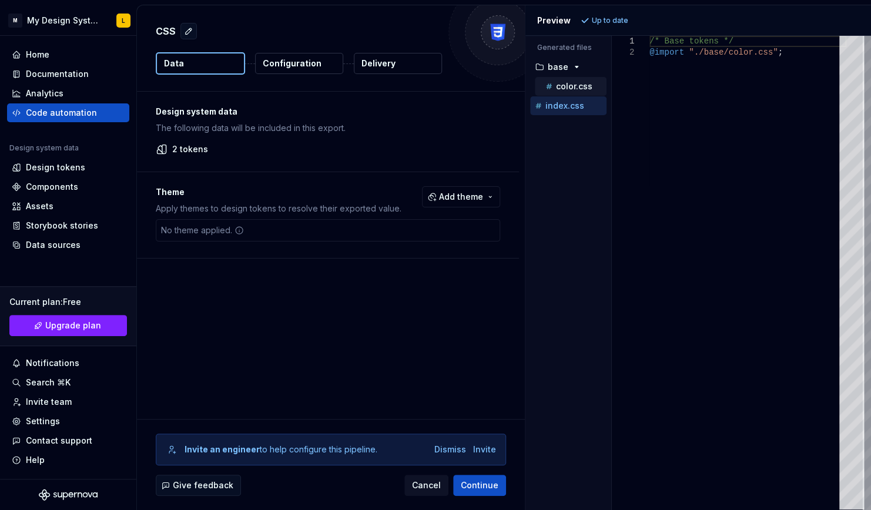
click at [569, 82] on p "color.css" at bounding box center [574, 86] width 36 height 9
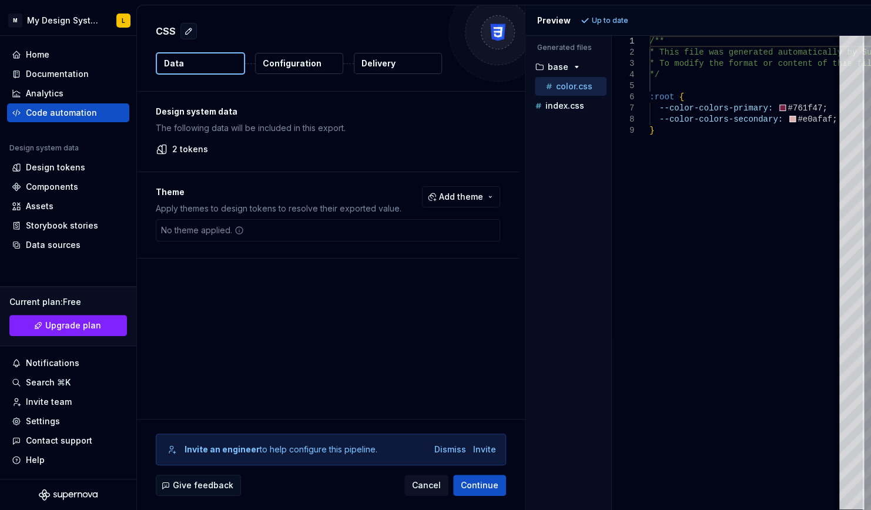
click at [238, 229] on icon at bounding box center [238, 230] width 9 height 9
click at [299, 298] on div "Design system data The following data will be included in this export. 2 tokens…" at bounding box center [331, 255] width 388 height 327
click at [418, 378] on div "Design system data The following data will be included in this export. 2 tokens…" at bounding box center [331, 255] width 388 height 327
click at [558, 104] on p "index.css" at bounding box center [564, 105] width 39 height 9
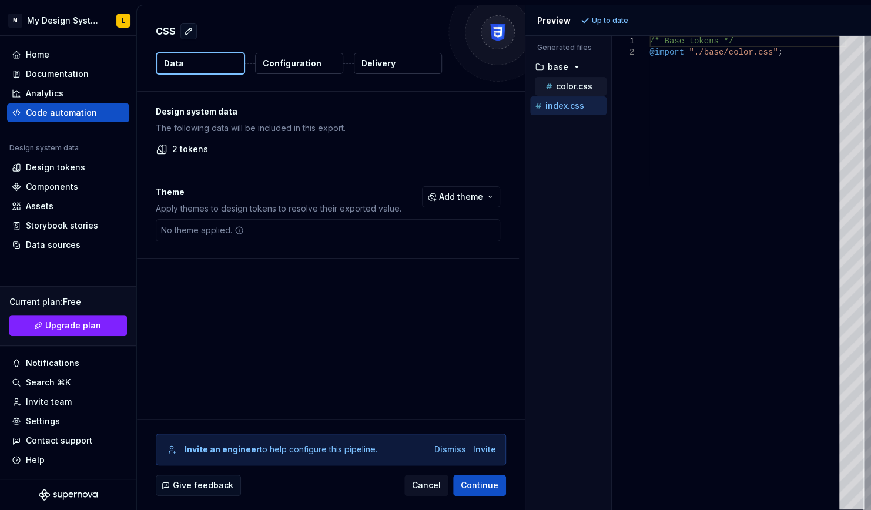
click at [558, 86] on p "color.css" at bounding box center [574, 86] width 36 height 9
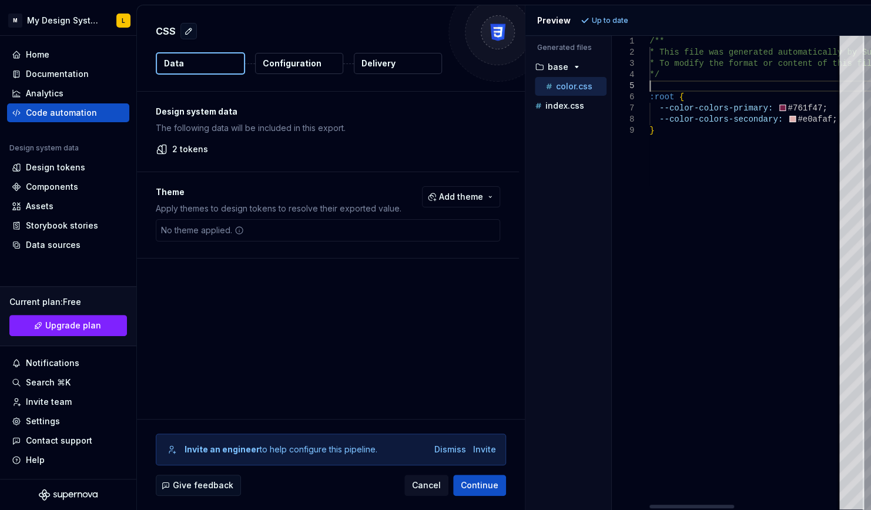
click at [703, 86] on div "/** * This file was generated automatically by Supern [DOMAIN_NAME] and should …" at bounding box center [869, 273] width 441 height 474
click at [719, 58] on div "/** * This file was generated automatically by Supern [DOMAIN_NAME] and should …" at bounding box center [869, 273] width 441 height 474
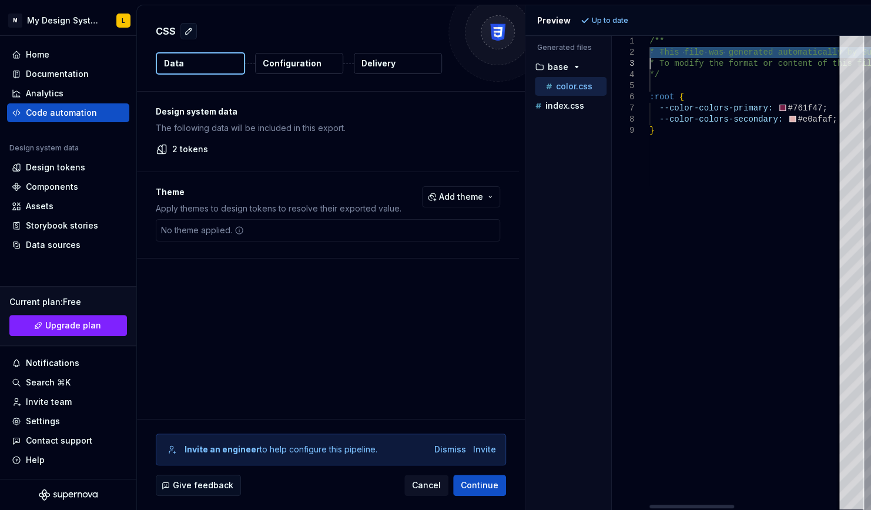
click at [733, 66] on div "/** * This file was generated automatically by Supern [DOMAIN_NAME] and should …" at bounding box center [869, 273] width 441 height 474
click at [706, 110] on div "**********" at bounding box center [741, 273] width 259 height 474
click at [692, 108] on div "/** * This file was generated automatically by Supern [DOMAIN_NAME] and should …" at bounding box center [869, 273] width 441 height 474
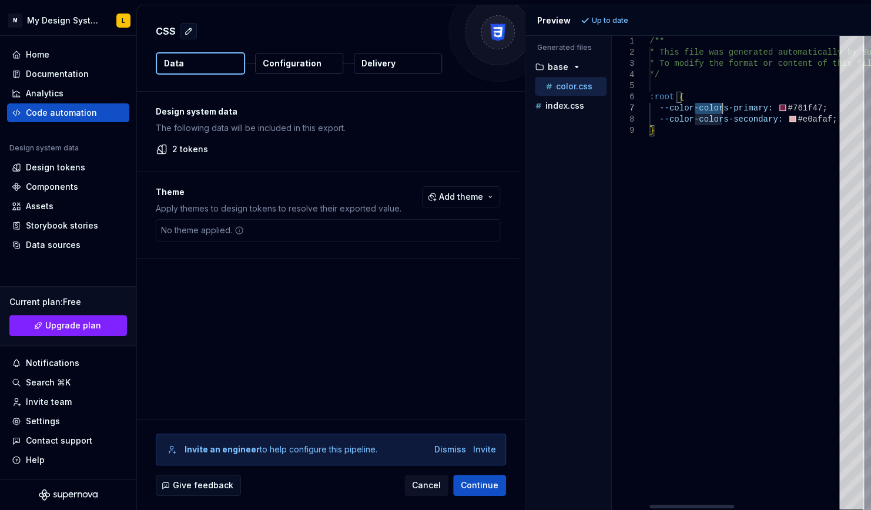
click at [693, 108] on div "/** * This file was generated automatically by Supern [DOMAIN_NAME] and should …" at bounding box center [869, 273] width 441 height 474
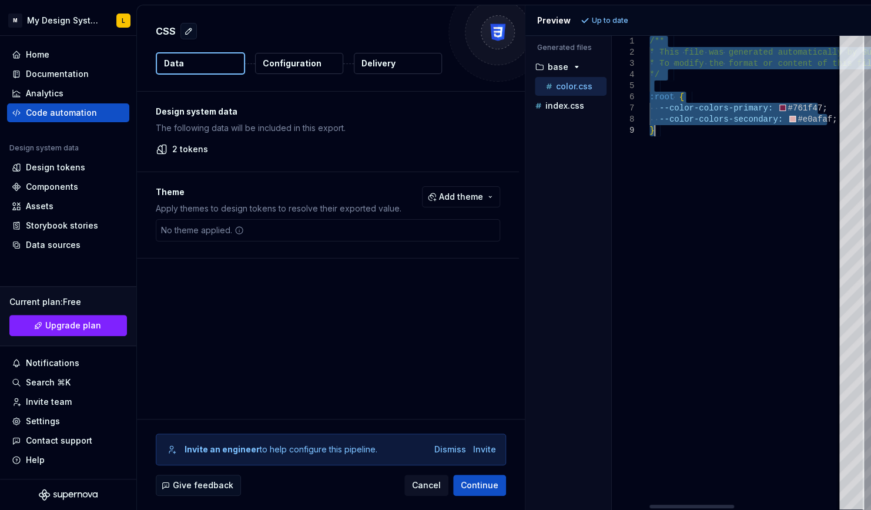
click at [694, 108] on div "/** * This file was generated automatically by Supern [DOMAIN_NAME] and should …" at bounding box center [869, 273] width 441 height 474
click at [724, 138] on div "/** * This file was generated automatically by Supern [DOMAIN_NAME] and should …" at bounding box center [869, 273] width 441 height 474
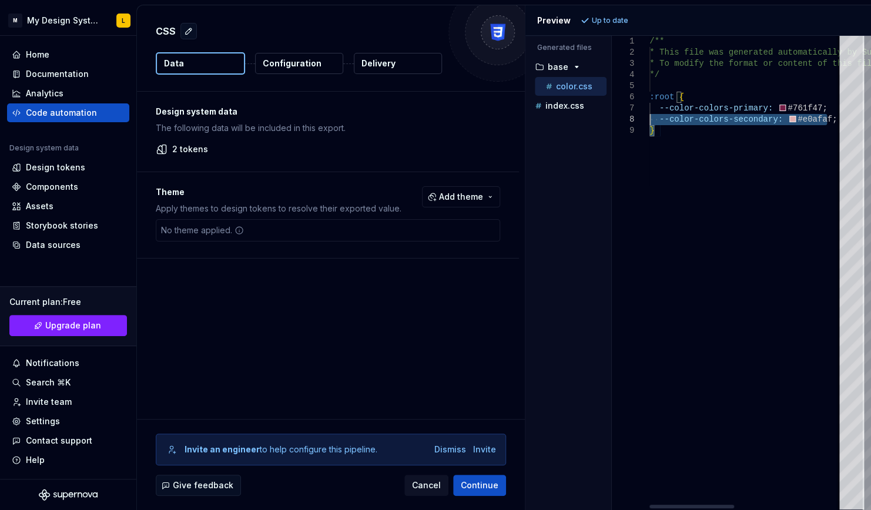
drag, startPoint x: 671, startPoint y: 146, endPoint x: 585, endPoint y: 26, distance: 147.9
click at [649, 36] on div "/** * This file was generated automatically by Supern [DOMAIN_NAME] and should …" at bounding box center [869, 273] width 441 height 474
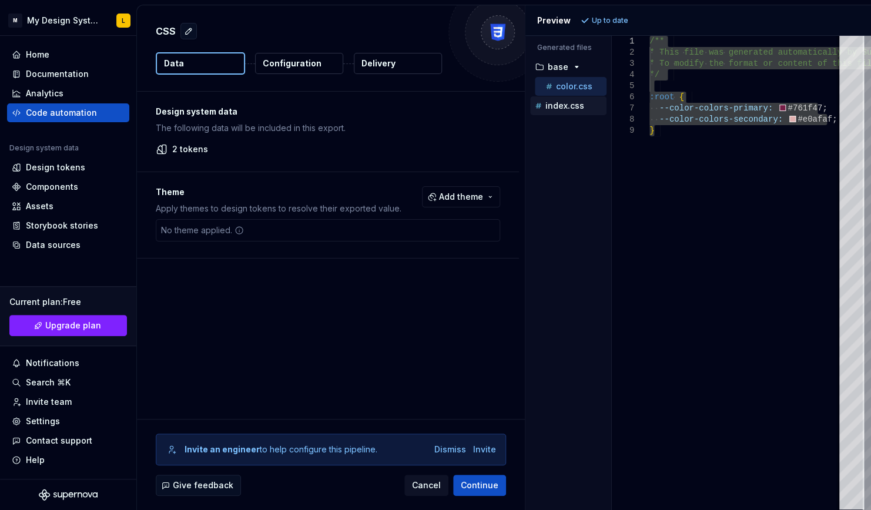
click at [559, 101] on p "index.css" at bounding box center [564, 105] width 39 height 9
type textarea "**********"
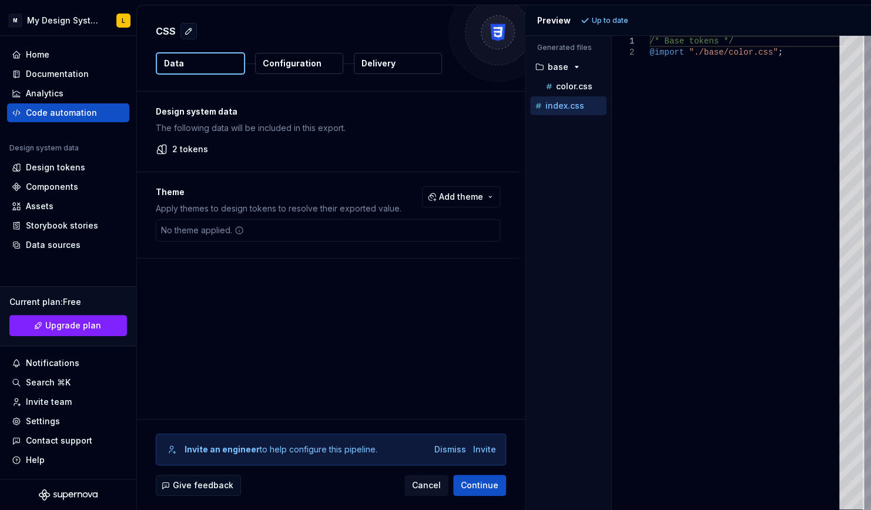
click at [717, 126] on div "/* Base tokens */ @import "./base/color.css" ;" at bounding box center [747, 273] width 197 height 474
click at [704, 49] on div "/* Base tokens */ @import "./base/color.css" ;" at bounding box center [747, 273] width 197 height 474
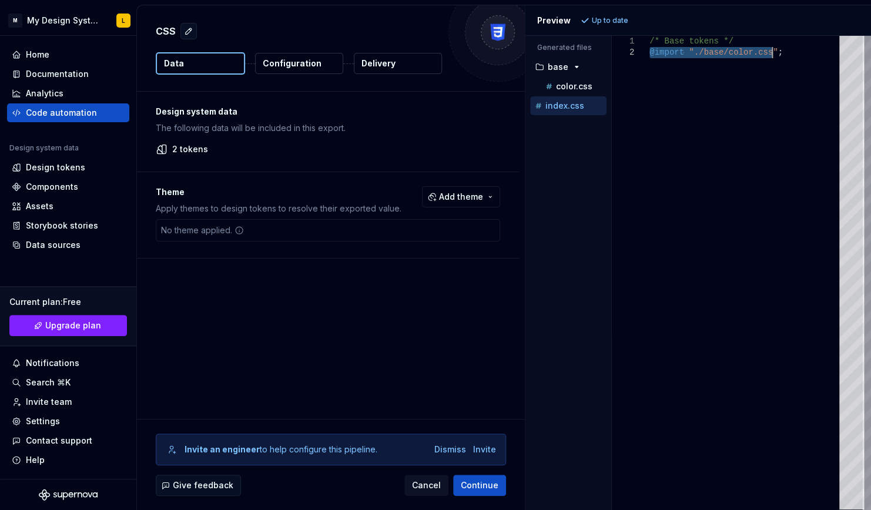
click at [750, 92] on div "/* Base tokens */ @import "./base/color.css" ;" at bounding box center [747, 273] width 197 height 474
drag, startPoint x: 798, startPoint y: 61, endPoint x: 628, endPoint y: 38, distance: 172.0
click at [649, 38] on div "/* Base tokens */ @import "./base/color.css" ;" at bounding box center [747, 273] width 197 height 474
click at [66, 19] on html "M My Design System L Home Documentation Analytics Code automation Design system…" at bounding box center [435, 255] width 871 height 510
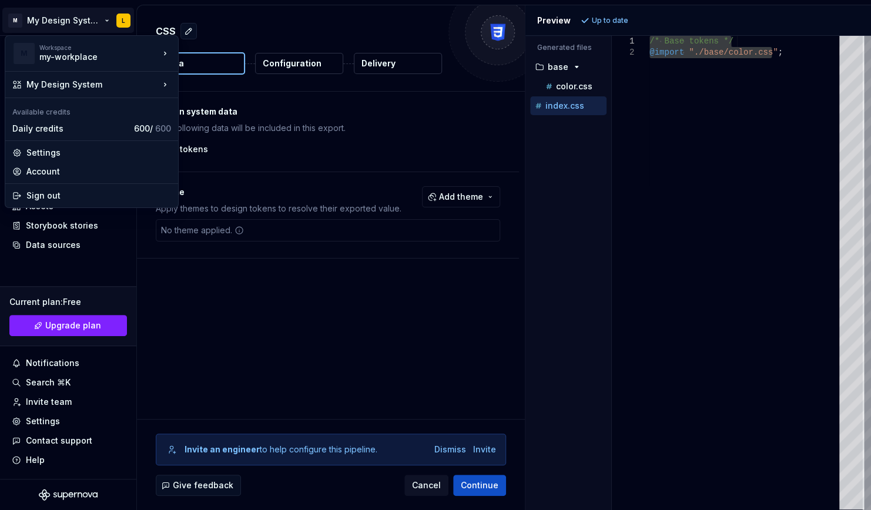
click at [250, 301] on html "M My Design System L Home Documentation Analytics Code automation Design system…" at bounding box center [435, 255] width 871 height 510
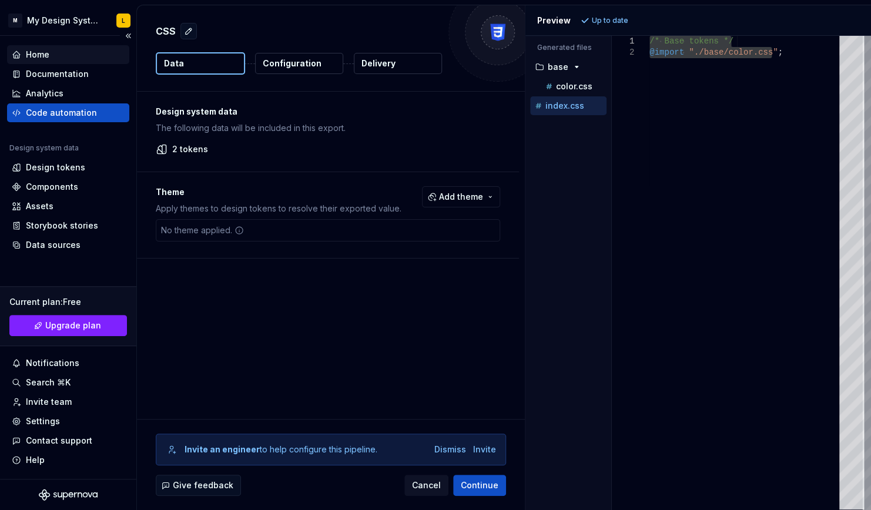
click at [42, 47] on div "Home" at bounding box center [68, 54] width 122 height 19
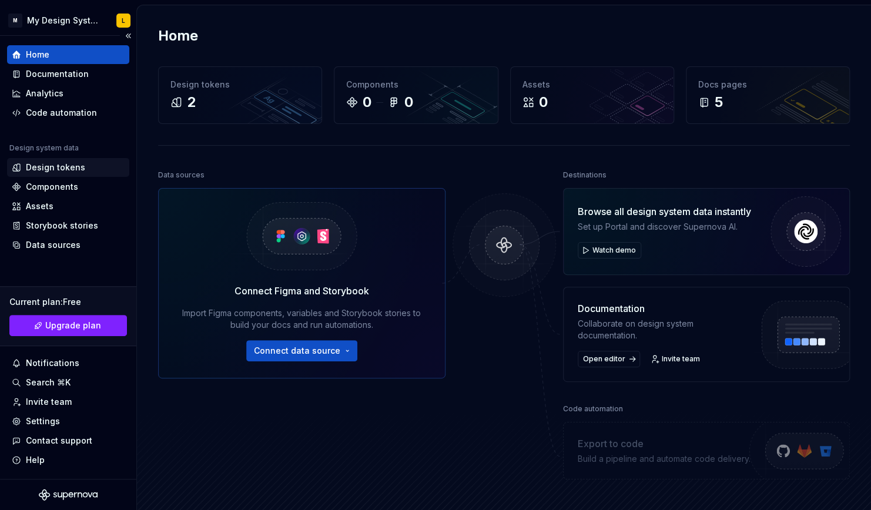
click at [61, 173] on div "Design tokens" at bounding box center [55, 168] width 59 height 12
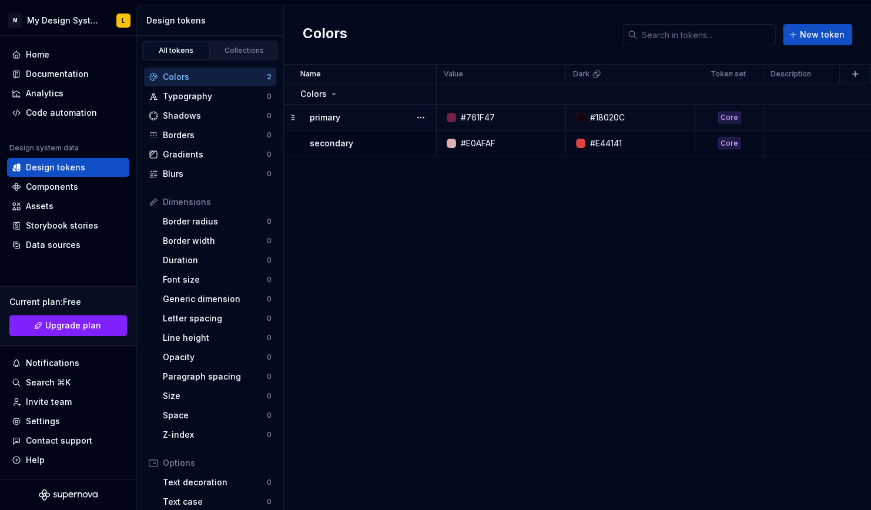
click at [359, 120] on div "primary" at bounding box center [373, 118] width 126 height 12
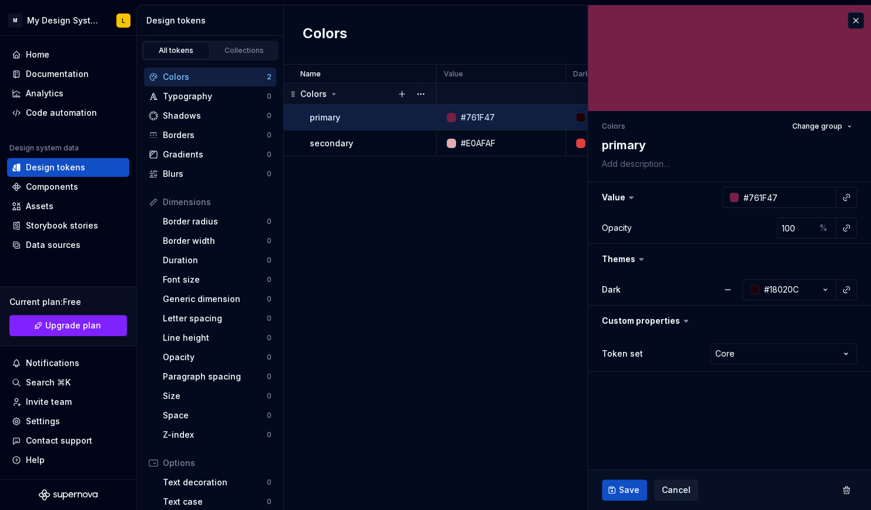
click at [347, 92] on div "Colors" at bounding box center [367, 94] width 135 height 12
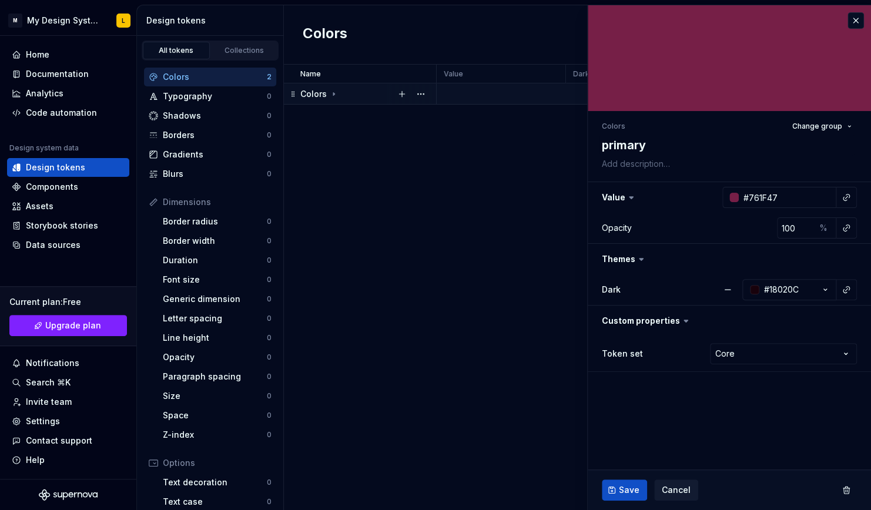
click at [313, 98] on p "Colors" at bounding box center [313, 94] width 26 height 12
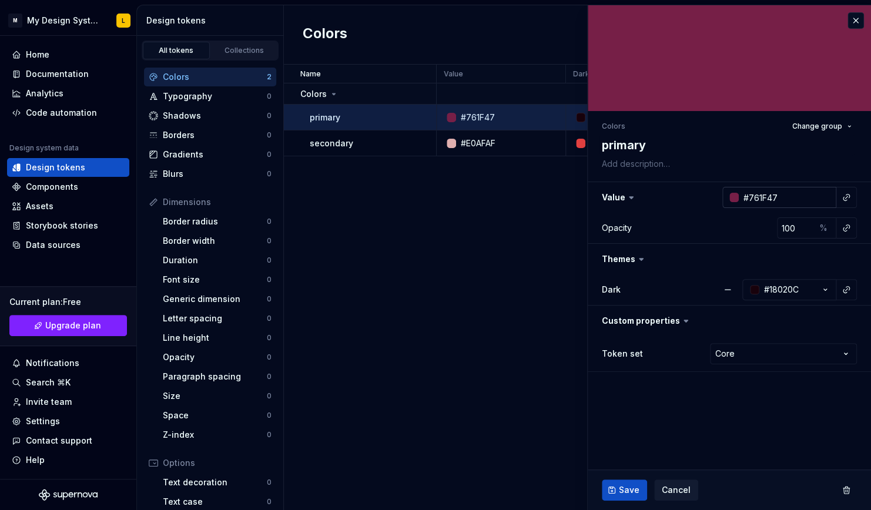
click at [804, 198] on input "#761F47" at bounding box center [788, 197] width 98 height 21
type textarea "*"
click at [650, 146] on textarea "primary" at bounding box center [726, 145] width 255 height 21
click at [835, 120] on button "Change group" at bounding box center [822, 126] width 70 height 16
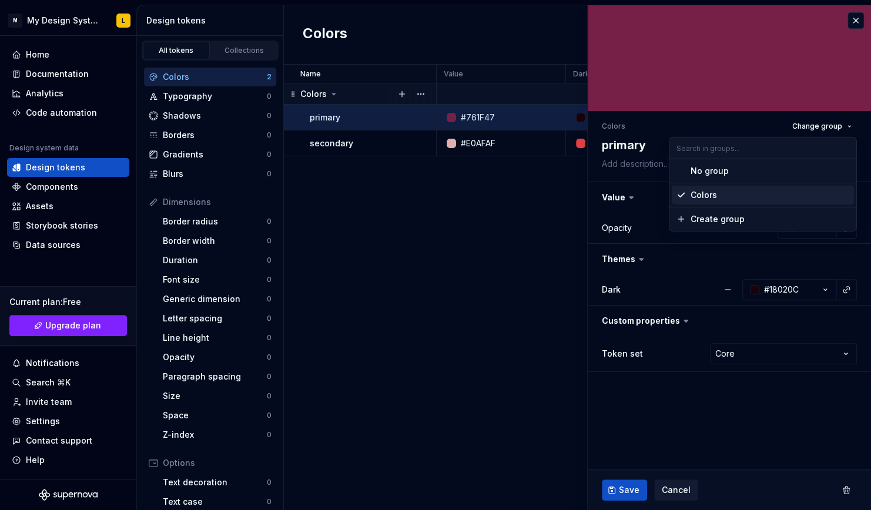
click at [320, 92] on p "Colors" at bounding box center [313, 94] width 26 height 12
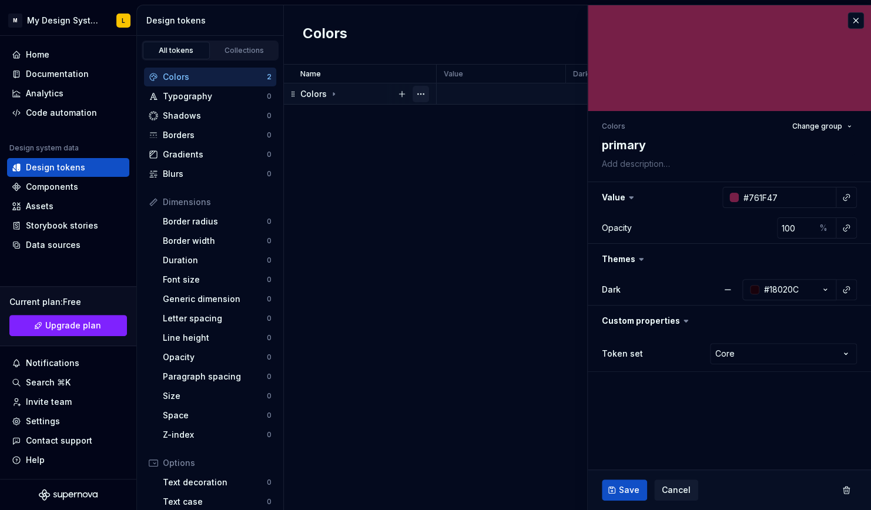
click at [422, 97] on button "button" at bounding box center [420, 94] width 16 height 16
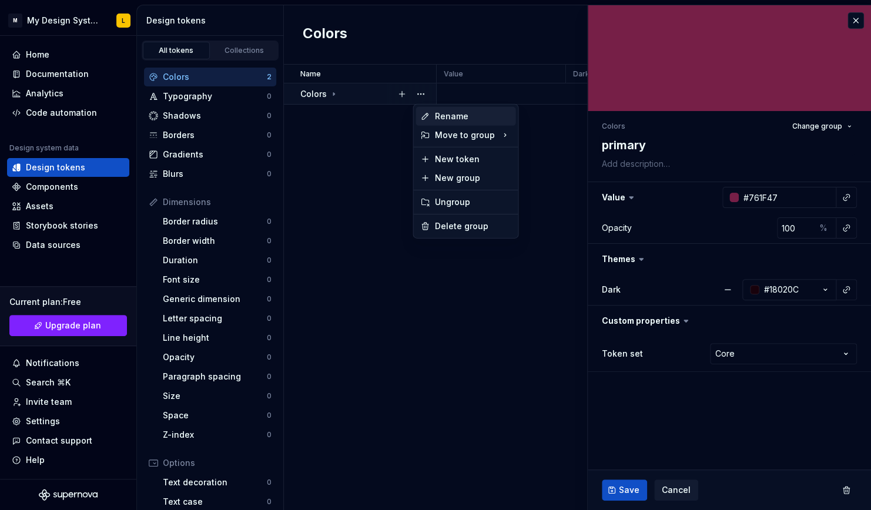
click at [448, 115] on div "Rename" at bounding box center [472, 116] width 76 height 12
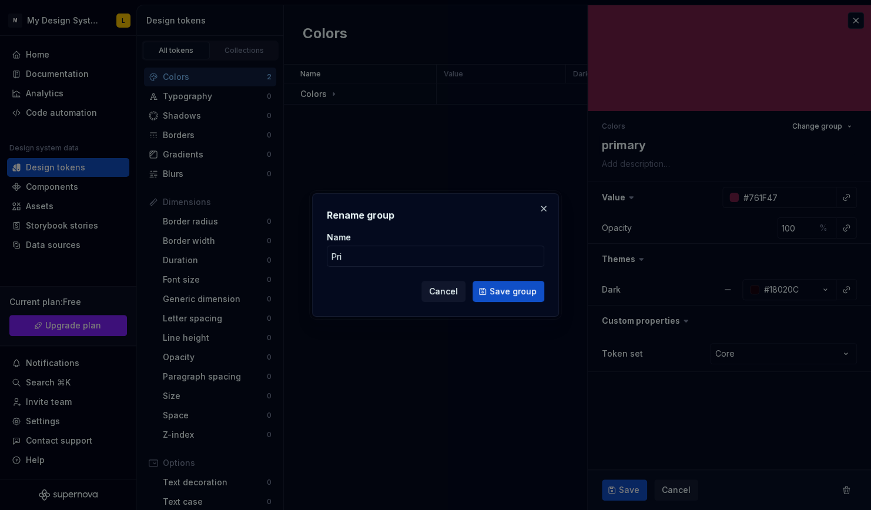
type input "Pr"
type textarea "*"
type input "P"
type input "primary"
click at [472, 281] on button "Save group" at bounding box center [508, 291] width 72 height 21
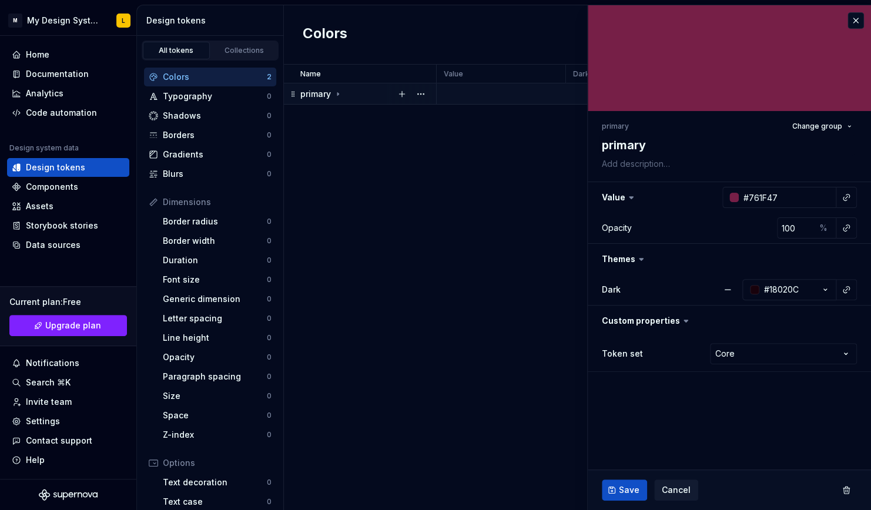
click at [331, 96] on div "primary" at bounding box center [321, 94] width 42 height 12
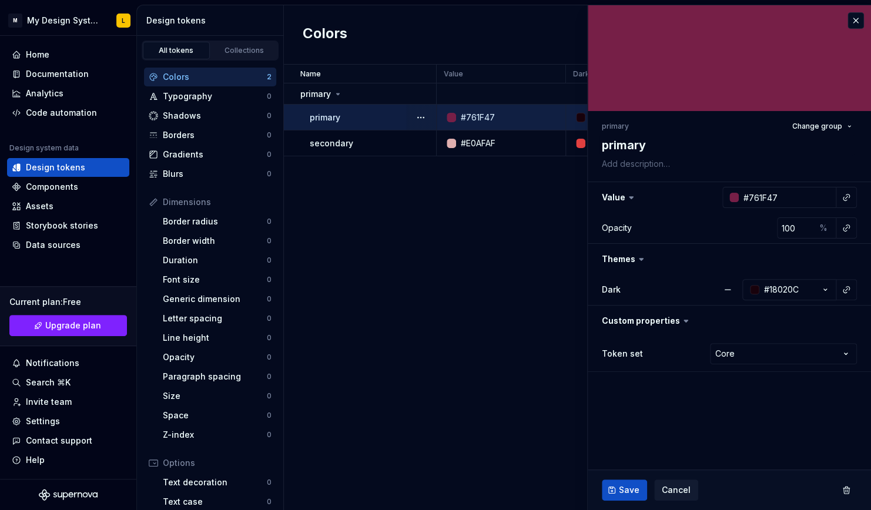
click at [340, 120] on div "primary" at bounding box center [373, 118] width 126 height 12
click at [424, 115] on button "button" at bounding box center [420, 117] width 16 height 16
click at [434, 226] on div "Name Value Dark Token set Description Last updated primary primary #761F47 #180…" at bounding box center [577, 287] width 587 height 445
click at [501, 116] on div "#761F47" at bounding box center [504, 118] width 120 height 12
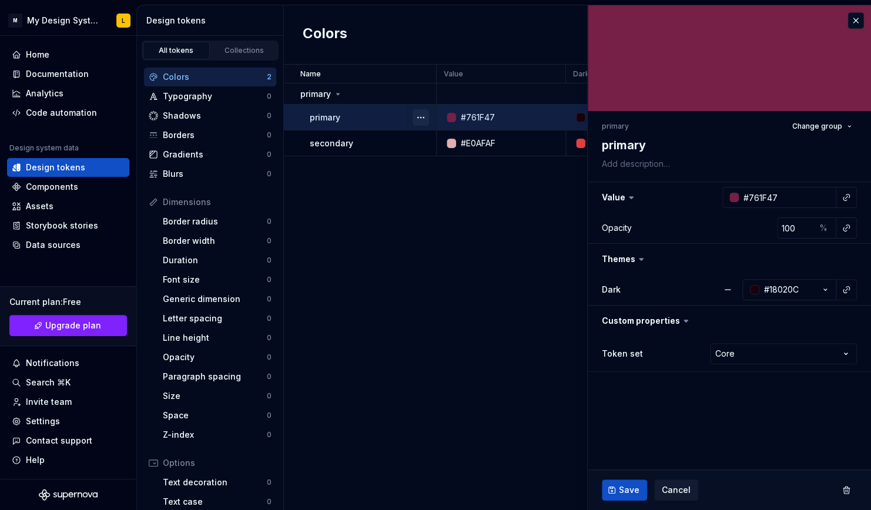
click at [421, 118] on button "button" at bounding box center [420, 117] width 16 height 16
click at [421, 116] on button "button" at bounding box center [420, 117] width 16 height 16
click at [696, 162] on html "M My Design System L Home Documentation Analytics Code automation Design system…" at bounding box center [435, 255] width 871 height 510
click at [620, 143] on textarea "primary" at bounding box center [726, 145] width 255 height 21
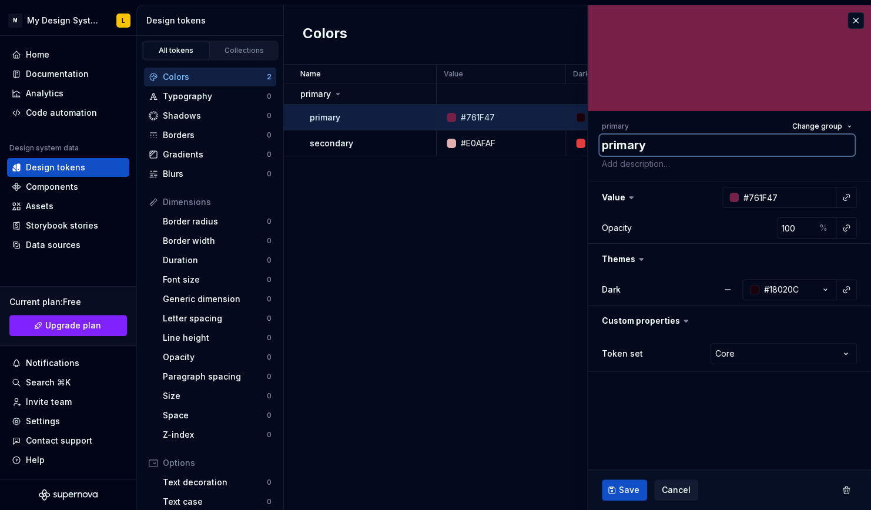
type textarea "*"
type textarea "5"
type textarea "*"
type textarea "50"
type textarea "*"
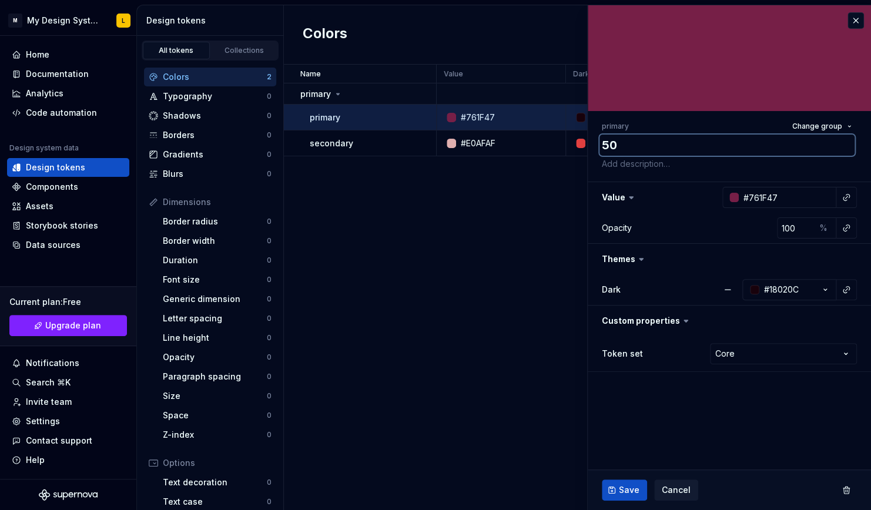
type textarea "50"
click at [516, 291] on div "Name Value Dark Token set Description Last updated primary primary #761F47 #180…" at bounding box center [577, 287] width 587 height 445
type textarea "*"
click at [790, 194] on input "#761F47" at bounding box center [788, 197] width 98 height 21
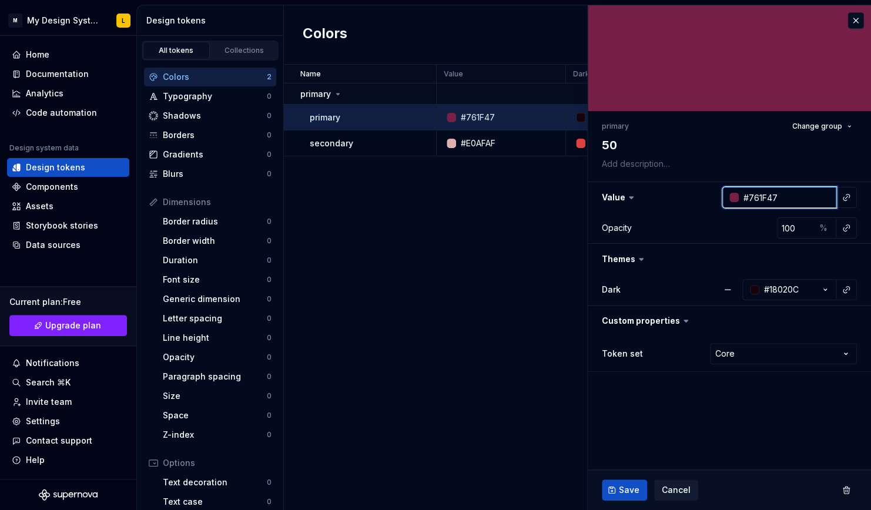
click at [790, 194] on input "#761F47" at bounding box center [788, 197] width 98 height 21
paste input "F1F7FE"
type input "F1F7FE"
type textarea "*"
type input "F1F7FE"
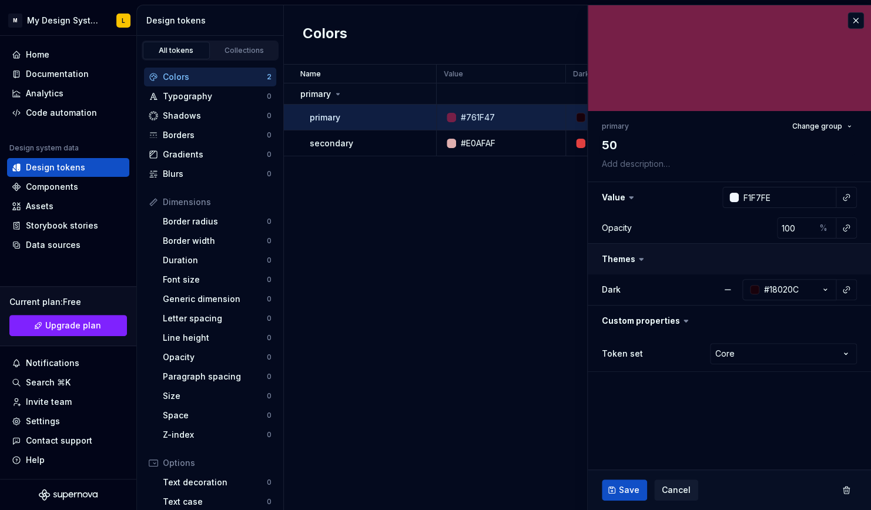
type textarea "*"
type input "#F1F7FE"
click at [629, 260] on button "button" at bounding box center [729, 259] width 283 height 31
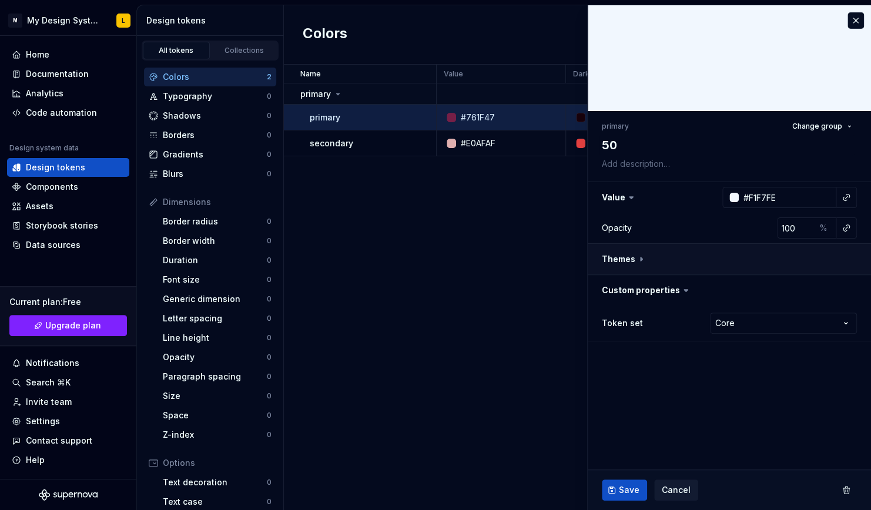
click at [629, 260] on button "button" at bounding box center [729, 259] width 283 height 31
type textarea "*"
click at [679, 418] on fieldset "primary Change group 50 Value #F1F7FE Opacity 100 % Themes Dark #18020C Custom …" at bounding box center [729, 257] width 283 height 505
click at [738, 351] on html "M My Design System L Home Documentation Analytics Code automation Design system…" at bounding box center [435, 255] width 871 height 510
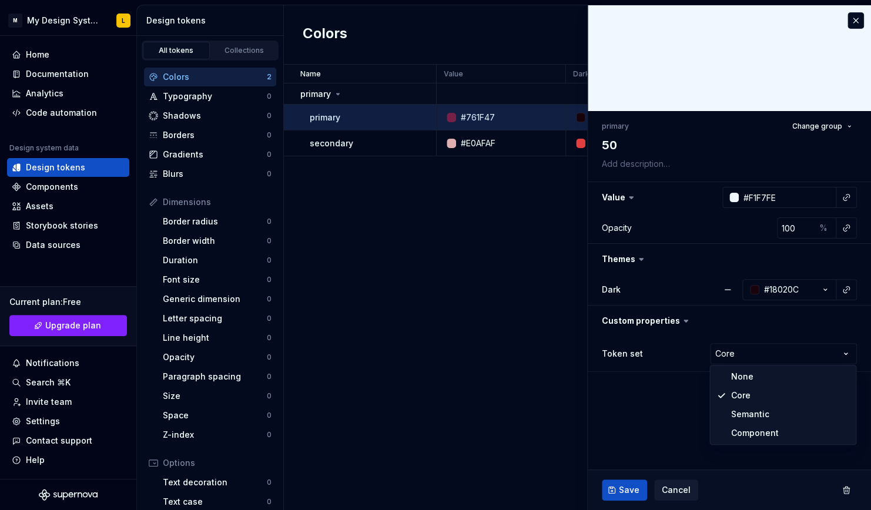
select select
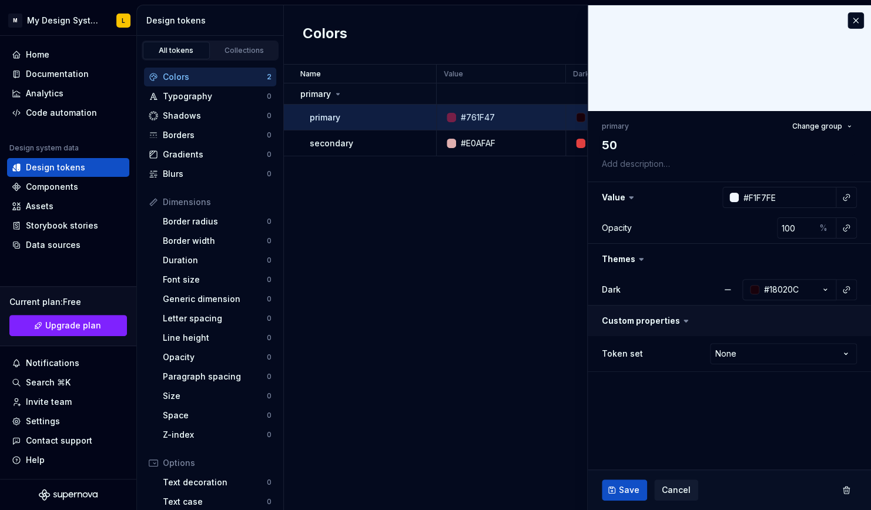
click at [663, 321] on button "button" at bounding box center [729, 321] width 283 height 31
click at [774, 357] on html "M My Design System L Home Documentation Analytics Code automation Design system…" at bounding box center [435, 255] width 871 height 510
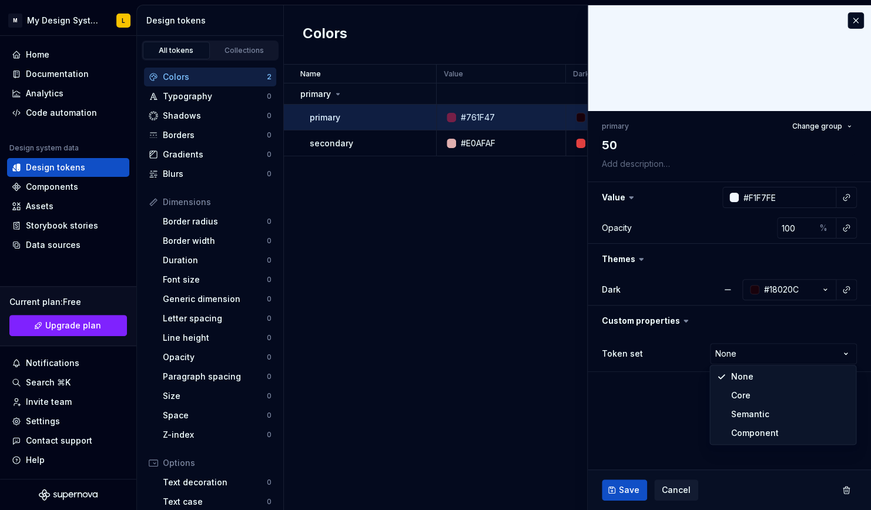
click at [652, 416] on html "M My Design System L Home Documentation Analytics Code automation Design system…" at bounding box center [435, 255] width 871 height 510
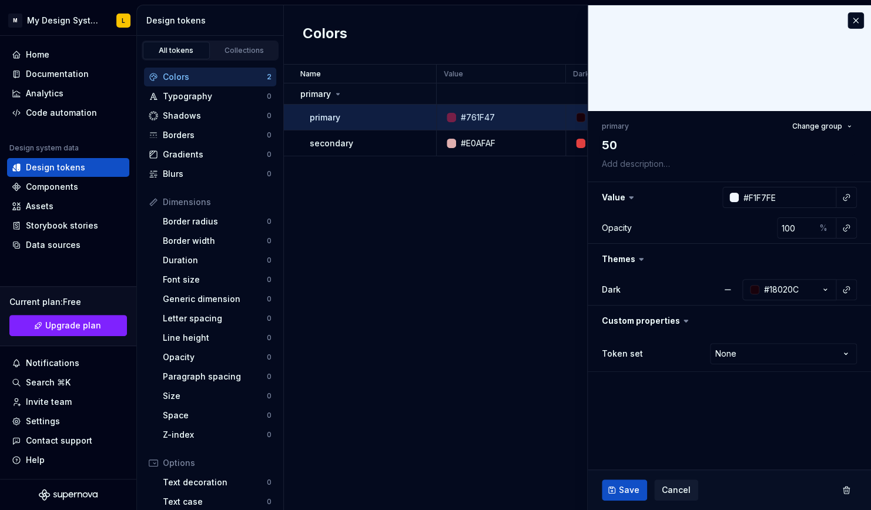
click at [625, 491] on span "Save" at bounding box center [629, 490] width 21 height 12
click at [456, 233] on div "Name Value Dark Token set Description Last updated primary 50 #F1F7FE #18020C N…" at bounding box center [577, 287] width 587 height 445
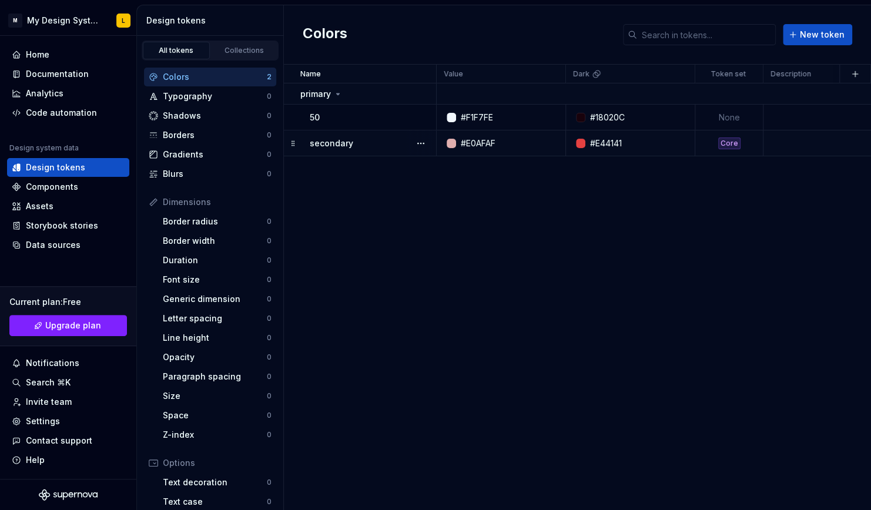
click at [328, 140] on p "secondary" at bounding box center [331, 143] width 43 height 12
click at [424, 142] on button "button" at bounding box center [420, 143] width 16 height 16
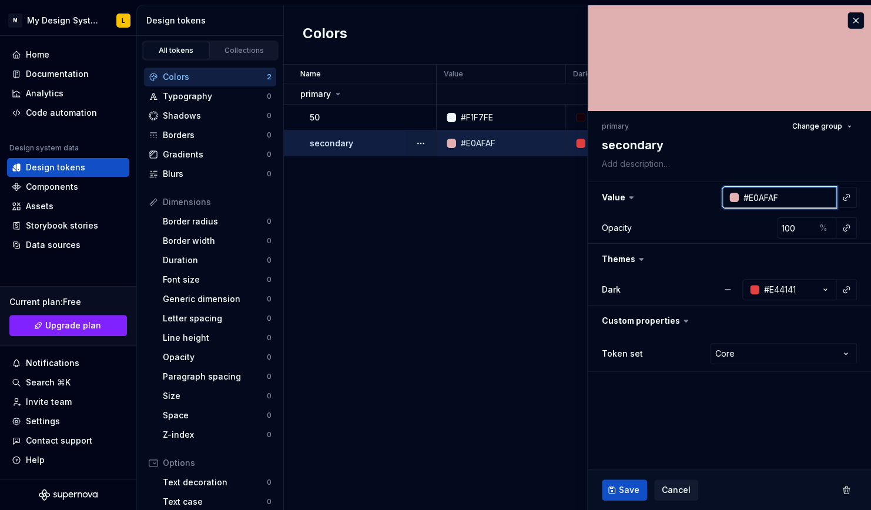
click at [775, 187] on input "#E0AFAF" at bounding box center [788, 197] width 98 height 21
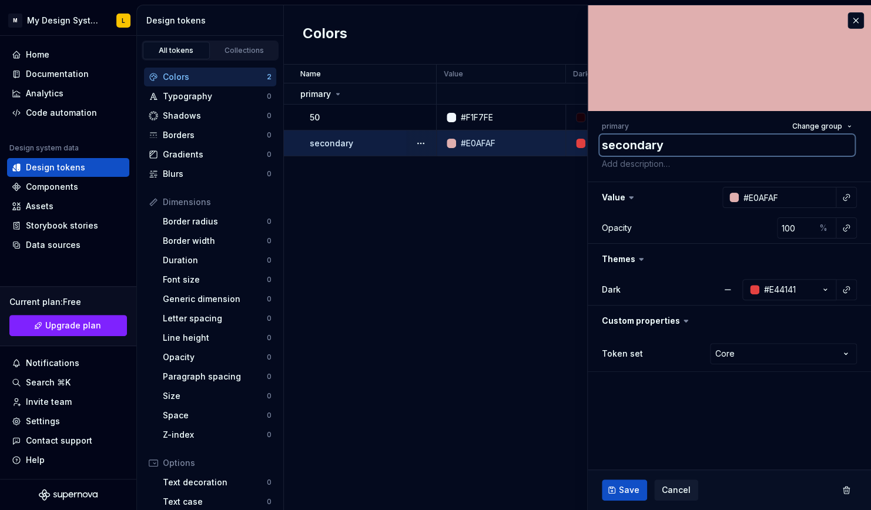
click at [642, 145] on textarea "secondary" at bounding box center [726, 145] width 255 height 21
type textarea "*"
type textarea "9"
type textarea "*"
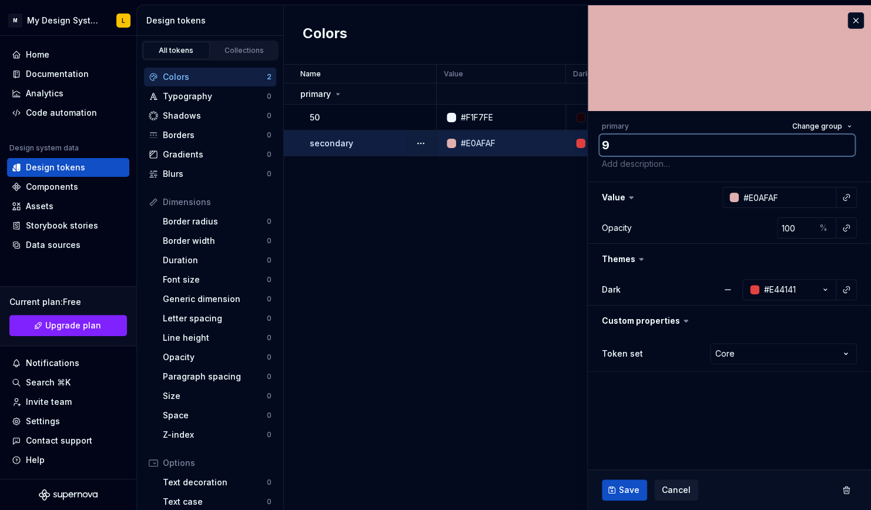
type textarea "90"
type textarea "*"
type textarea "900"
click at [646, 425] on fieldset "primary Change group 900 Value #E0AFAF Opacity 100 % Themes Dark #E44141 Custom…" at bounding box center [729, 257] width 283 height 505
type textarea "*"
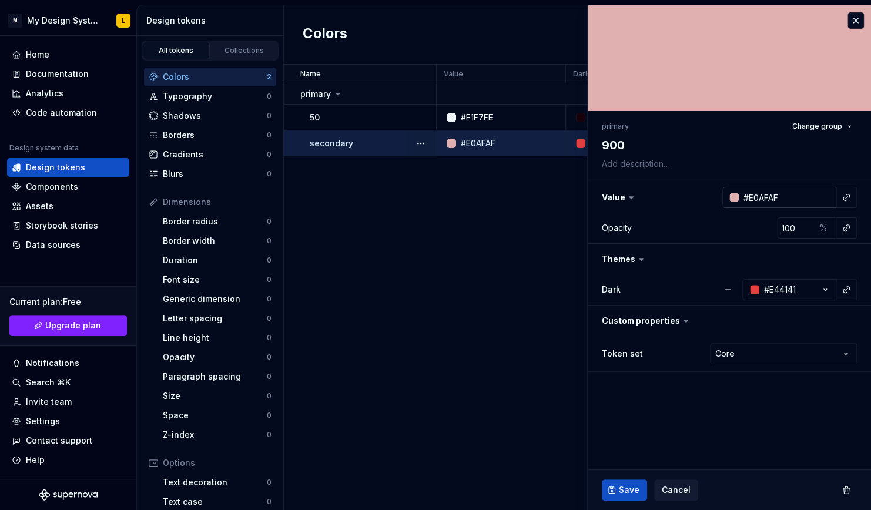
click at [775, 194] on input "#E0AFAF" at bounding box center [788, 197] width 98 height 21
paste input "113C69"
type input "113C69"
type textarea "*"
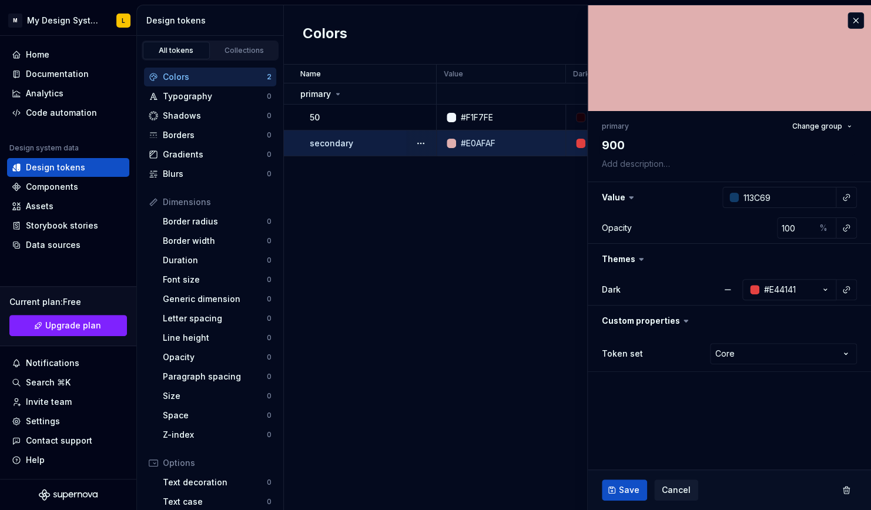
type input "#113C69"
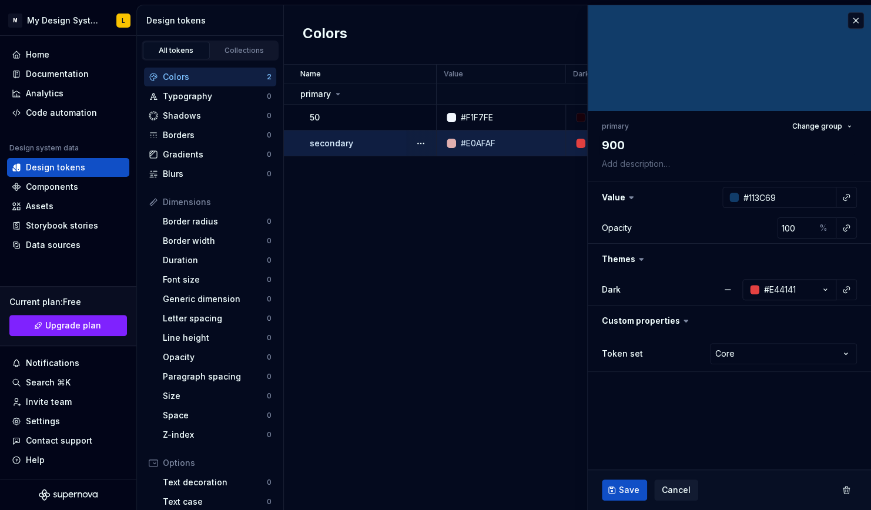
click at [623, 494] on ul "Group renamed to primary." at bounding box center [726, 500] width 289 height 19
click at [753, 287] on div "button" at bounding box center [754, 289] width 9 height 9
click at [726, 422] on fieldset "primary Change group 900 Value #113C69 Opacity 100 % Themes Dark #E44141 Custom…" at bounding box center [729, 257] width 283 height 505
click at [753, 282] on button "#E44141" at bounding box center [789, 289] width 94 height 21
click at [781, 320] on input "#E44141" at bounding box center [771, 320] width 118 height 21
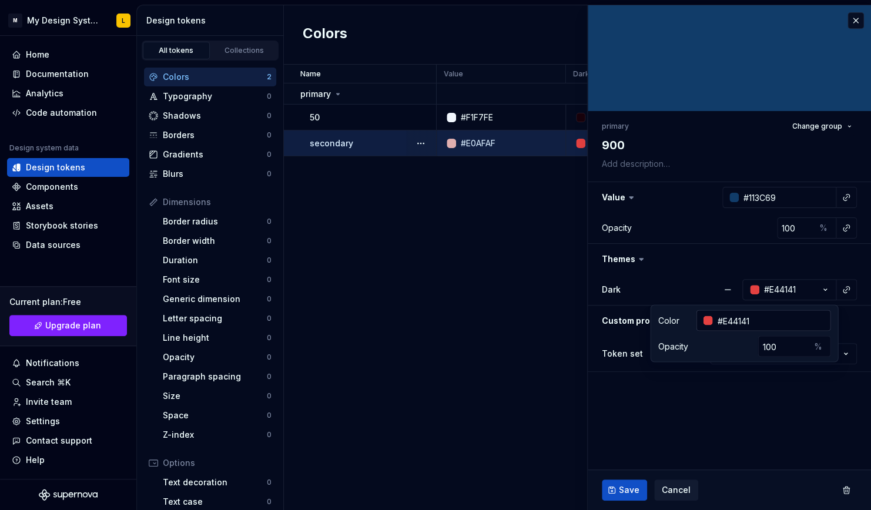
click at [710, 321] on div at bounding box center [707, 319] width 9 height 9
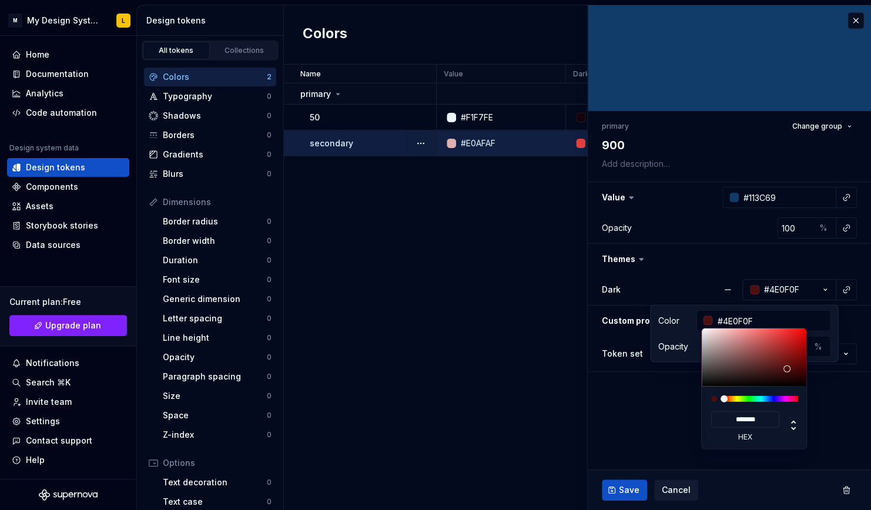
drag, startPoint x: 753, startPoint y: 365, endPoint x: 787, endPoint y: 368, distance: 34.2
click at [787, 368] on div at bounding box center [754, 357] width 106 height 58
click at [640, 456] on html "M My Design System L Home Documentation Analytics Code automation Design system…" at bounding box center [435, 255] width 871 height 510
click at [633, 500] on html "M My Design System L Home Documentation Analytics Code automation Design system…" at bounding box center [435, 255] width 871 height 510
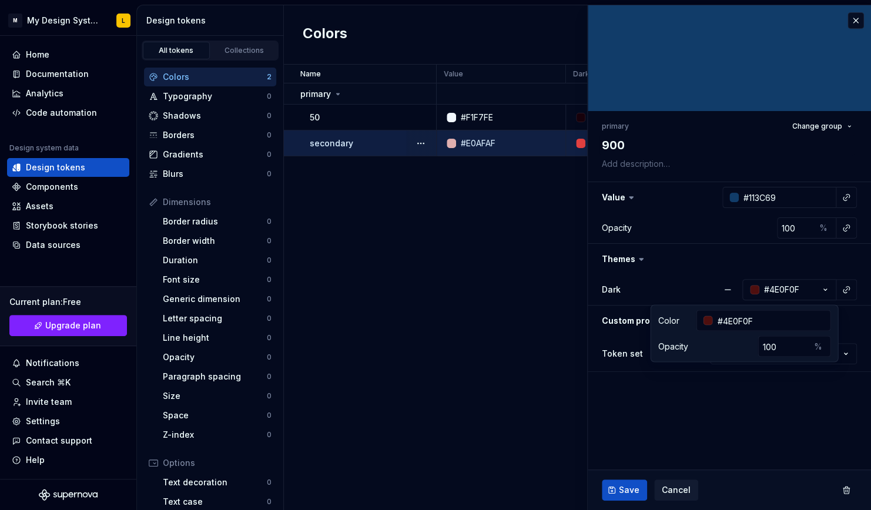
click at [631, 498] on ul "Group renamed to primary." at bounding box center [726, 500] width 289 height 19
click at [631, 491] on span "Save" at bounding box center [629, 490] width 21 height 12
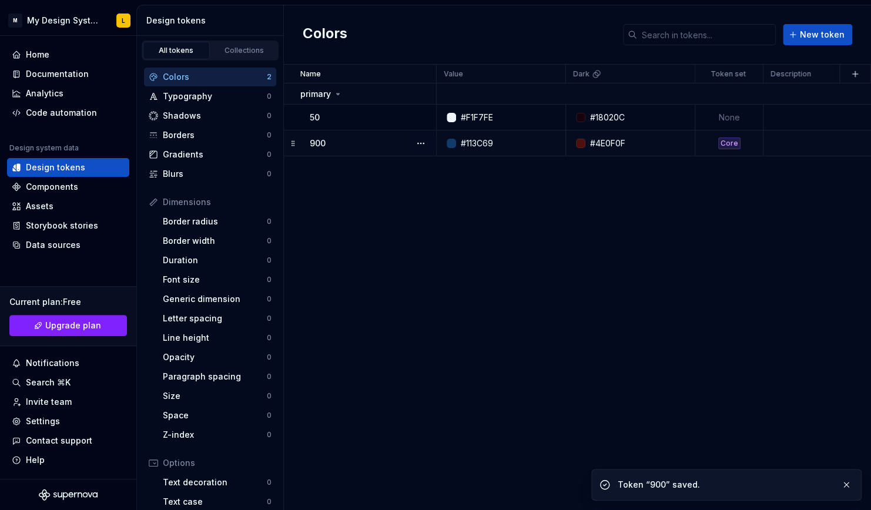
click at [541, 266] on div "Name Value Dark Token set Description Last updated primary 50 #F1F7FE #18020C N…" at bounding box center [577, 287] width 587 height 445
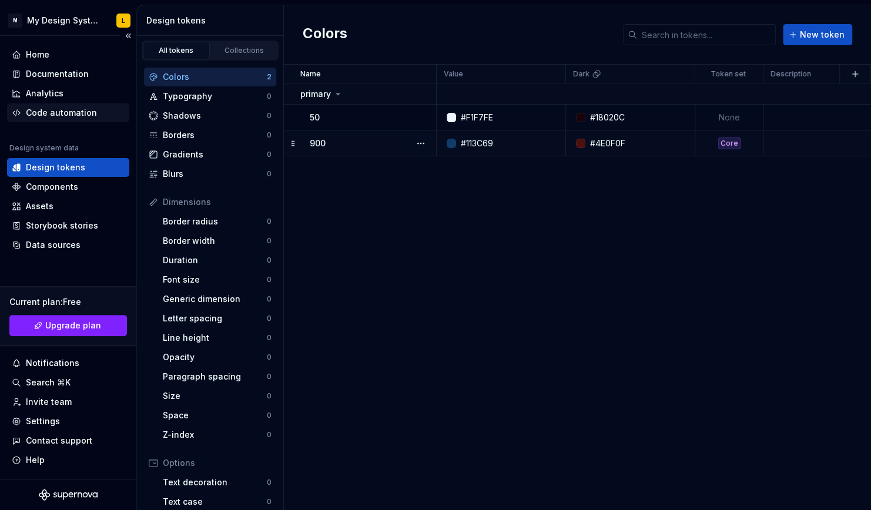
click at [67, 109] on div "Code automation" at bounding box center [61, 113] width 71 height 12
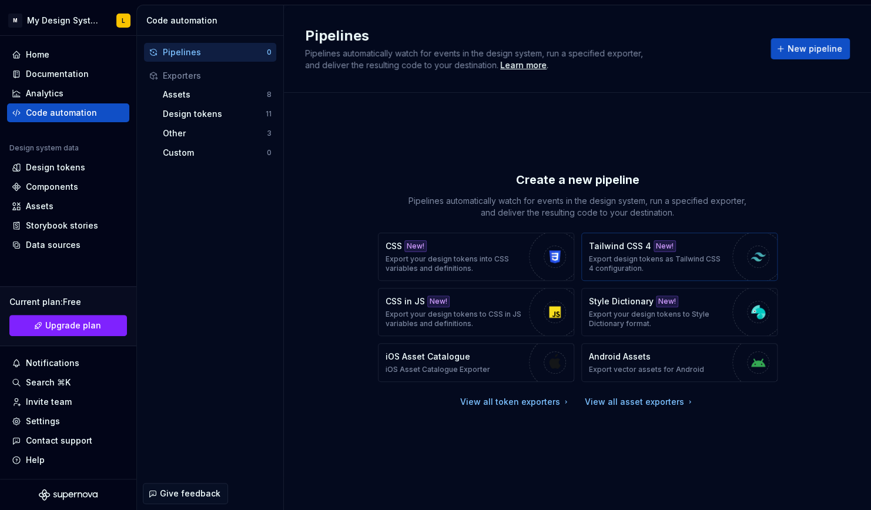
click at [656, 267] on p "Export design tokens as Tailwind CSS 4 configuration." at bounding box center [657, 263] width 137 height 19
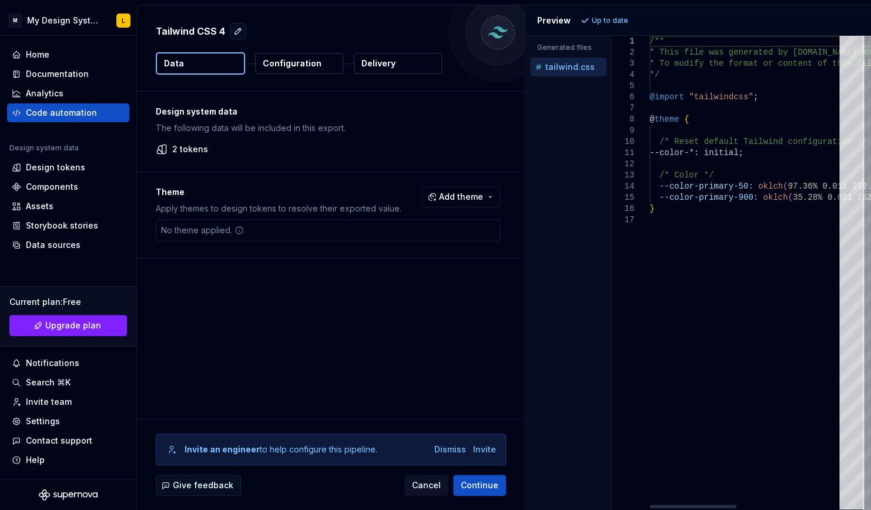
click at [710, 184] on div "/** * This file was generated by [DOMAIN_NAME] and sho uld not be changed manua…" at bounding box center [862, 273] width 427 height 474
click at [721, 259] on div "/** * This file was generated by [DOMAIN_NAME] and sho uld not be changed manua…" at bounding box center [862, 273] width 427 height 474
click at [680, 173] on div "/** * This file was generated by [DOMAIN_NAME] and sho uld not be changed manua…" at bounding box center [862, 273] width 427 height 474
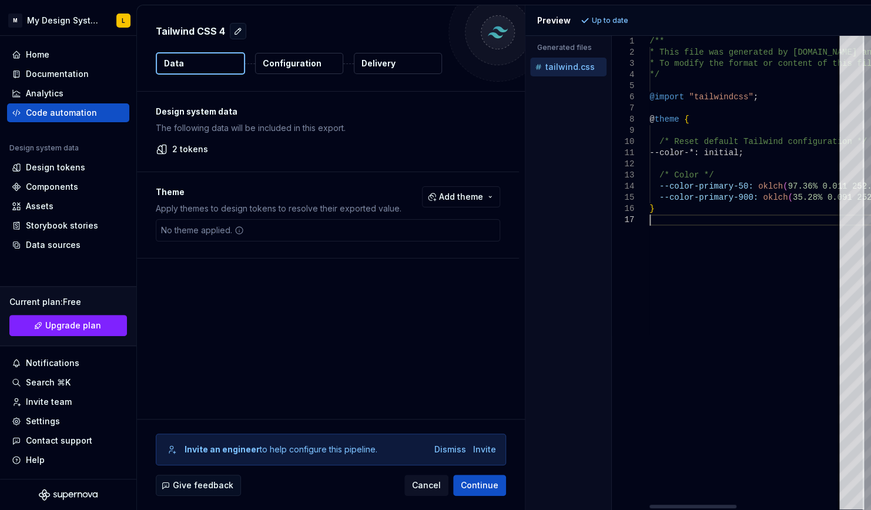
click at [724, 230] on div "/** * This file was generated by [DOMAIN_NAME] and sho uld not be changed manua…" at bounding box center [862, 273] width 427 height 474
click at [707, 187] on div "/** * This file was generated by [DOMAIN_NAME] and sho uld not be changed manua…" at bounding box center [862, 273] width 427 height 474
click at [774, 204] on div "/** * This file was generated by [DOMAIN_NAME] and sho uld not be changed manua…" at bounding box center [862, 273] width 427 height 474
click at [723, 202] on div "/** * This file was generated by [DOMAIN_NAME] and sho uld not be changed manua…" at bounding box center [862, 273] width 427 height 474
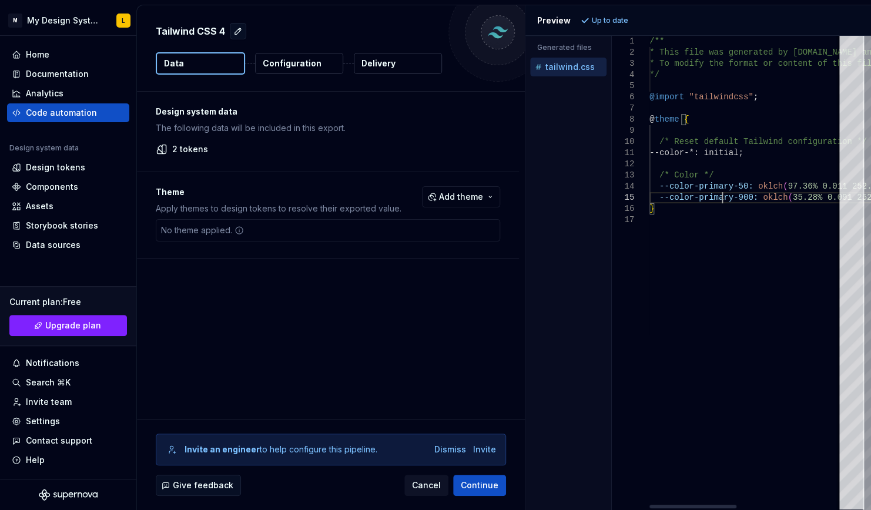
click at [723, 202] on div "/** * This file was generated by [DOMAIN_NAME] and sho uld not be changed manua…" at bounding box center [862, 273] width 427 height 474
click at [750, 220] on div "/** * This file was generated by [DOMAIN_NAME] and sho uld not be changed manua…" at bounding box center [862, 273] width 427 height 474
click at [466, 191] on span "Add theme" at bounding box center [461, 197] width 44 height 12
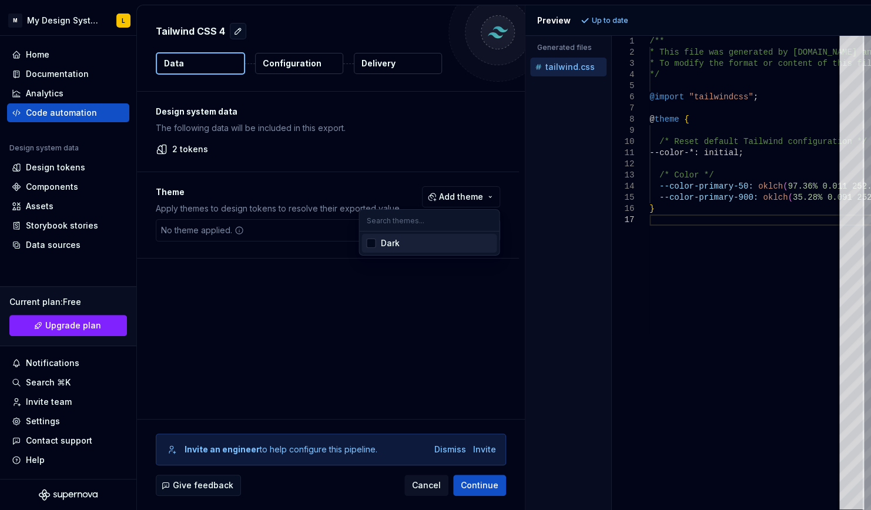
click at [399, 244] on div "Dark" at bounding box center [436, 243] width 112 height 12
click at [311, 341] on html "M My Design System L Home Documentation Analytics Code automation Design system…" at bounding box center [435, 255] width 871 height 510
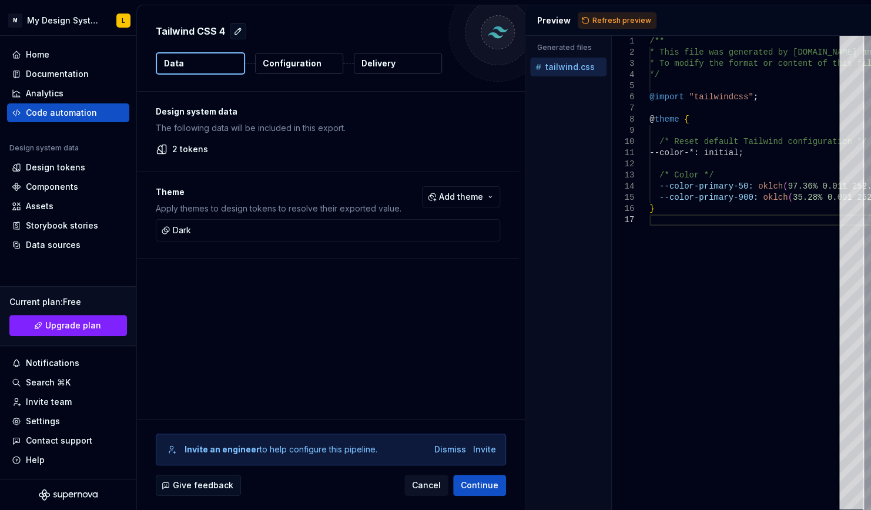
click at [351, 361] on div "Design system data The following data will be included in this export. 2 tokens…" at bounding box center [331, 255] width 388 height 327
click at [489, 485] on span "Continue" at bounding box center [480, 485] width 38 height 12
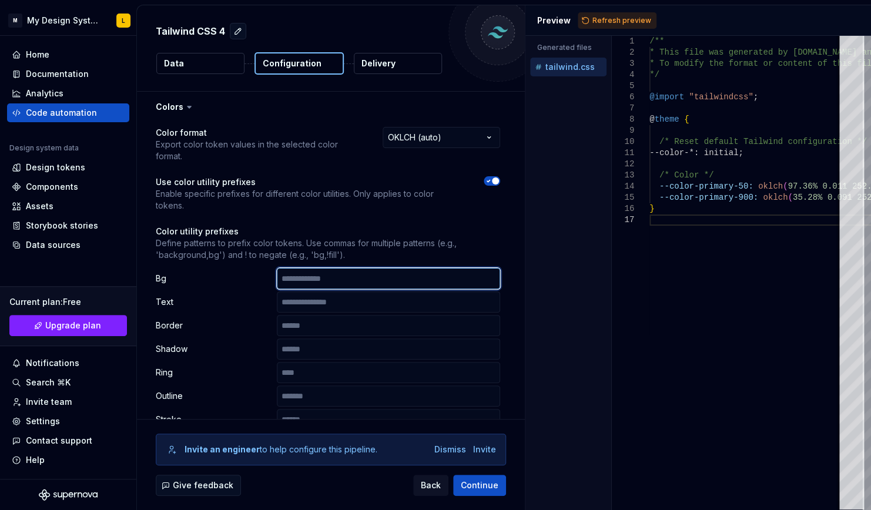
click at [391, 271] on input "text" at bounding box center [388, 278] width 223 height 21
click at [384, 216] on div "**********" at bounding box center [328, 316] width 344 height 378
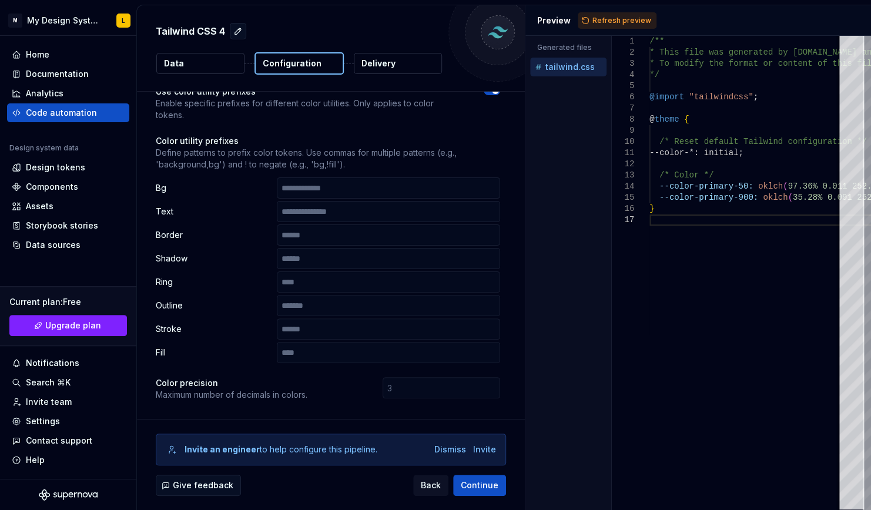
scroll to position [17, 0]
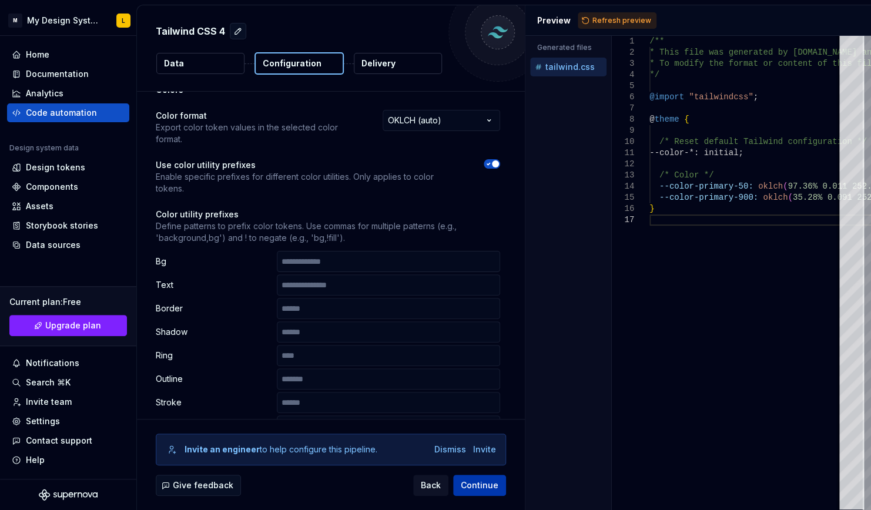
click at [474, 486] on span "Continue" at bounding box center [480, 485] width 38 height 12
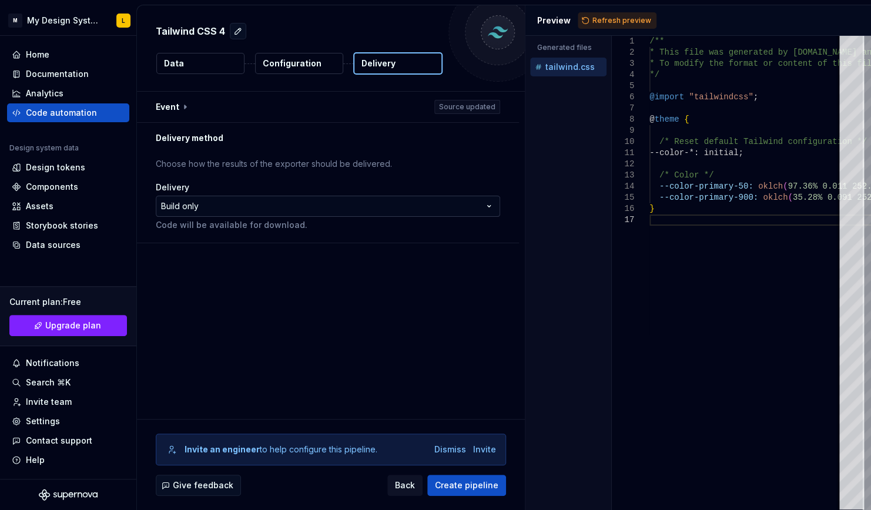
click at [297, 200] on html "**********" at bounding box center [435, 255] width 871 height 510
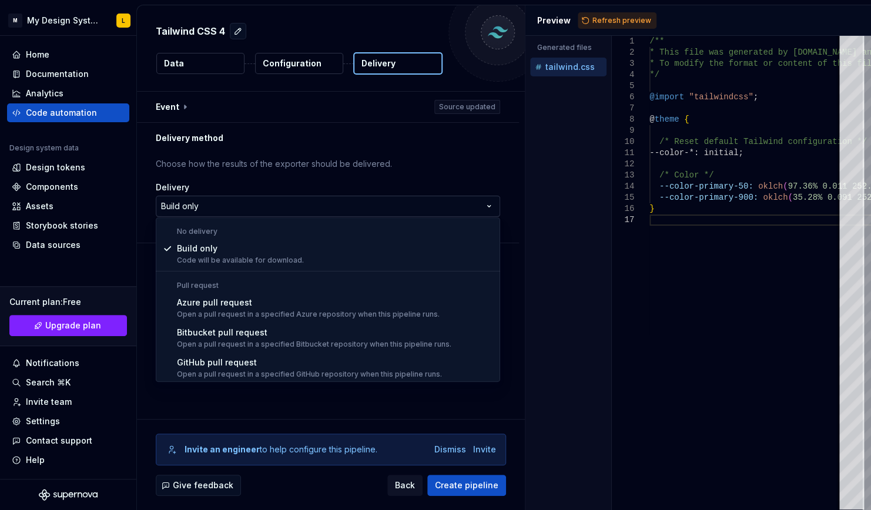
click at [297, 200] on html "**********" at bounding box center [435, 255] width 871 height 510
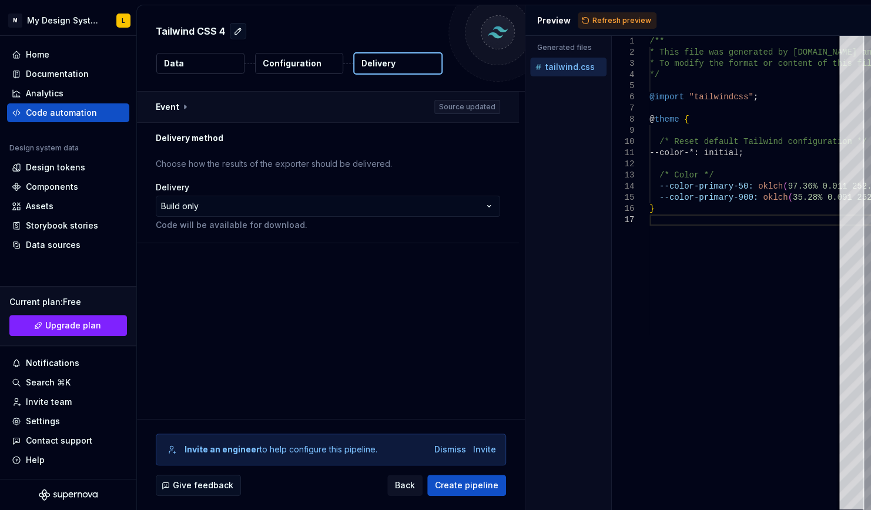
click at [329, 102] on button "button" at bounding box center [328, 107] width 382 height 31
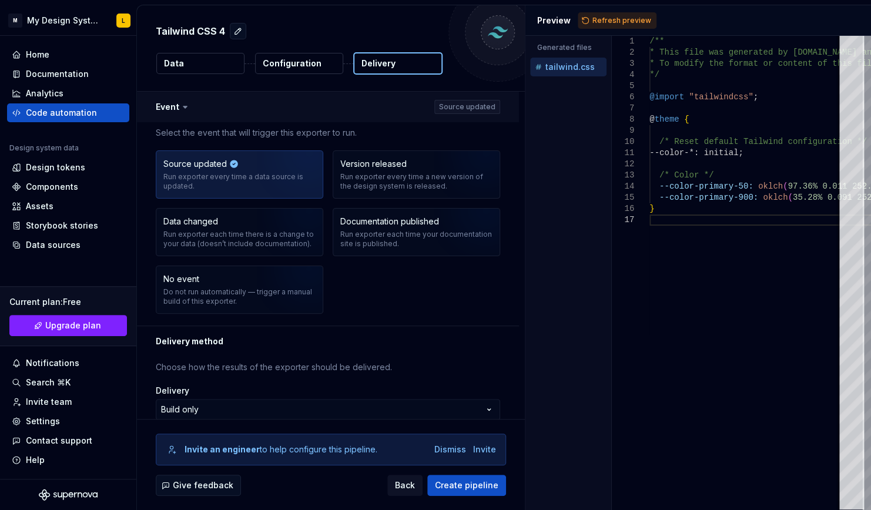
click at [329, 102] on button "button" at bounding box center [328, 107] width 382 height 31
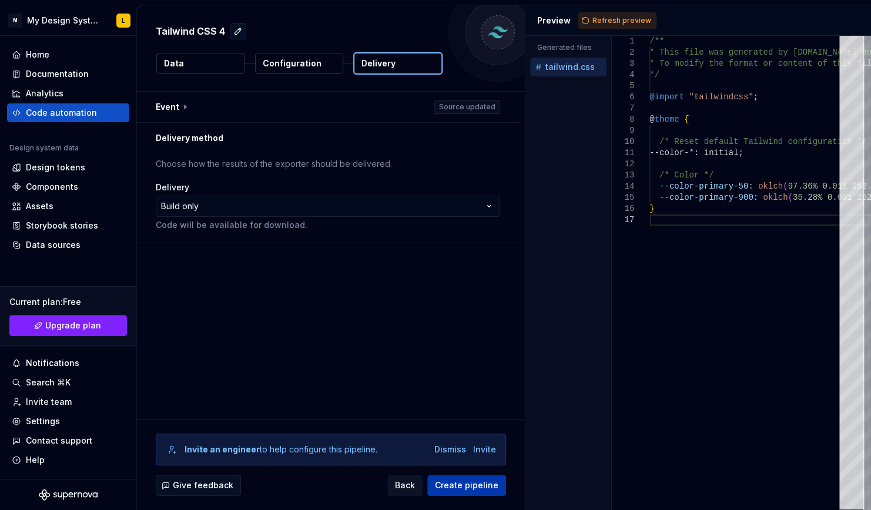
click at [466, 489] on span "Create pipeline" at bounding box center [466, 485] width 63 height 12
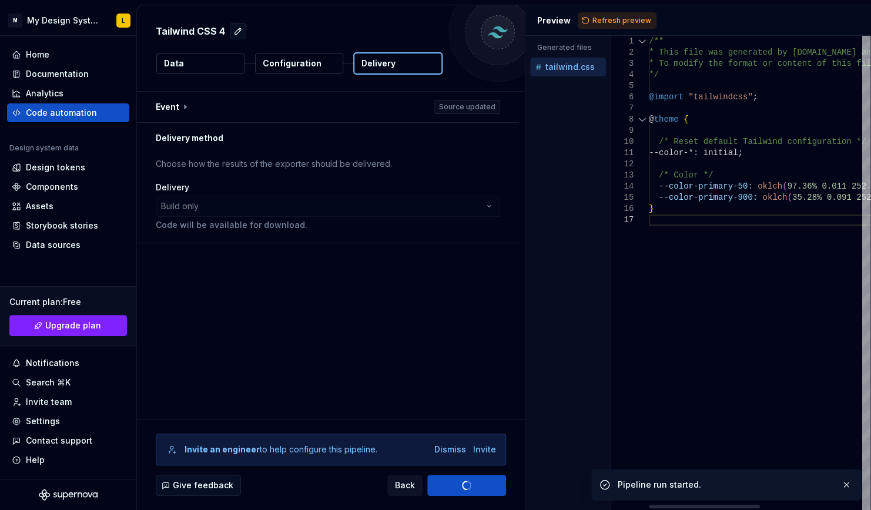
click at [612, 206] on div "Generated files Accessibility guide for tree . Navigate the tree with the arrow…" at bounding box center [697, 273] width 345 height 474
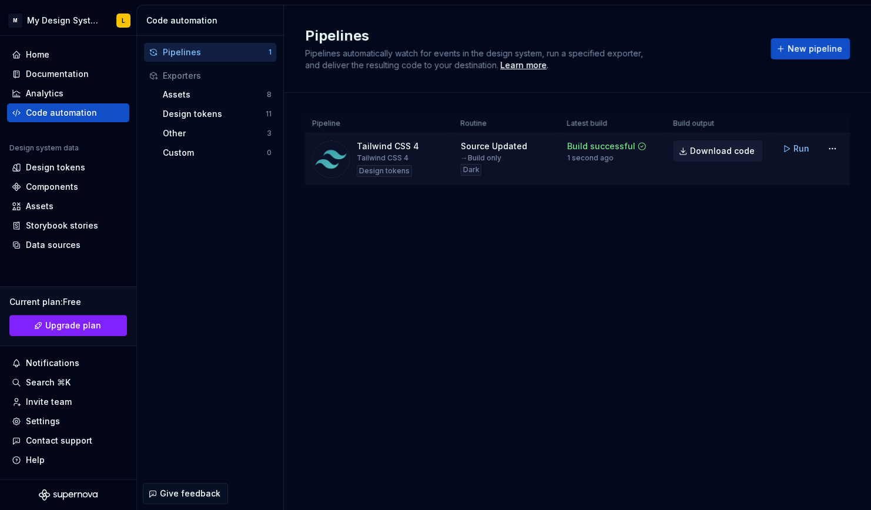
click at [742, 150] on span "Download code" at bounding box center [722, 151] width 65 height 12
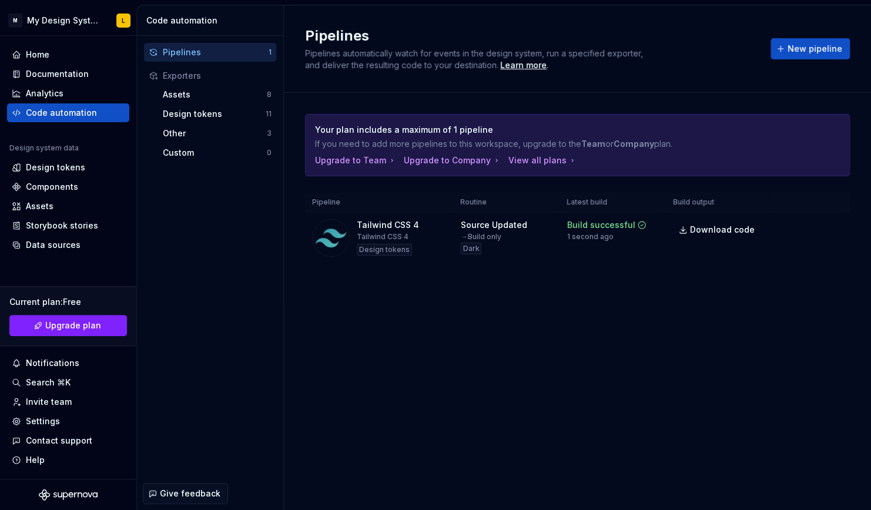
click at [521, 345] on div "Pipelines Pipelines automatically watch for events in the design system, run a …" at bounding box center [577, 257] width 587 height 505
click at [575, 313] on div "Pipelines Pipelines automatically watch for events in the design system, run a …" at bounding box center [577, 257] width 587 height 505
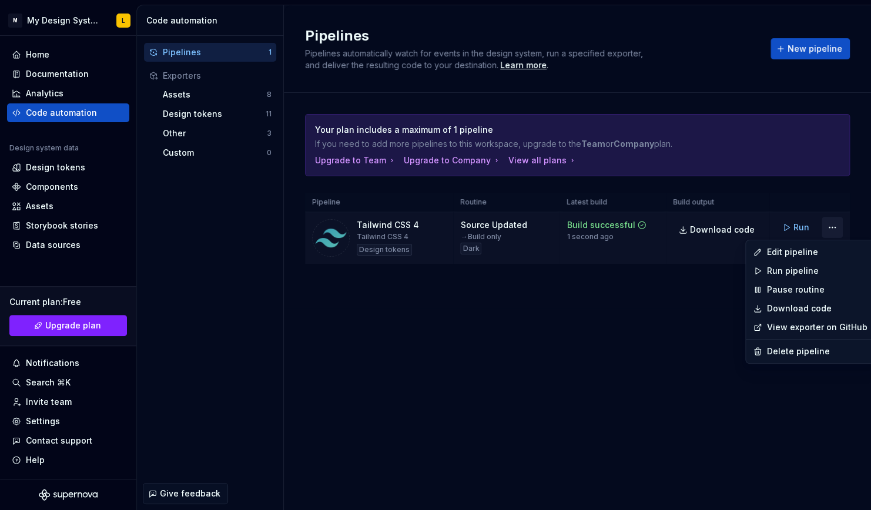
click at [832, 226] on html "M My Design System L Home Documentation Analytics Code automation Design system…" at bounding box center [435, 255] width 871 height 510
click at [788, 247] on div "Edit pipeline" at bounding box center [817, 252] width 100 height 12
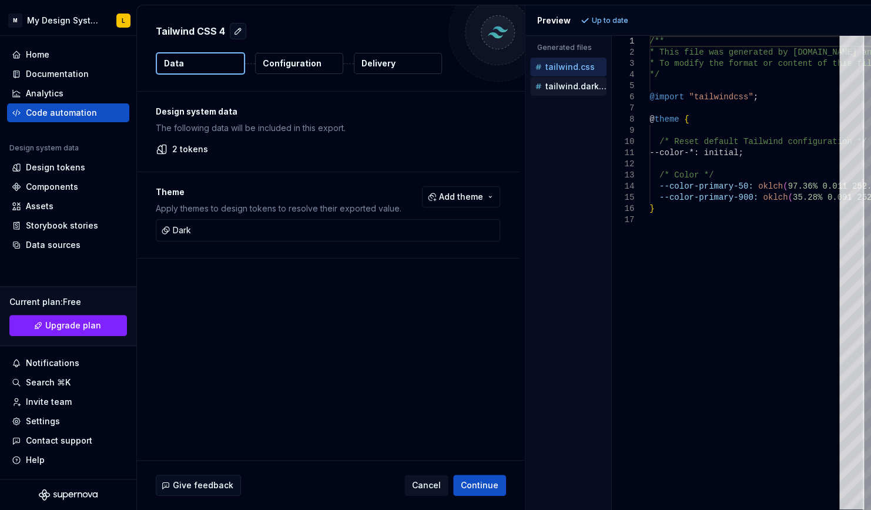
click at [567, 84] on p "tailwind.dark.css" at bounding box center [575, 86] width 61 height 9
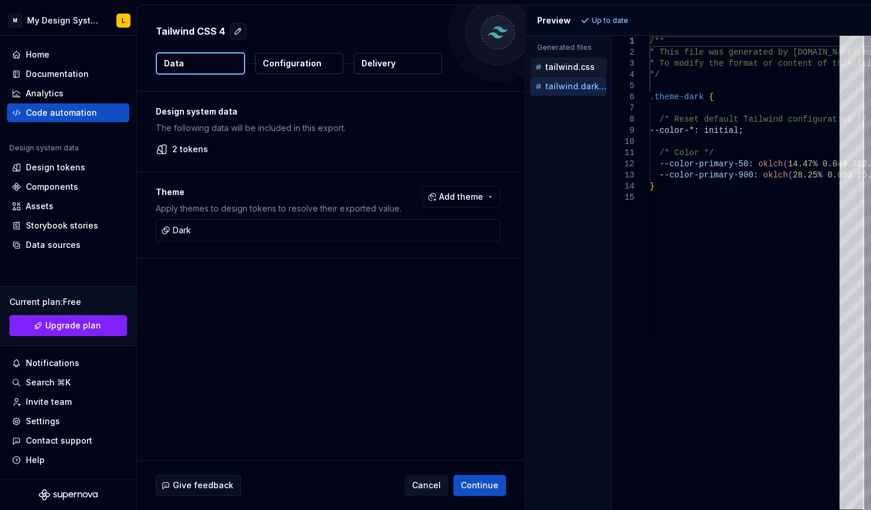
click at [571, 66] on p "tailwind.css" at bounding box center [569, 66] width 49 height 9
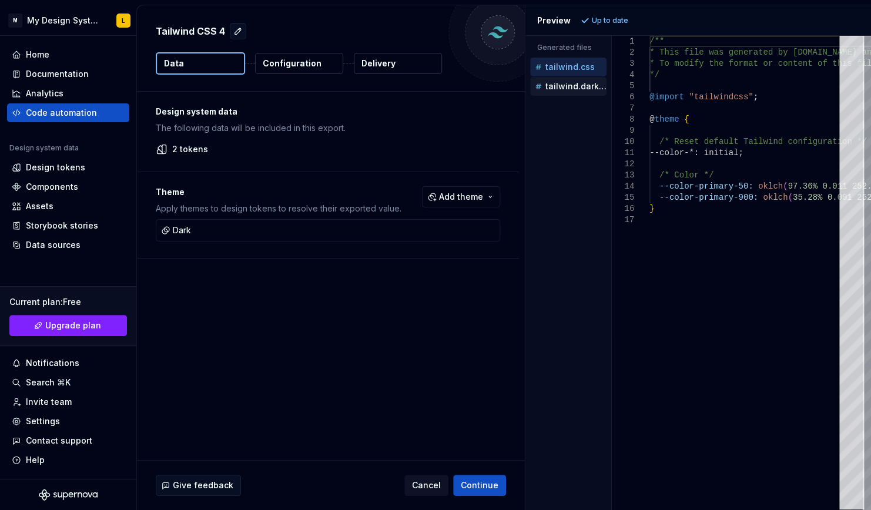
click at [563, 86] on p "tailwind.dark.css" at bounding box center [575, 86] width 61 height 9
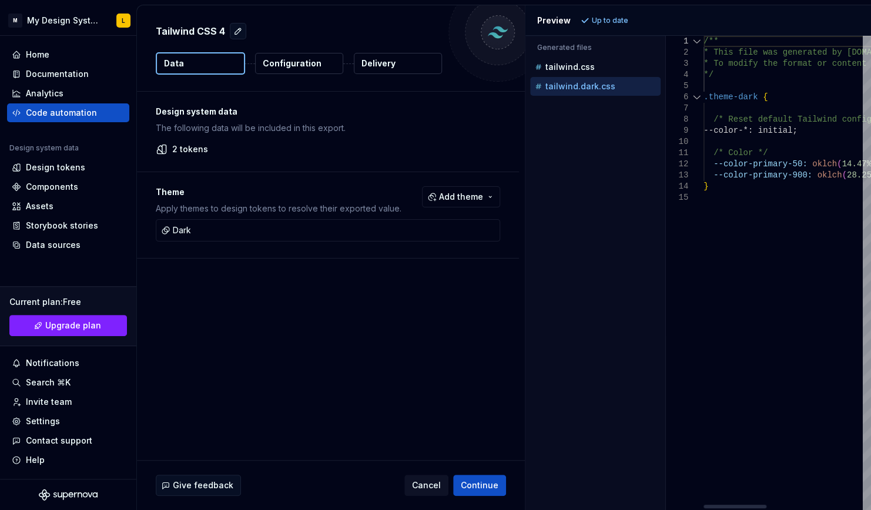
click at [666, 170] on div "Generated files Accessibility guide for tree . Navigate the tree with the arrow…" at bounding box center [697, 273] width 345 height 474
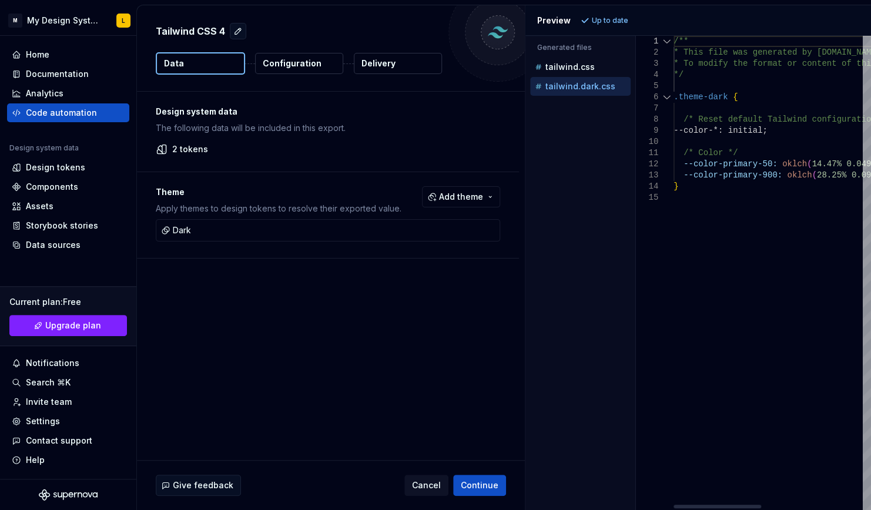
click at [635, 108] on div "Generated files Accessibility guide for tree . Navigate the tree with the arrow…" at bounding box center [697, 273] width 345 height 474
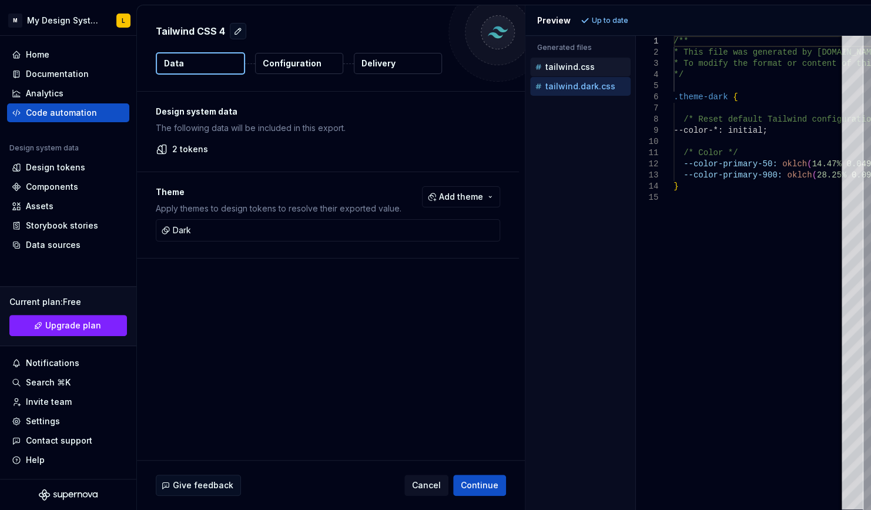
click at [578, 71] on p "tailwind.css" at bounding box center [569, 66] width 49 height 9
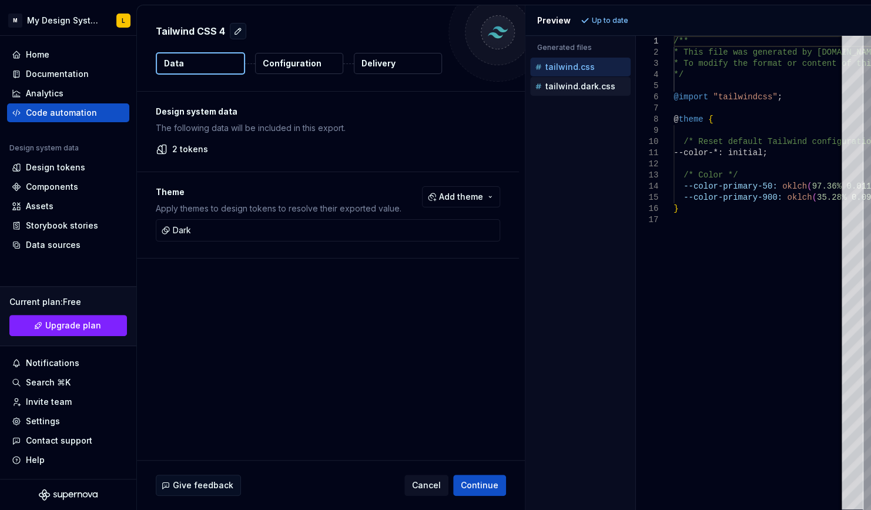
click at [556, 82] on p "tailwind.dark.css" at bounding box center [580, 86] width 70 height 9
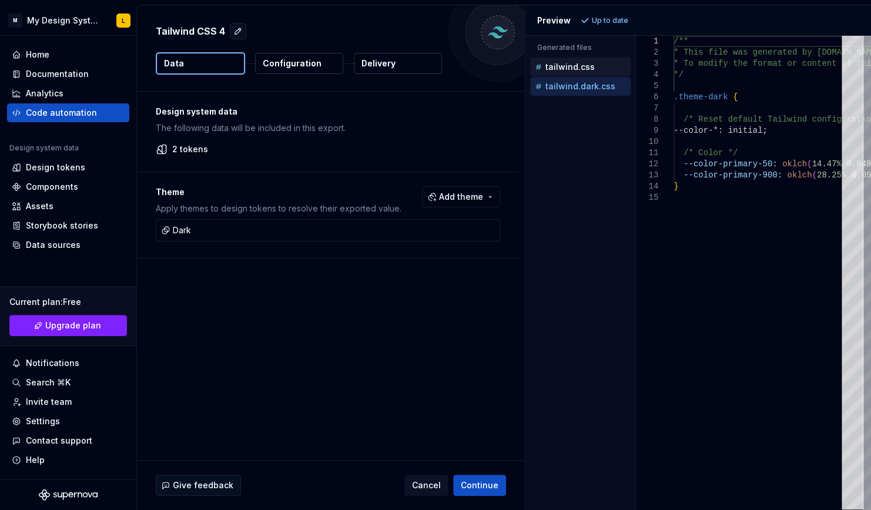
click at [567, 69] on p "tailwind.css" at bounding box center [569, 66] width 49 height 9
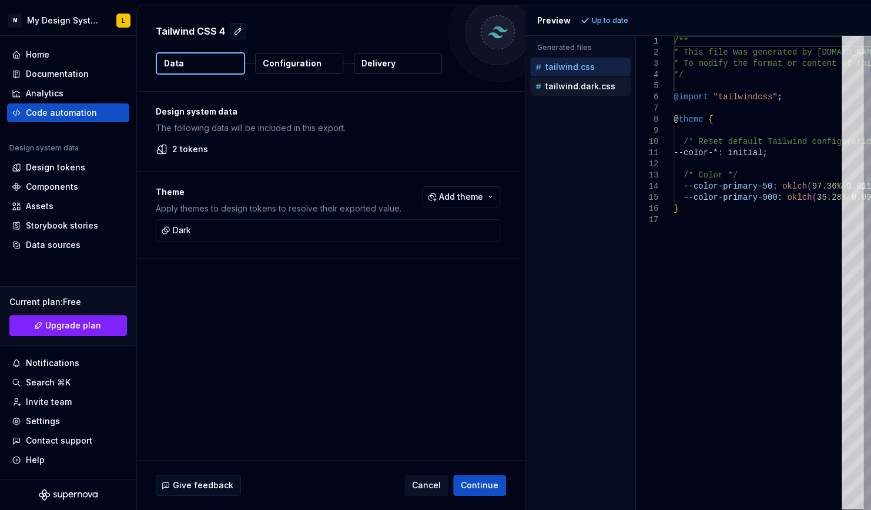
click at [574, 85] on p "tailwind.dark.css" at bounding box center [580, 86] width 70 height 9
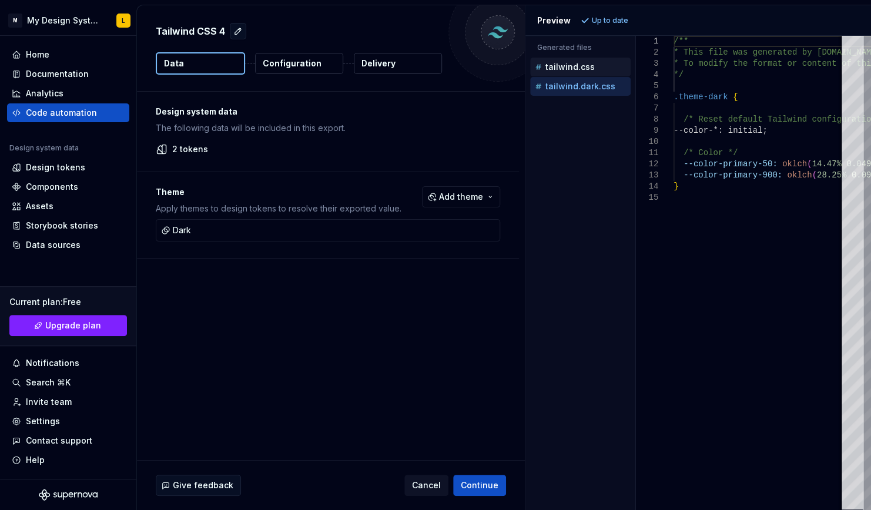
click at [568, 70] on p "tailwind.css" at bounding box center [569, 66] width 49 height 9
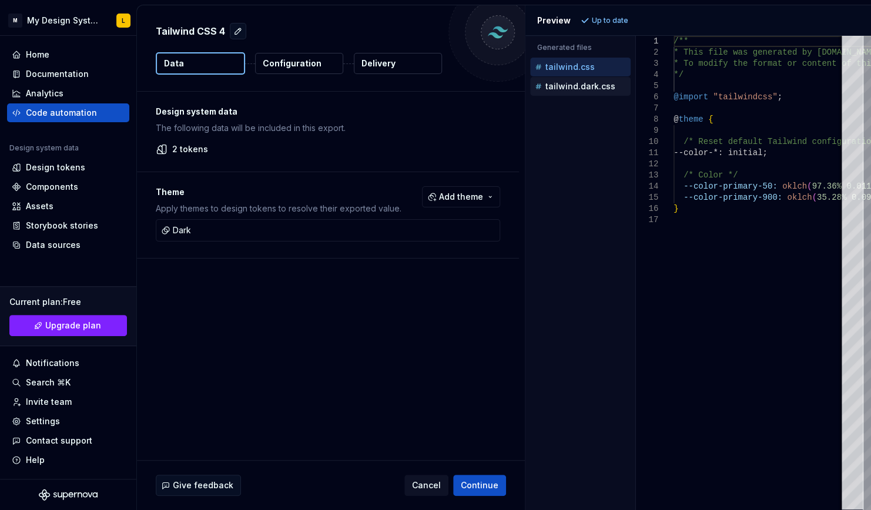
click at [576, 85] on p "tailwind.dark.css" at bounding box center [580, 86] width 70 height 9
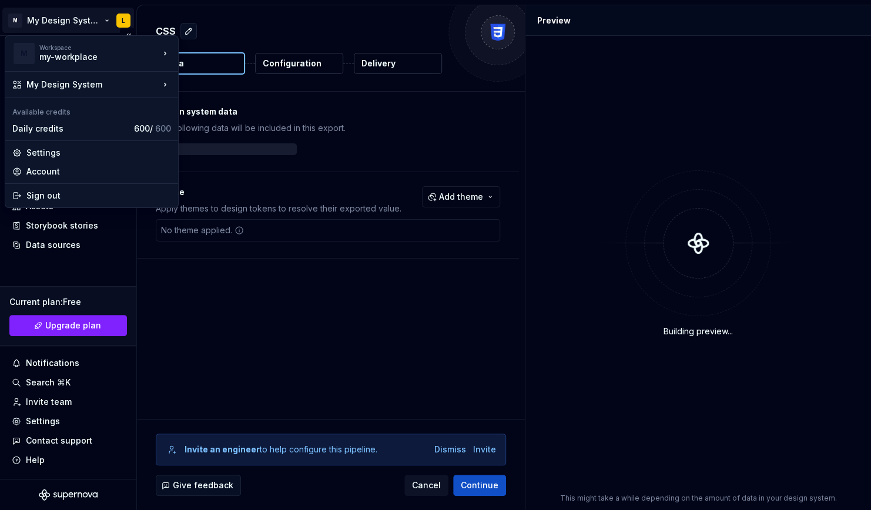
click at [68, 12] on html "M My Design System L Home Documentation Analytics Code automation Design system…" at bounding box center [435, 255] width 871 height 510
click at [122, 22] on html "M My Design System L Home Documentation Analytics Code automation Design system…" at bounding box center [435, 255] width 871 height 510
click at [95, 21] on html "M My Design System L Home Documentation Analytics Code automation Design system…" at bounding box center [435, 255] width 871 height 510
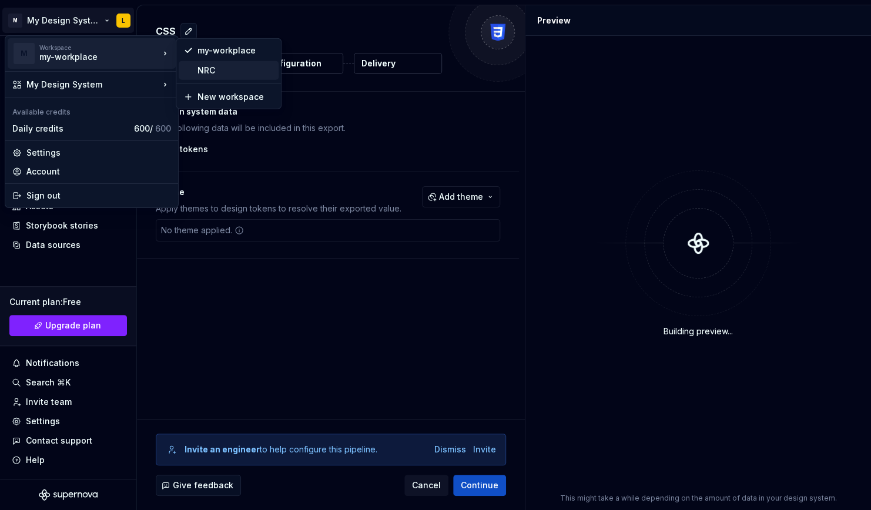
click at [213, 67] on div "NRC" at bounding box center [235, 71] width 76 height 12
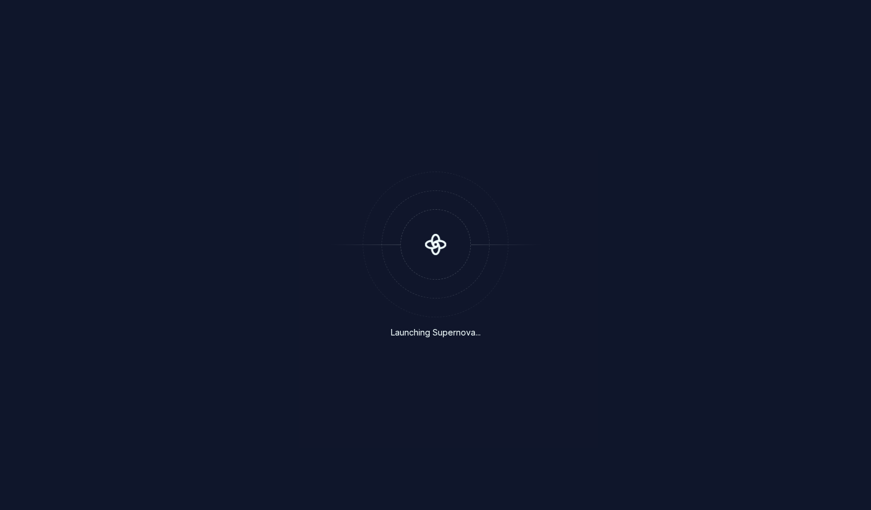
click at [431, 335] on div "Launching Supernova..." at bounding box center [436, 333] width 90 height 12
click at [505, 398] on div "Launching Supernova..." at bounding box center [435, 255] width 871 height 510
click at [438, 338] on div "Launching Supernova..." at bounding box center [435, 255] width 871 height 510
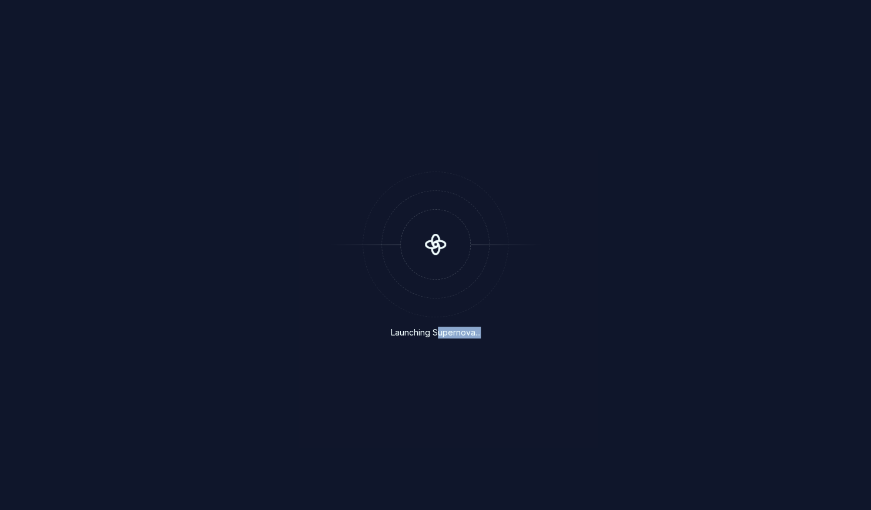
drag, startPoint x: 435, startPoint y: 330, endPoint x: 489, endPoint y: 334, distance: 54.8
click at [489, 334] on div "Launching Supernova..." at bounding box center [435, 255] width 146 height 167
drag, startPoint x: 489, startPoint y: 334, endPoint x: 546, endPoint y: 338, distance: 57.2
click at [546, 338] on div "Launching Supernova..." at bounding box center [435, 255] width 871 height 510
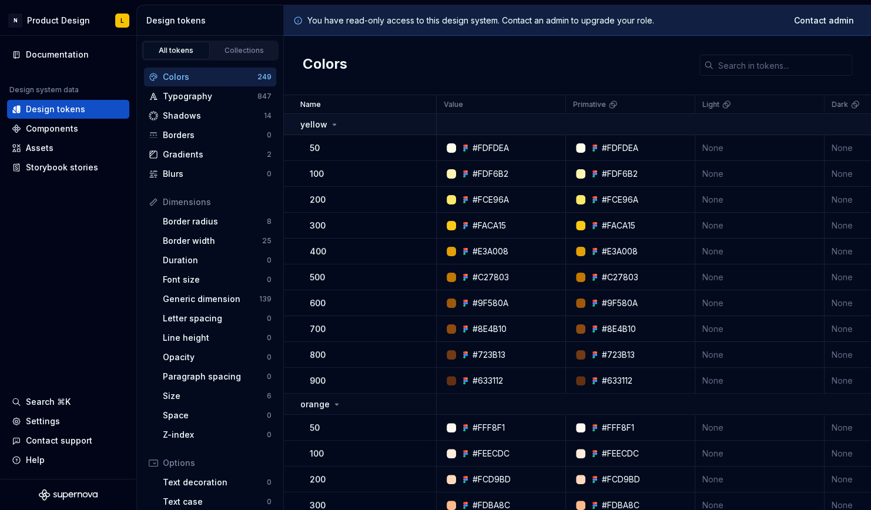
click at [330, 123] on icon at bounding box center [334, 124] width 9 height 9
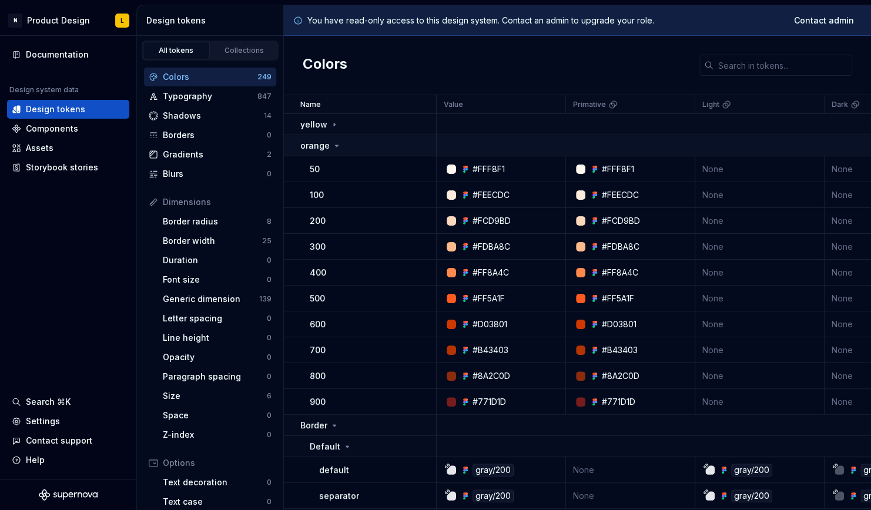
click at [334, 146] on icon at bounding box center [336, 145] width 9 height 9
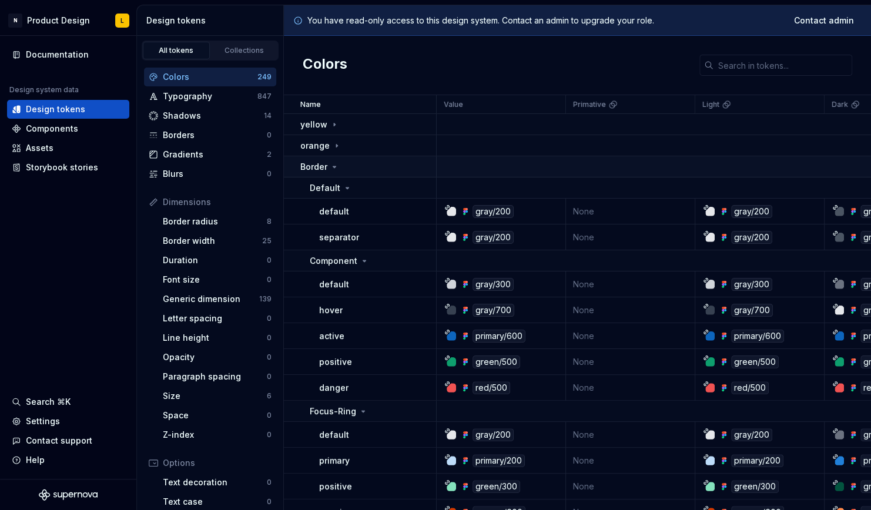
click at [337, 159] on td "Border" at bounding box center [360, 166] width 153 height 21
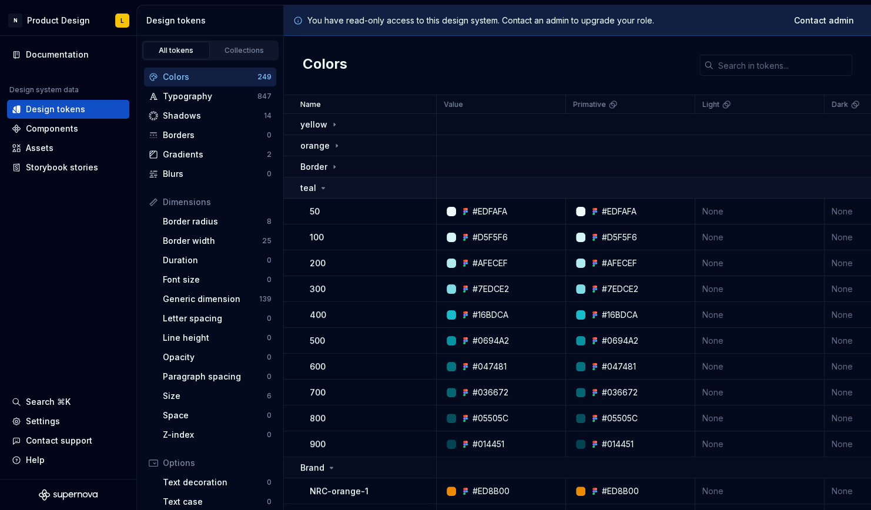
click at [325, 184] on icon at bounding box center [322, 187] width 9 height 9
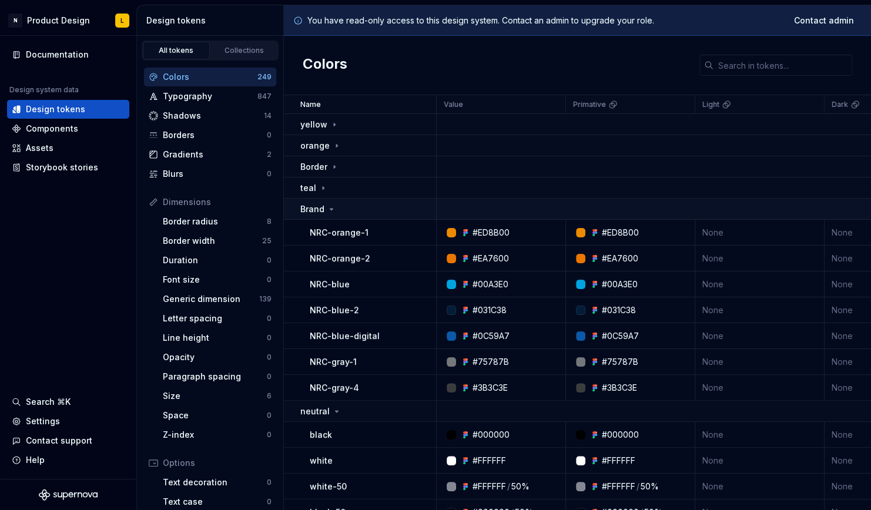
click at [334, 208] on icon at bounding box center [331, 208] width 9 height 9
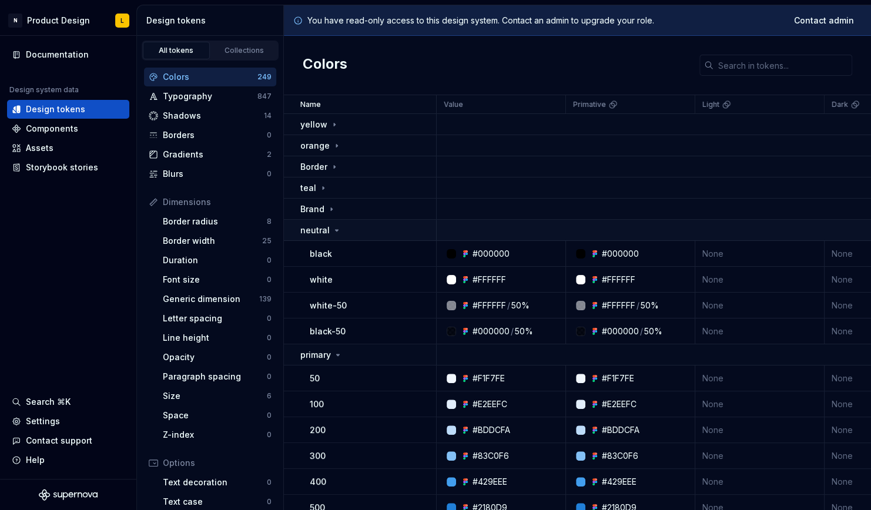
click at [337, 226] on icon at bounding box center [336, 230] width 9 height 9
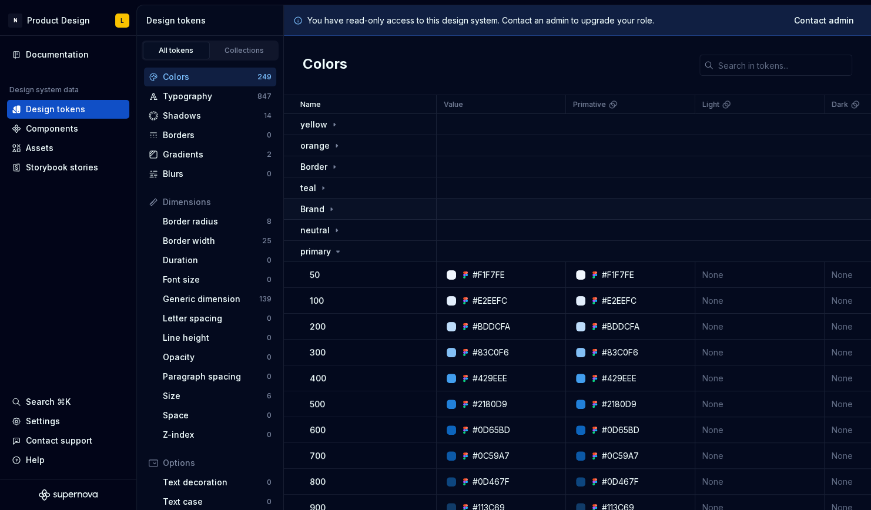
click at [336, 212] on div "Brand" at bounding box center [367, 209] width 135 height 12
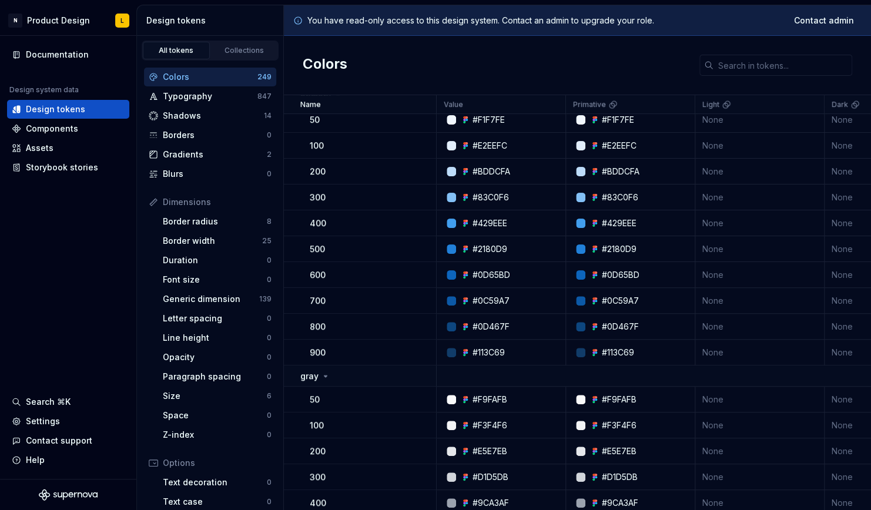
scroll to position [196, 0]
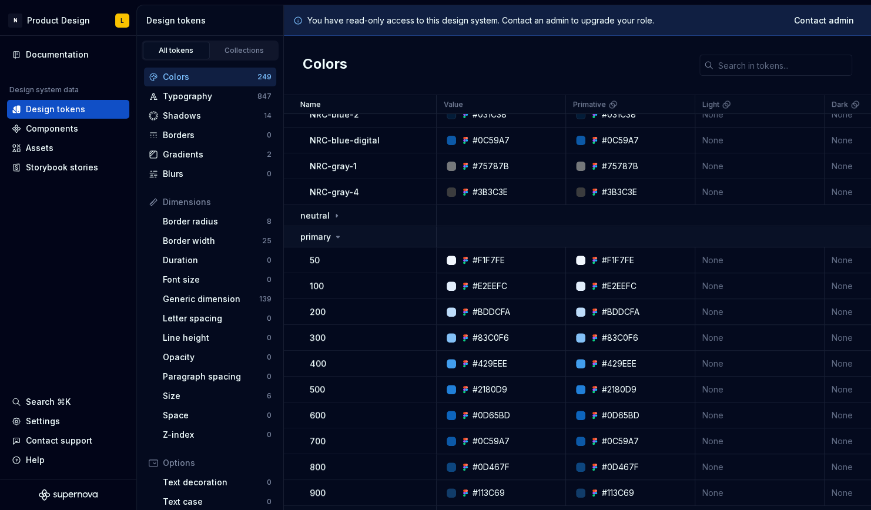
click at [335, 234] on icon at bounding box center [337, 236] width 9 height 9
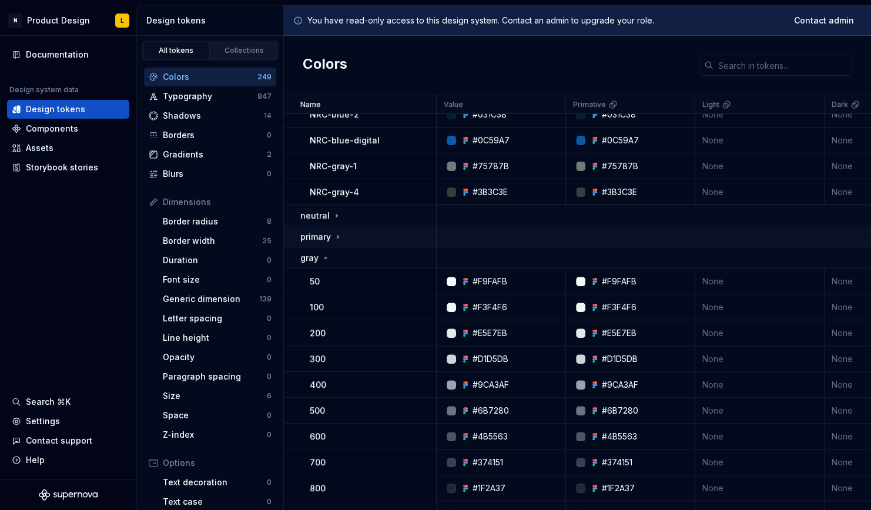
click at [343, 234] on div "primary" at bounding box center [367, 237] width 135 height 12
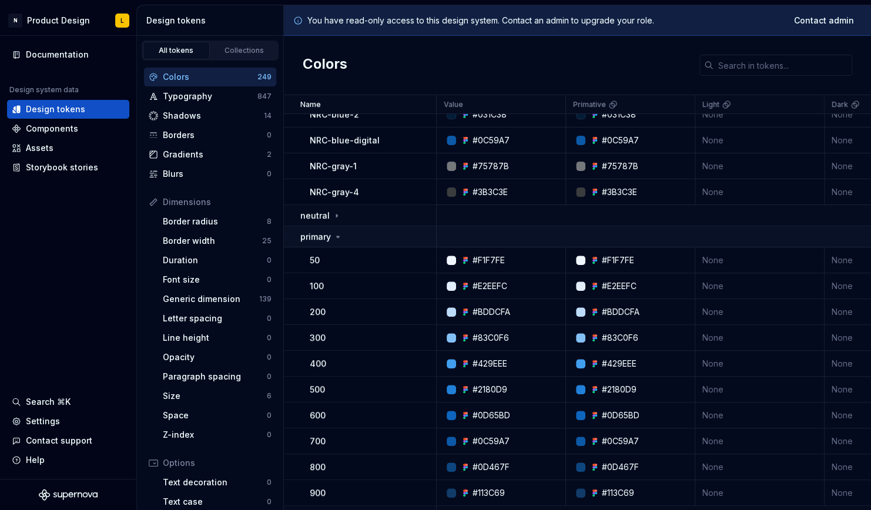
click at [361, 237] on div "primary" at bounding box center [367, 237] width 135 height 12
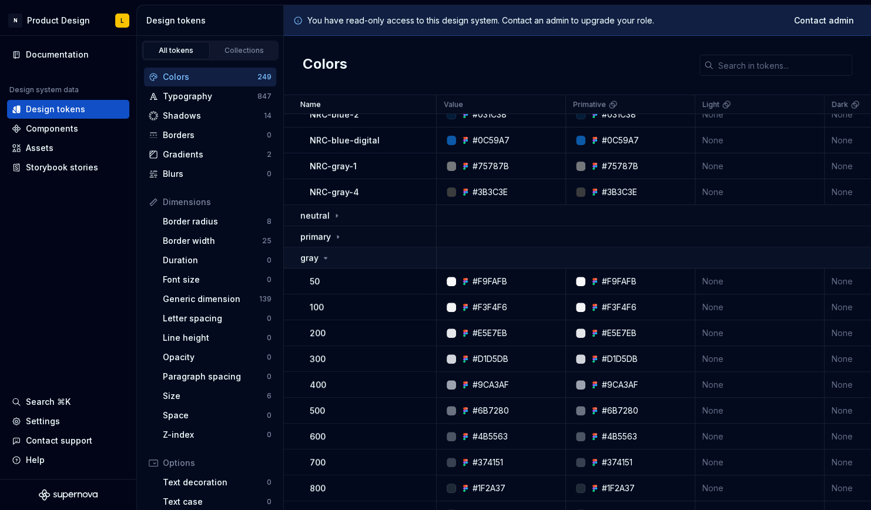
click at [343, 259] on div "gray" at bounding box center [367, 258] width 135 height 12
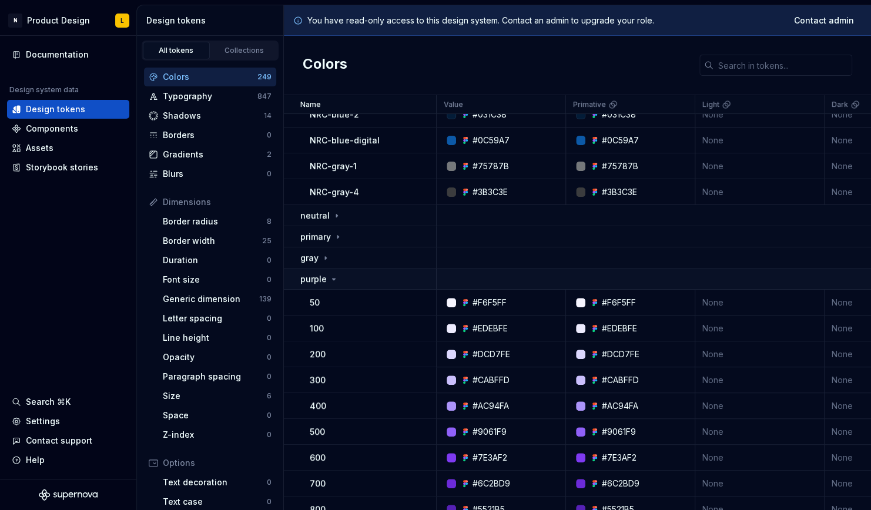
click at [347, 280] on div "purple" at bounding box center [367, 279] width 135 height 12
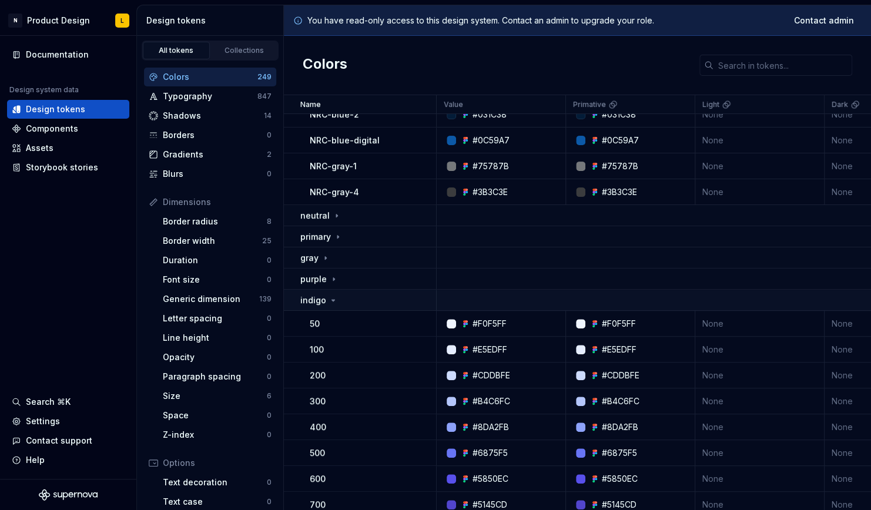
click at [353, 302] on div "indigo" at bounding box center [367, 300] width 135 height 12
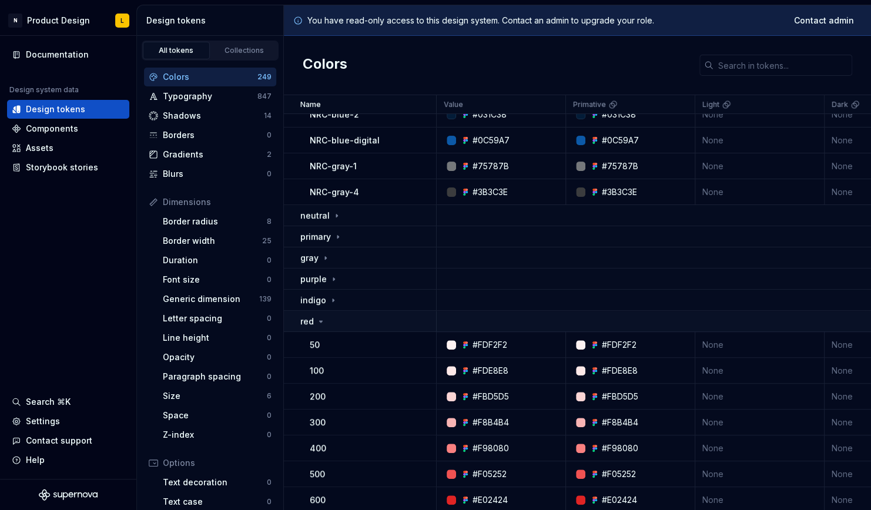
click at [354, 318] on div "red" at bounding box center [367, 321] width 135 height 12
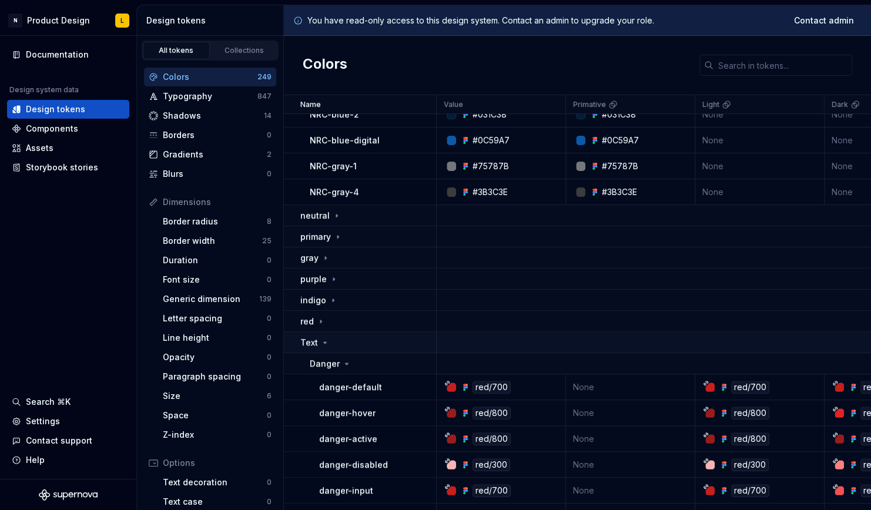
click at [360, 348] on td "Text" at bounding box center [360, 342] width 153 height 21
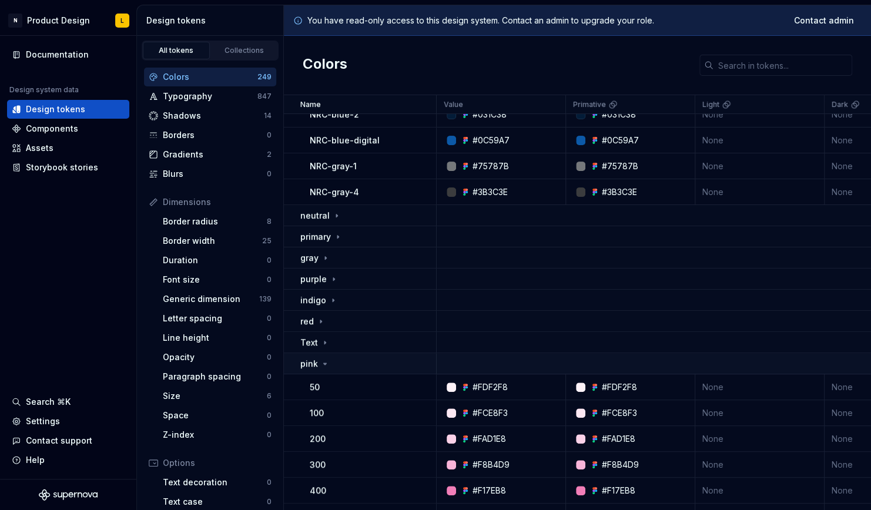
click at [354, 361] on div "pink" at bounding box center [367, 364] width 135 height 12
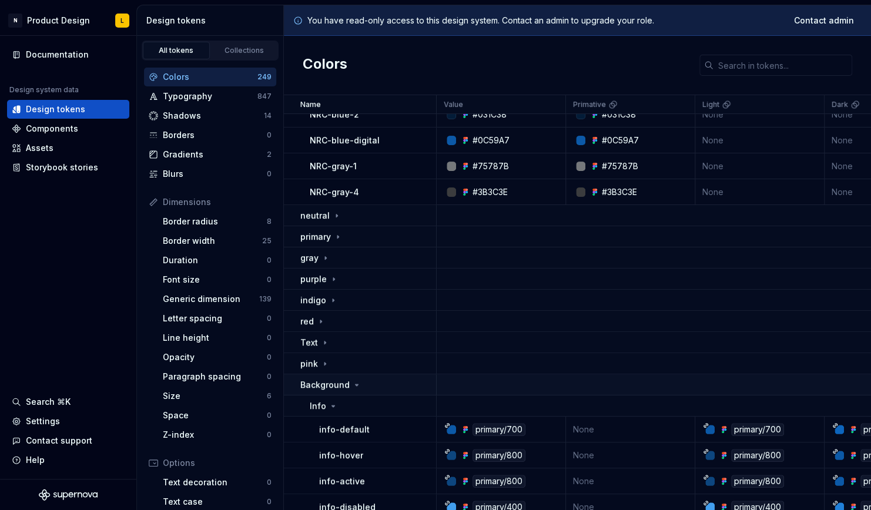
click at [358, 383] on icon at bounding box center [356, 384] width 9 height 9
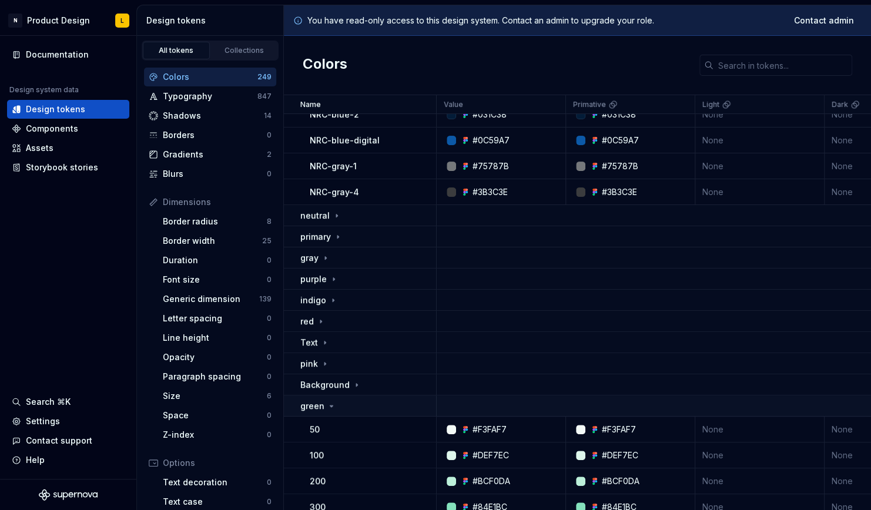
click at [360, 402] on div "green" at bounding box center [367, 406] width 135 height 12
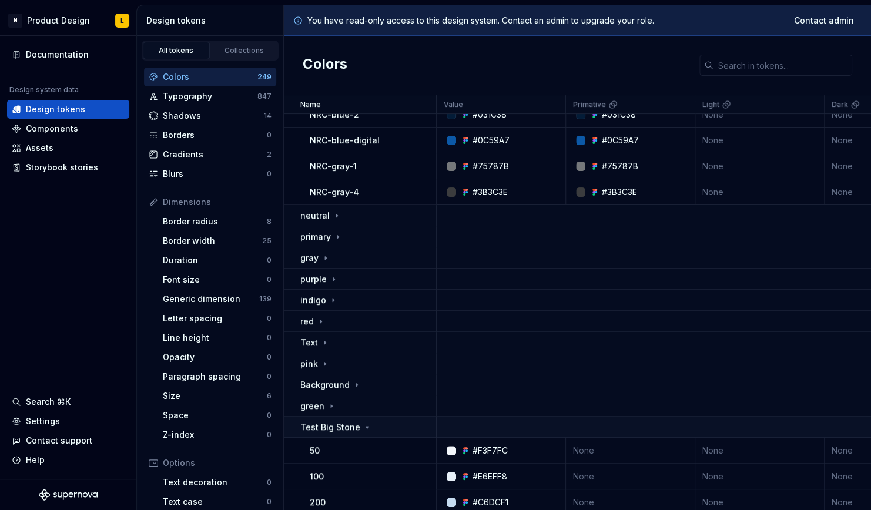
click at [366, 437] on td "Test Big Stone" at bounding box center [360, 427] width 153 height 21
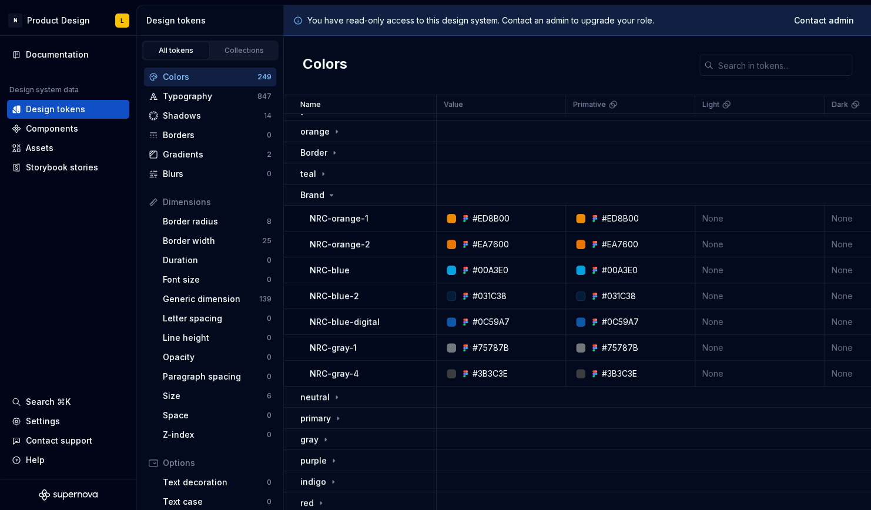
scroll to position [0, 0]
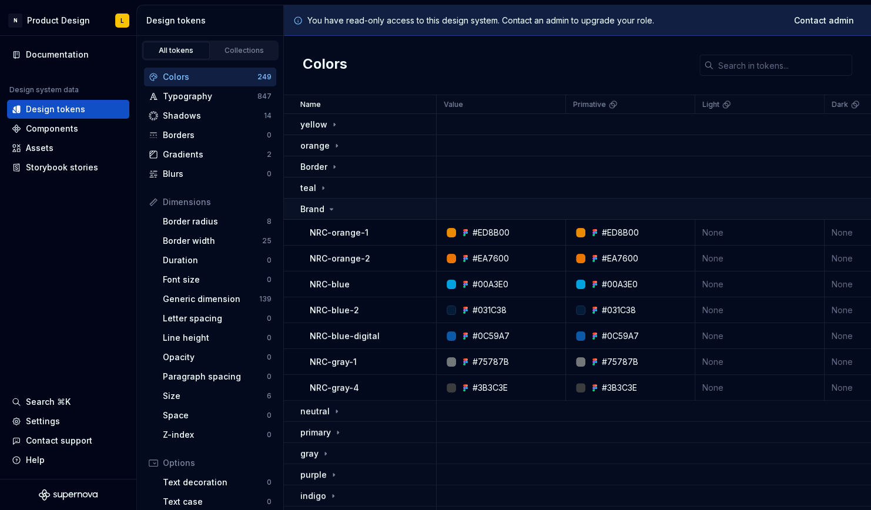
click at [333, 210] on icon at bounding box center [331, 208] width 9 height 9
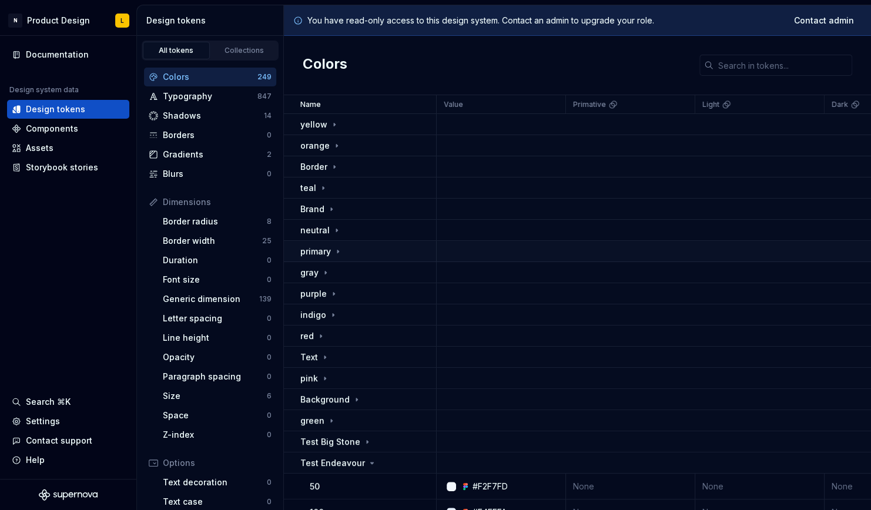
click at [340, 256] on div "primary" at bounding box center [321, 252] width 42 height 12
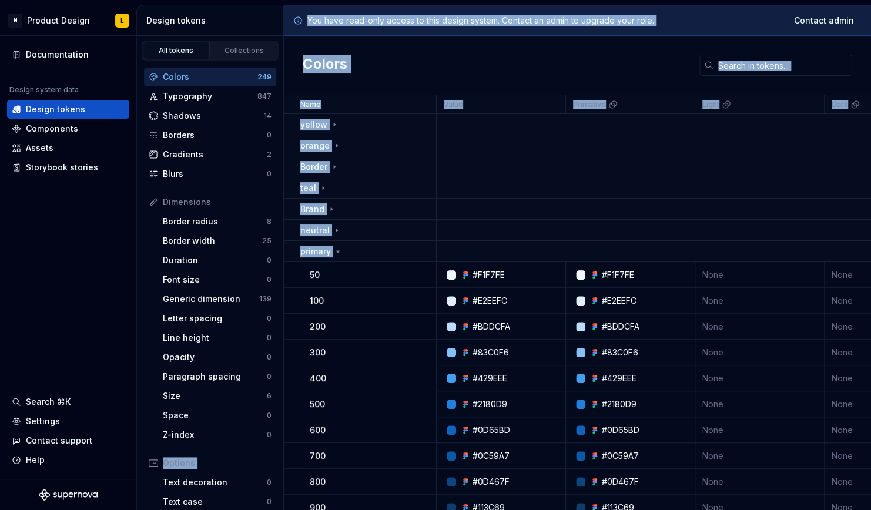
drag, startPoint x: 301, startPoint y: 273, endPoint x: 144, endPoint y: 268, distance: 157.5
click at [144, 268] on div "Design tokens All tokens Collections Colors 249 Typography 847 Shadows 14 Borde…" at bounding box center [504, 257] width 734 height 505
click at [393, 66] on div "Colors" at bounding box center [577, 65] width 587 height 59
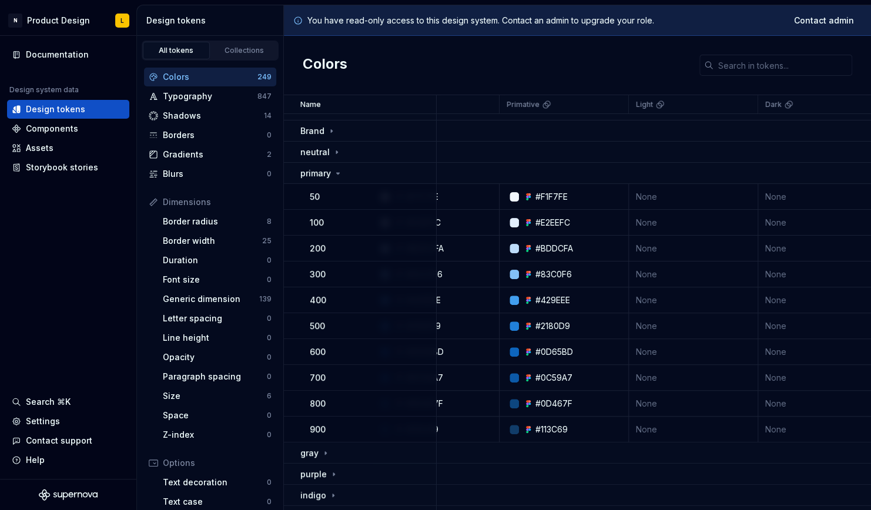
scroll to position [78, 0]
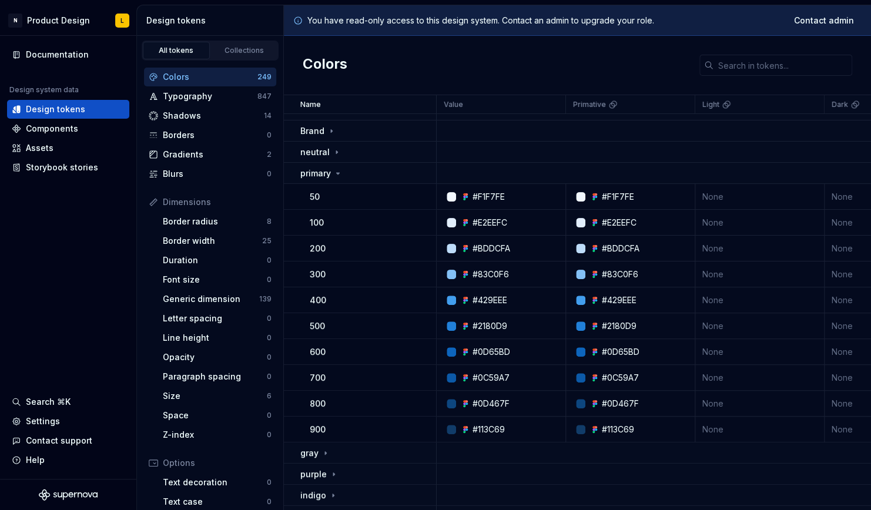
click at [489, 195] on div "#F1F7FE" at bounding box center [488, 197] width 32 height 12
copy div "F1F7FE"
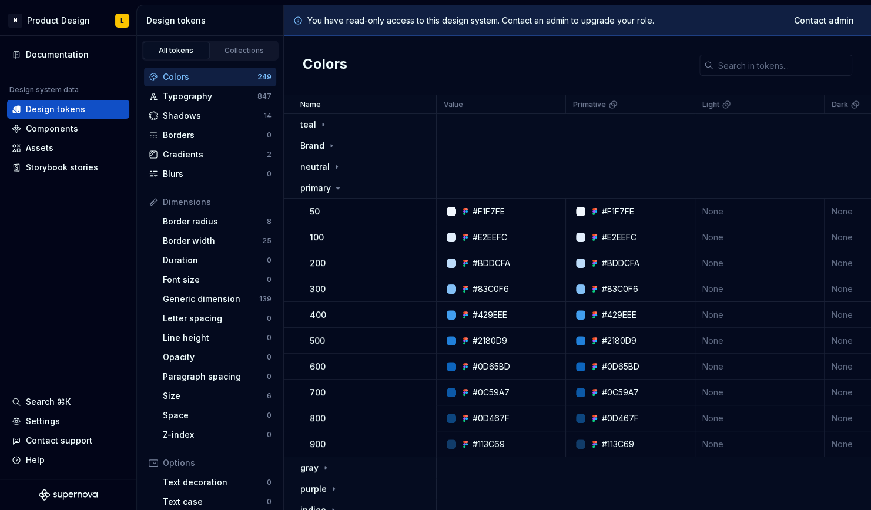
scroll to position [0, 0]
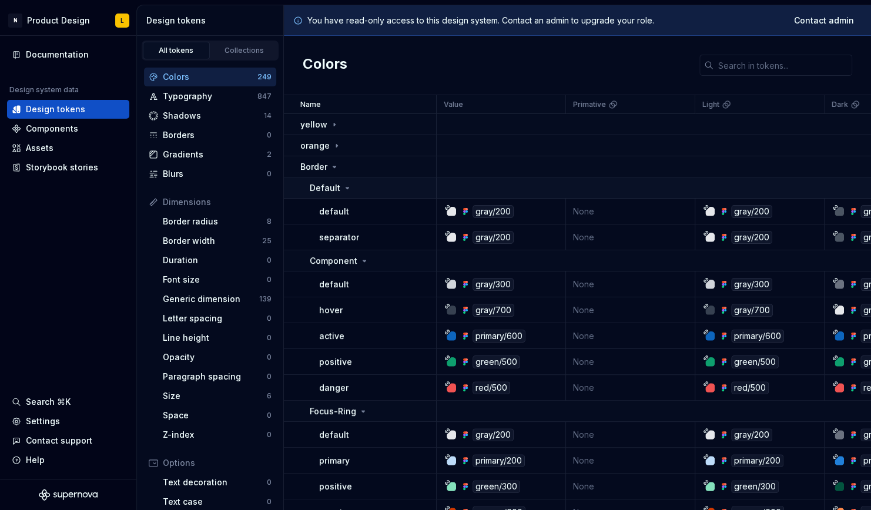
click at [337, 186] on p "Default" at bounding box center [325, 188] width 31 height 12
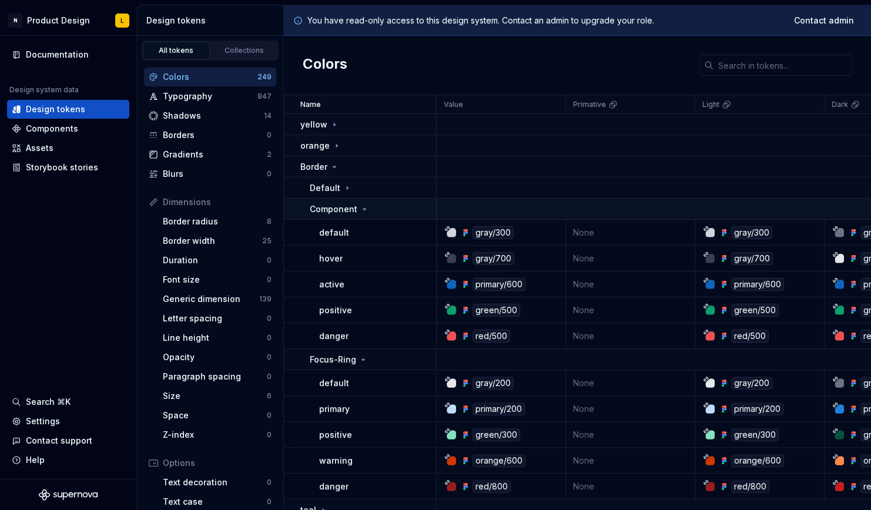
click at [348, 212] on p "Component" at bounding box center [334, 209] width 48 height 12
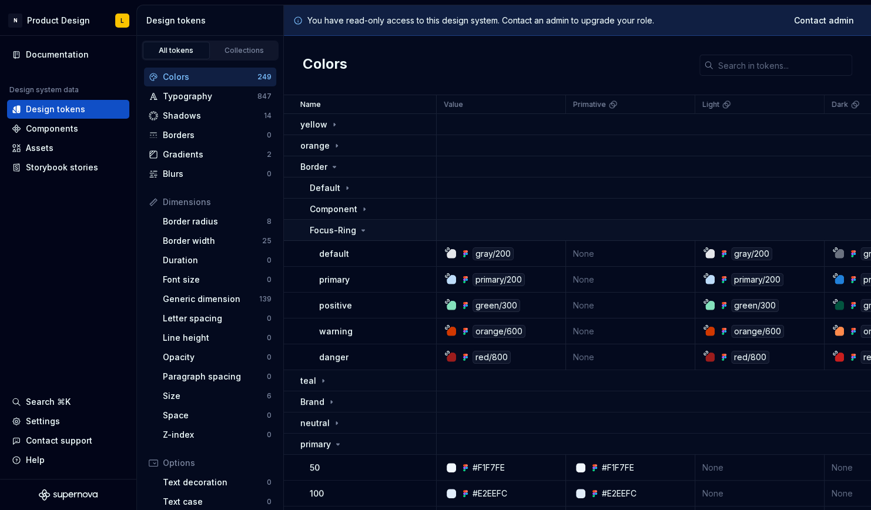
click at [342, 225] on p "Focus-Ring" at bounding box center [333, 230] width 46 height 12
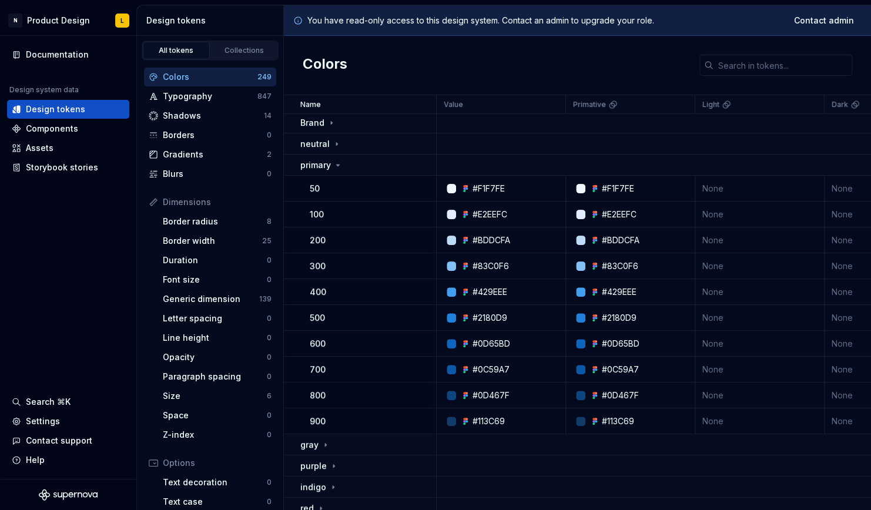
scroll to position [156, 0]
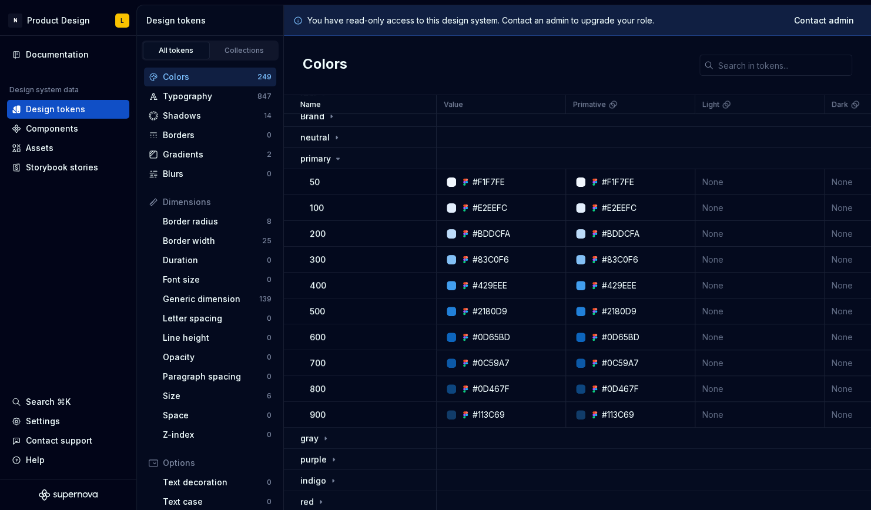
click at [310, 183] on p "50" at bounding box center [315, 182] width 10 height 12
click at [487, 417] on div "#113C69" at bounding box center [488, 415] width 32 height 12
copy div "113C69"
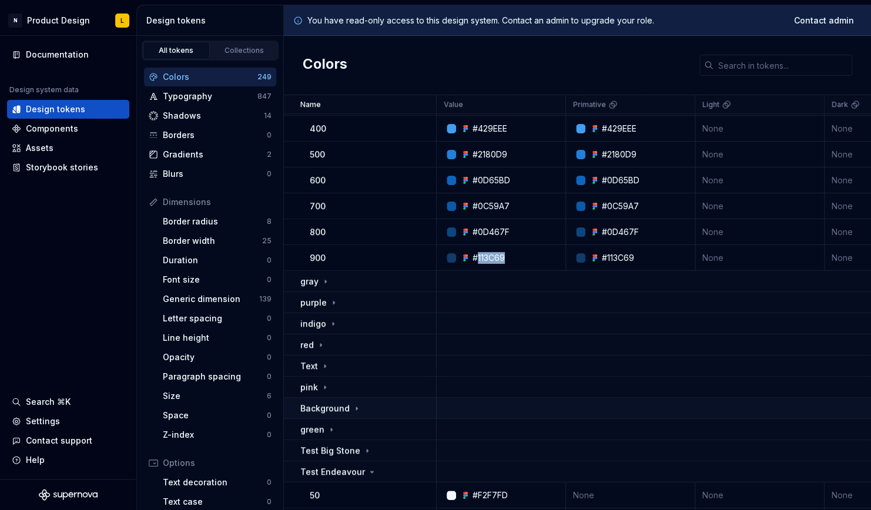
scroll to position [509, 0]
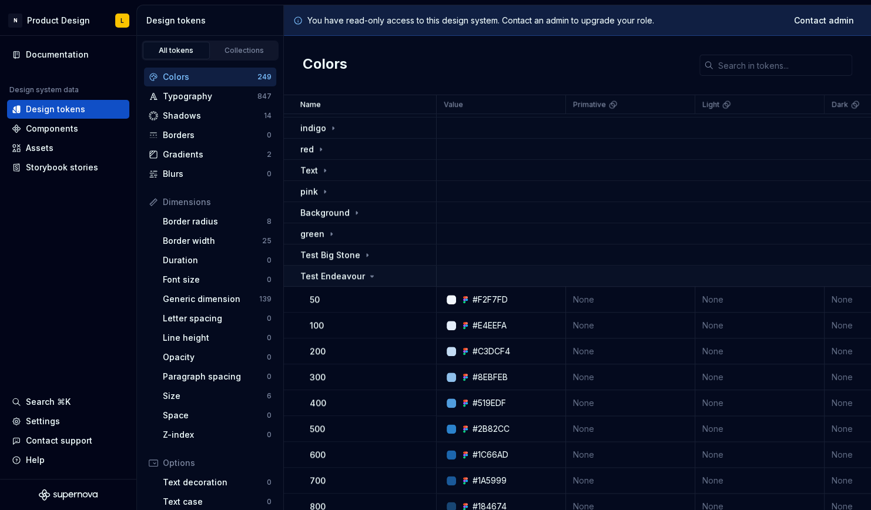
click at [359, 278] on p "Test Endeavour" at bounding box center [332, 276] width 65 height 12
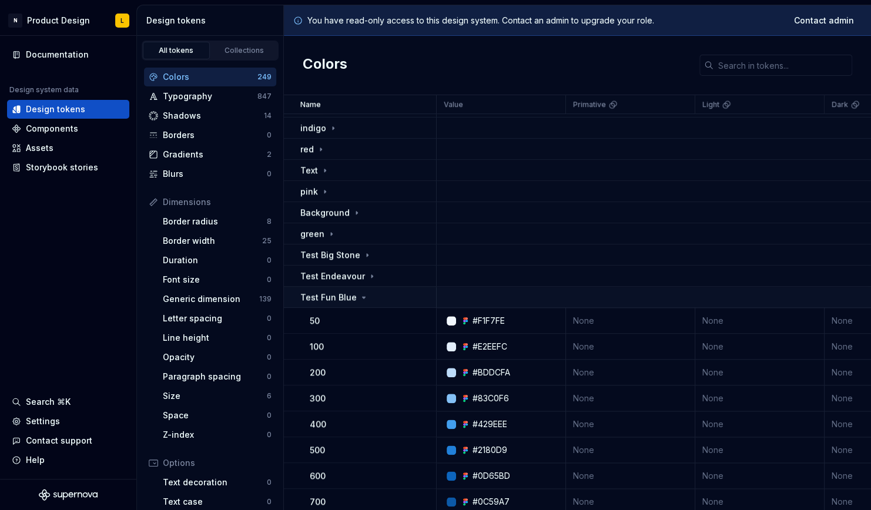
click at [354, 296] on div "Test Fun Blue" at bounding box center [334, 297] width 68 height 12
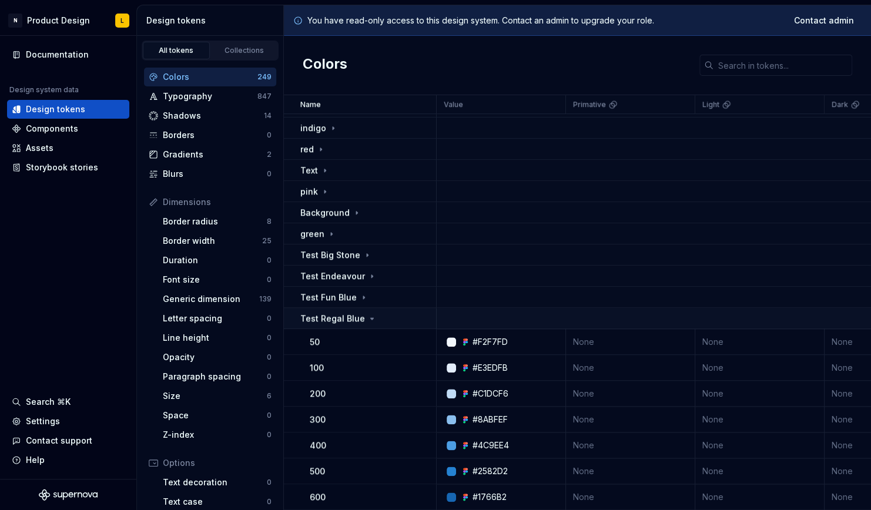
click at [348, 324] on td "Test Regal Blue" at bounding box center [360, 318] width 153 height 21
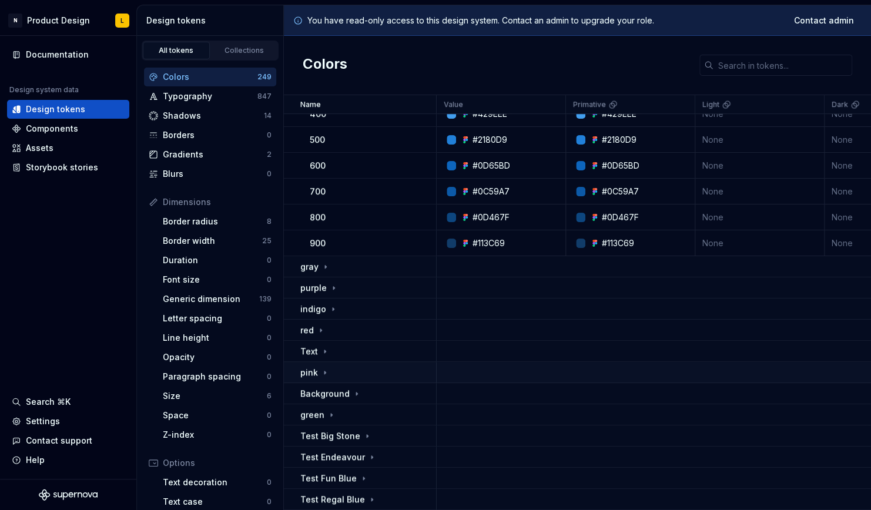
scroll to position [99, 0]
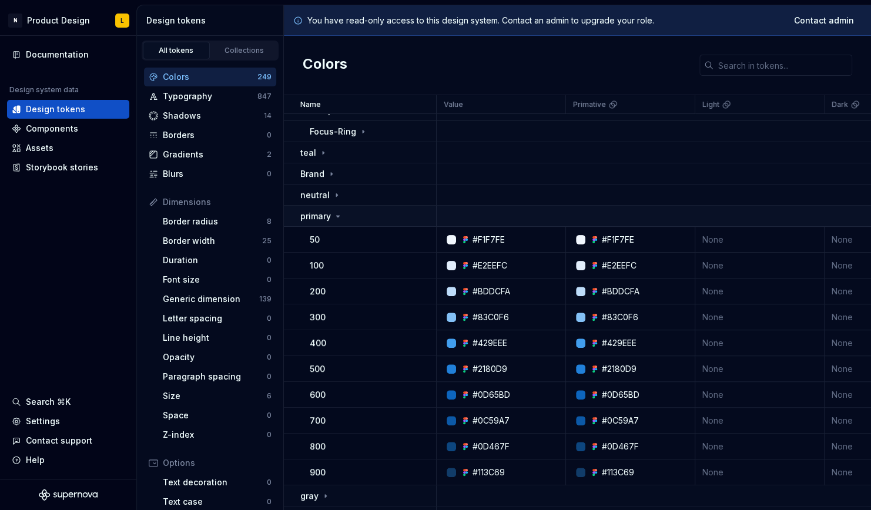
click at [339, 219] on icon at bounding box center [337, 216] width 9 height 9
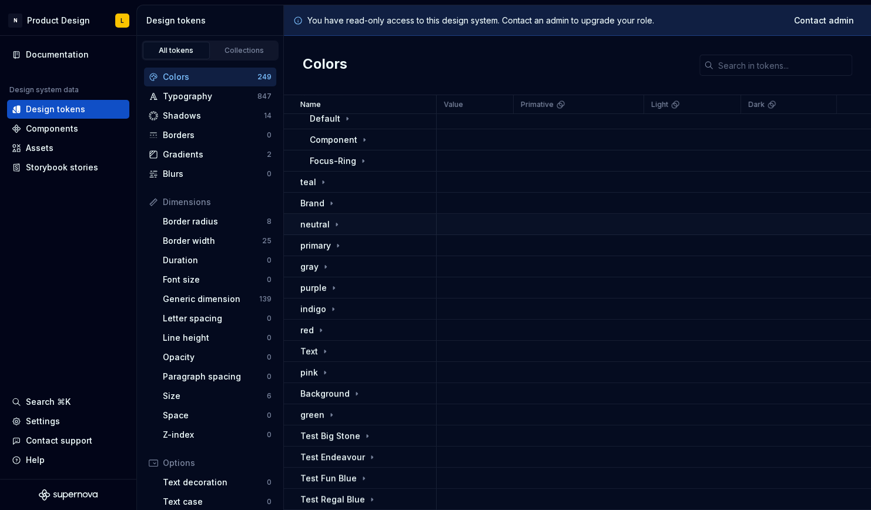
scroll to position [0, 0]
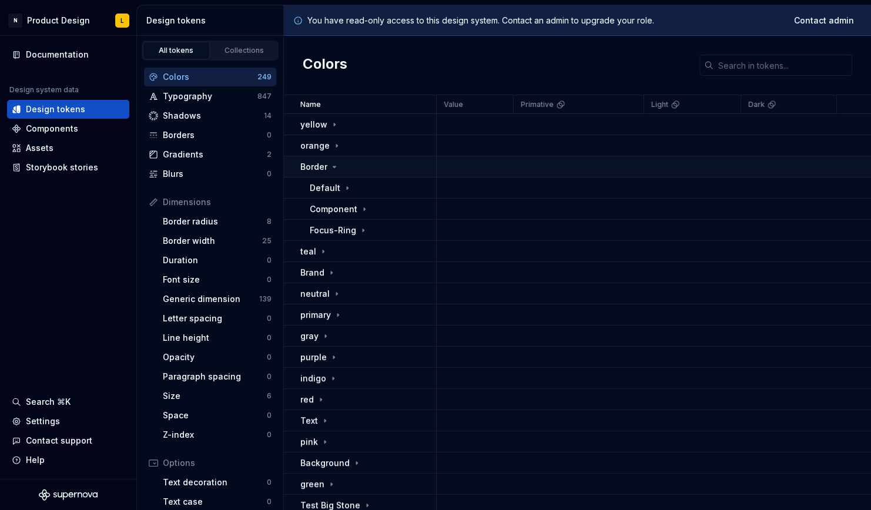
click at [332, 166] on icon at bounding box center [334, 166] width 9 height 9
click at [347, 249] on div "primary" at bounding box center [367, 252] width 135 height 12
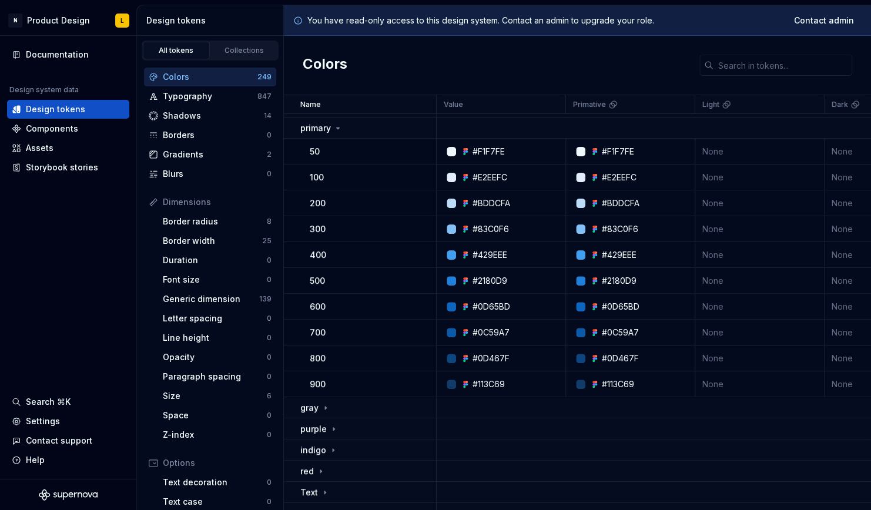
scroll to position [235, 0]
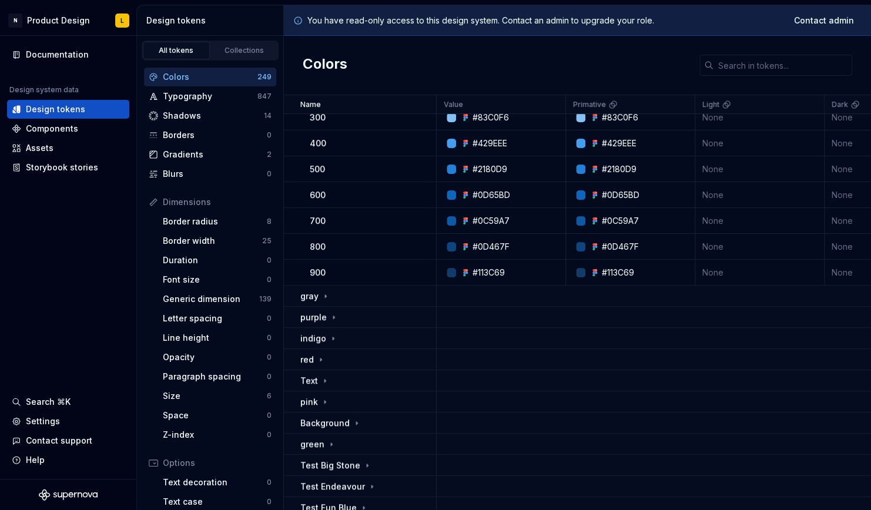
click at [502, 267] on div "#113C69" at bounding box center [488, 273] width 32 height 12
drag, startPoint x: 502, startPoint y: 266, endPoint x: 498, endPoint y: 273, distance: 7.7
copy div "113C69"
